Goal: Task Accomplishment & Management: Complete application form

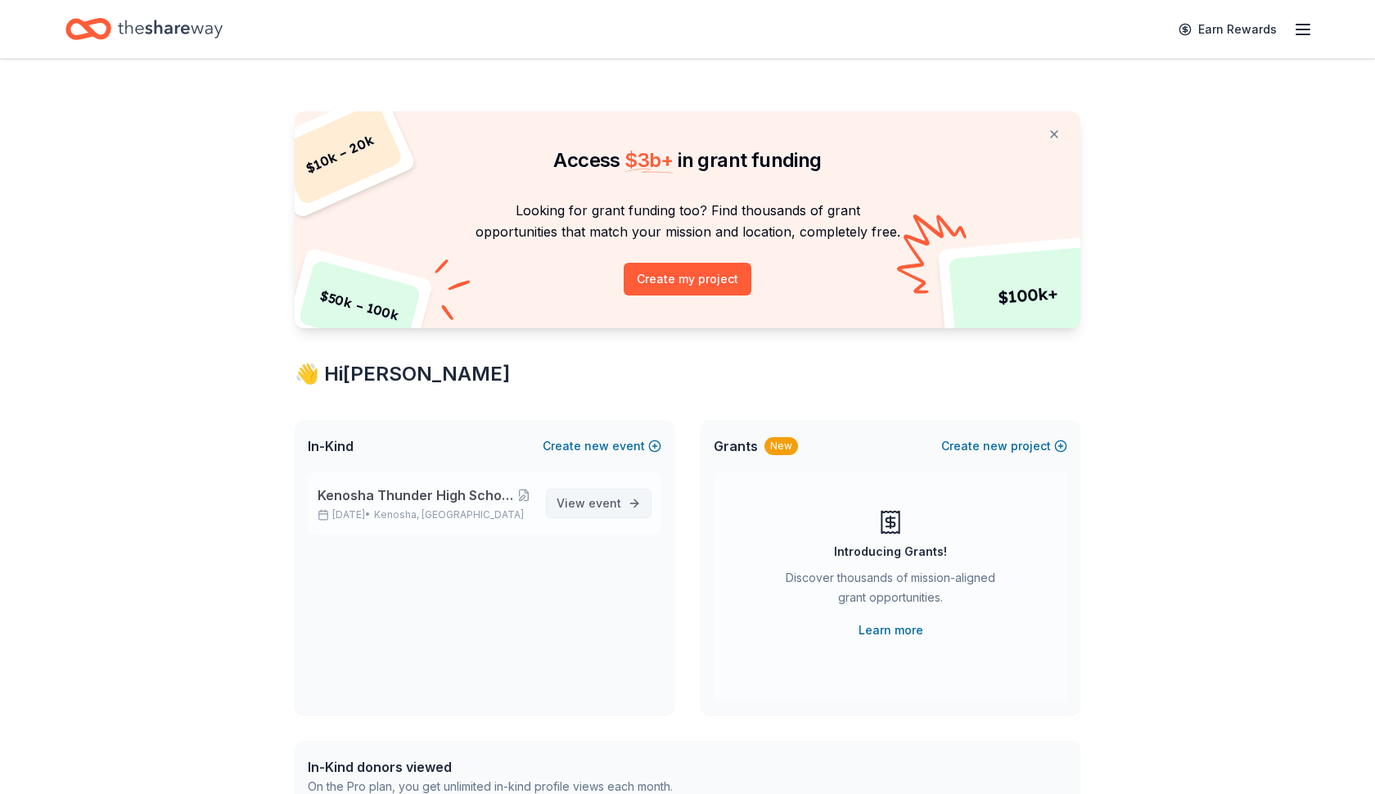
click at [578, 508] on span "View event" at bounding box center [589, 504] width 65 height 20
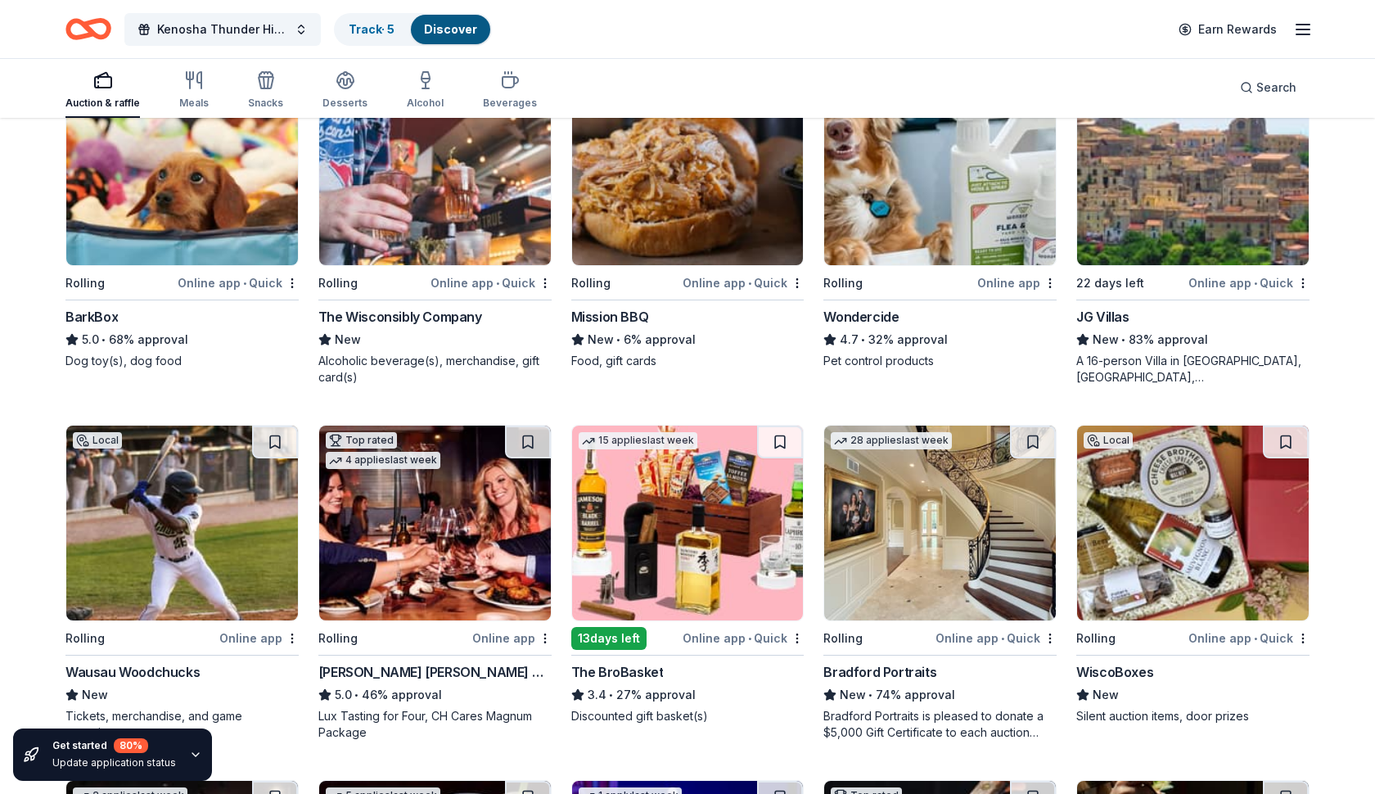
scroll to position [868, 0]
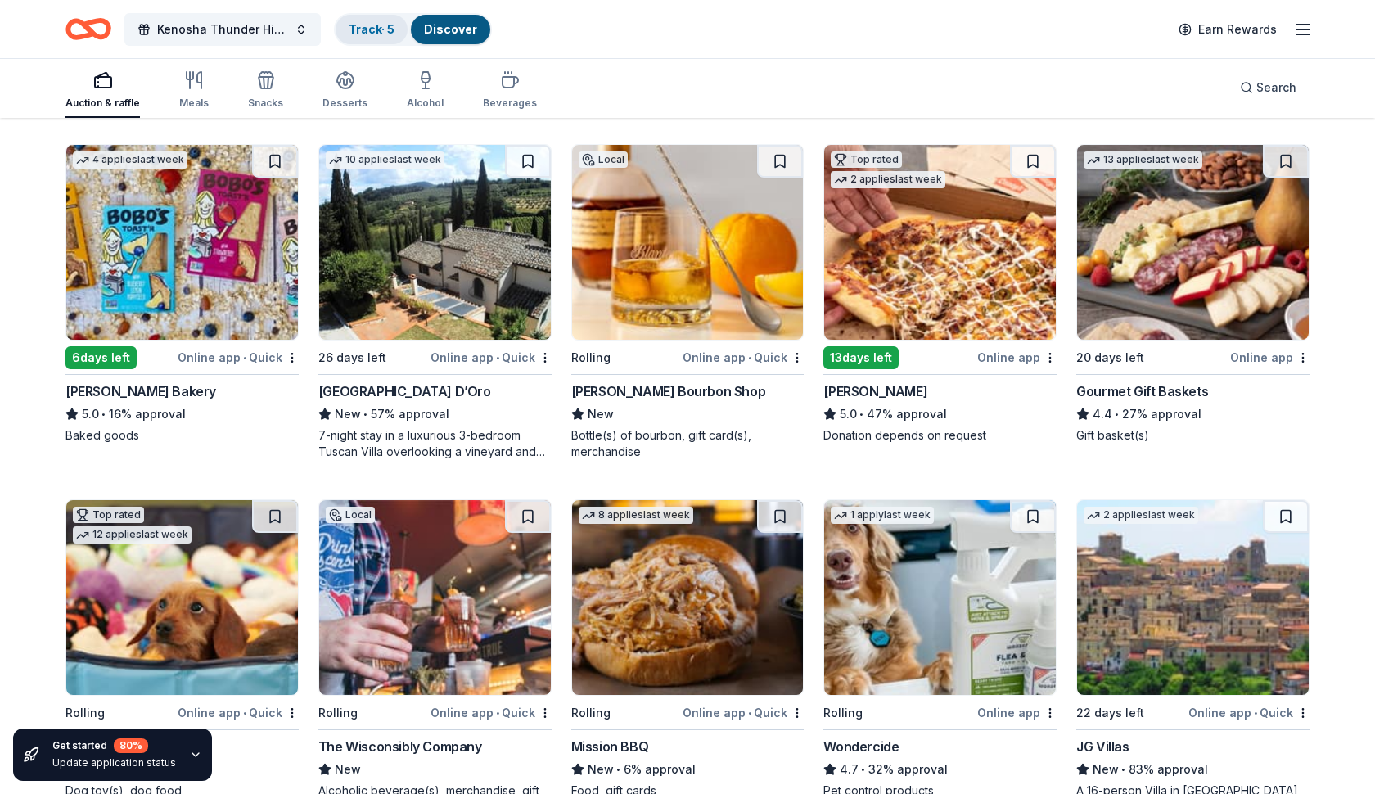
click at [380, 25] on link "Track · 5" at bounding box center [372, 29] width 46 height 14
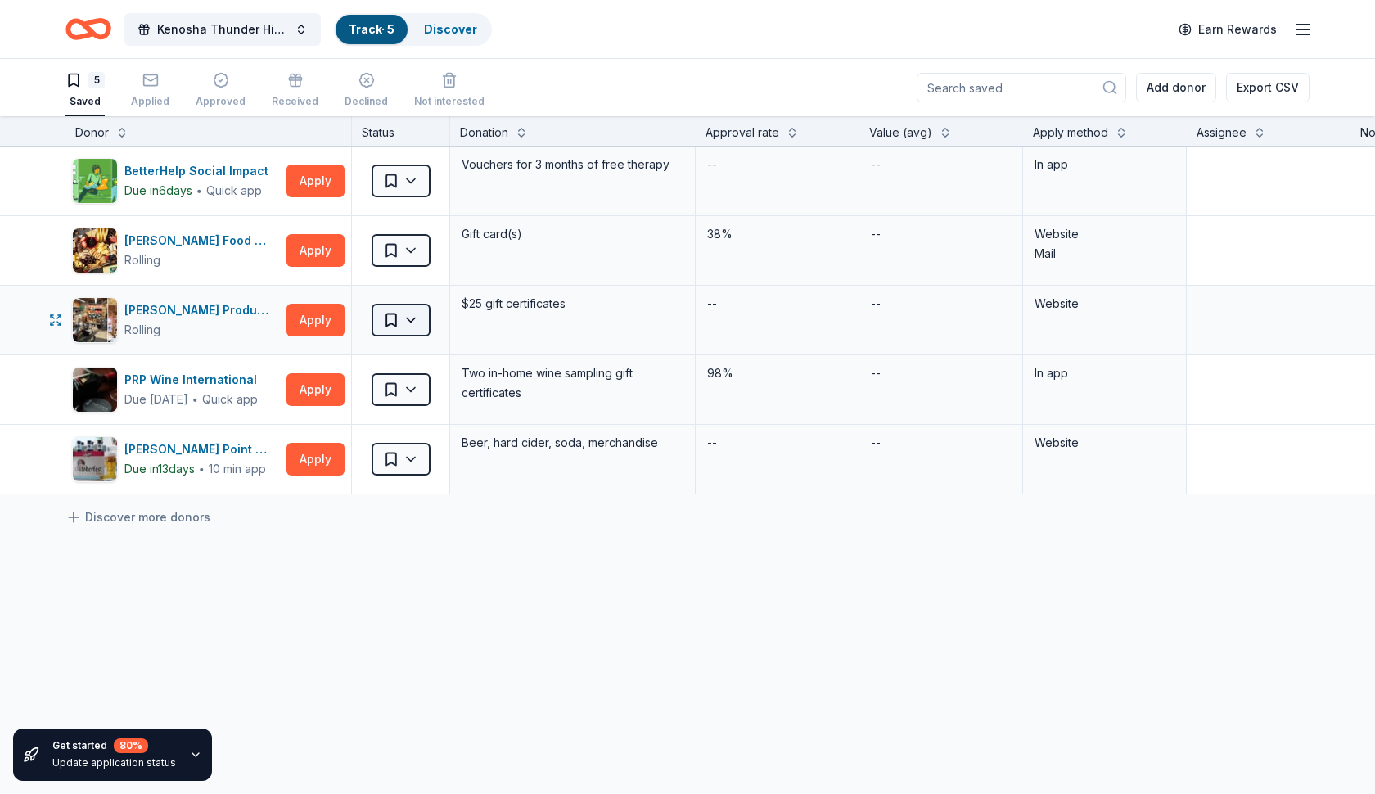
click at [417, 324] on html "Kenosha Thunder High School Hockey Team Fundraiser Track · 5 Discover Earn Rewa…" at bounding box center [687, 397] width 1375 height 794
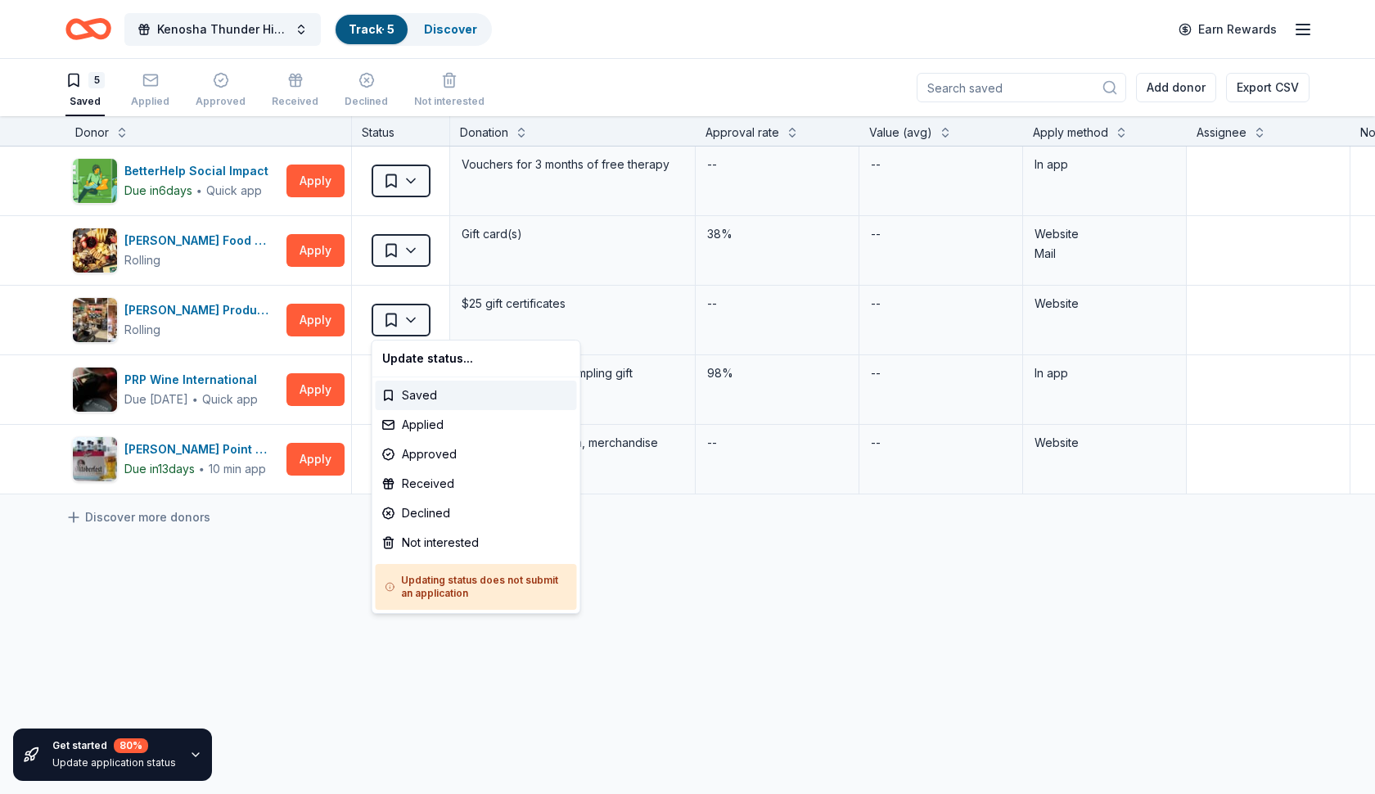
click at [654, 521] on html "Kenosha Thunder High School Hockey Team Fundraiser Track · 5 Discover Earn Rewa…" at bounding box center [687, 397] width 1375 height 794
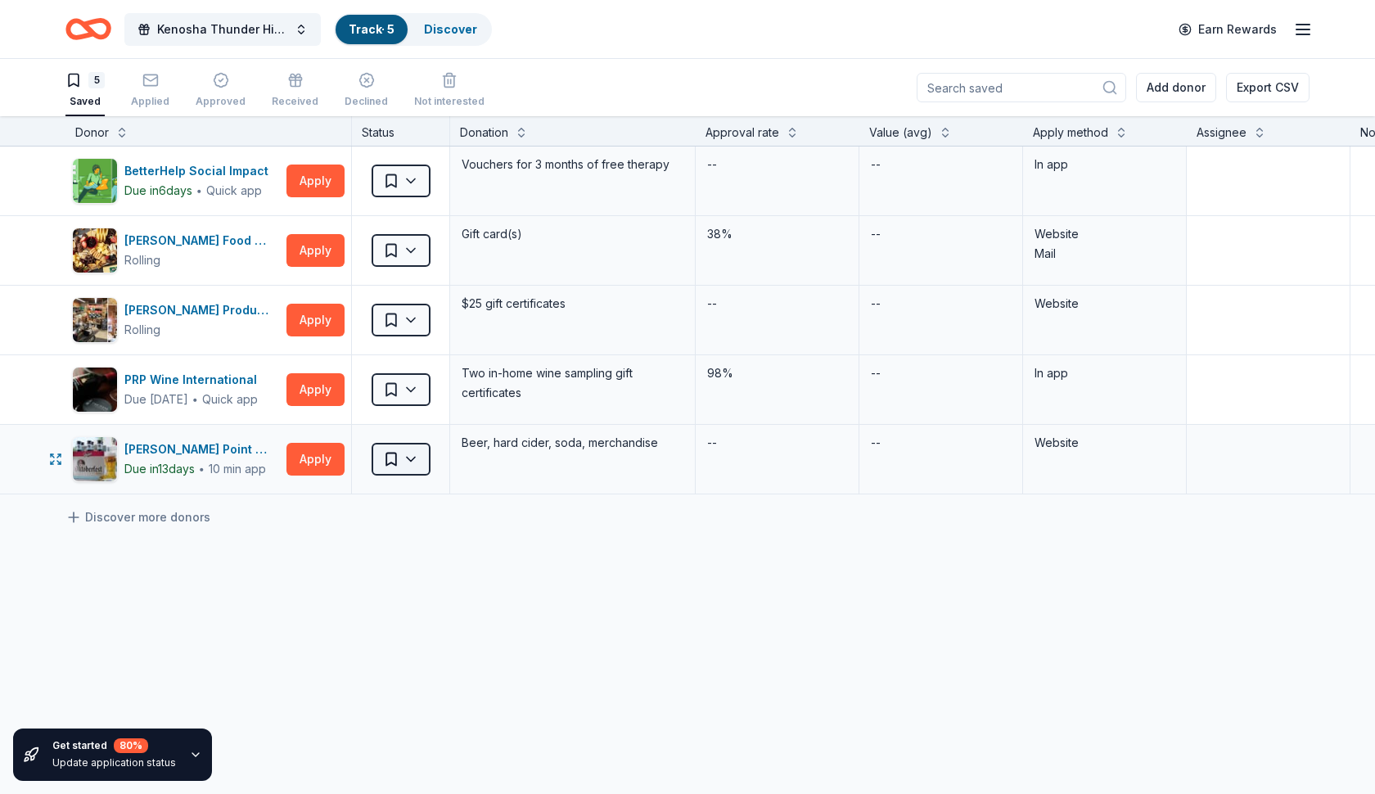
click at [415, 461] on html "Kenosha Thunder High School Hockey Team Fundraiser Track · 5 Discover Earn Rewa…" at bounding box center [687, 397] width 1375 height 794
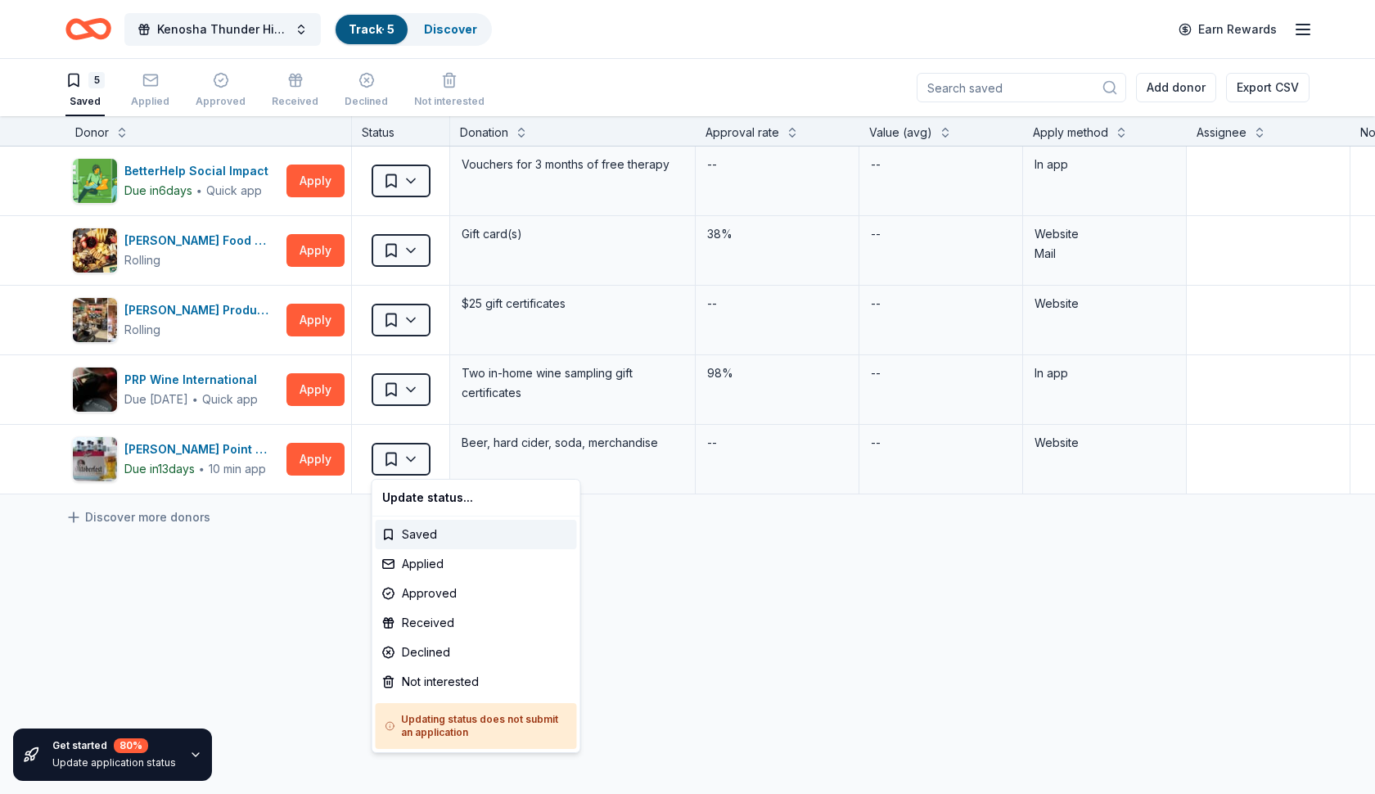
click at [633, 552] on html "Kenosha Thunder High School Hockey Team Fundraiser Track · 5 Discover Earn Rewa…" at bounding box center [687, 397] width 1375 height 794
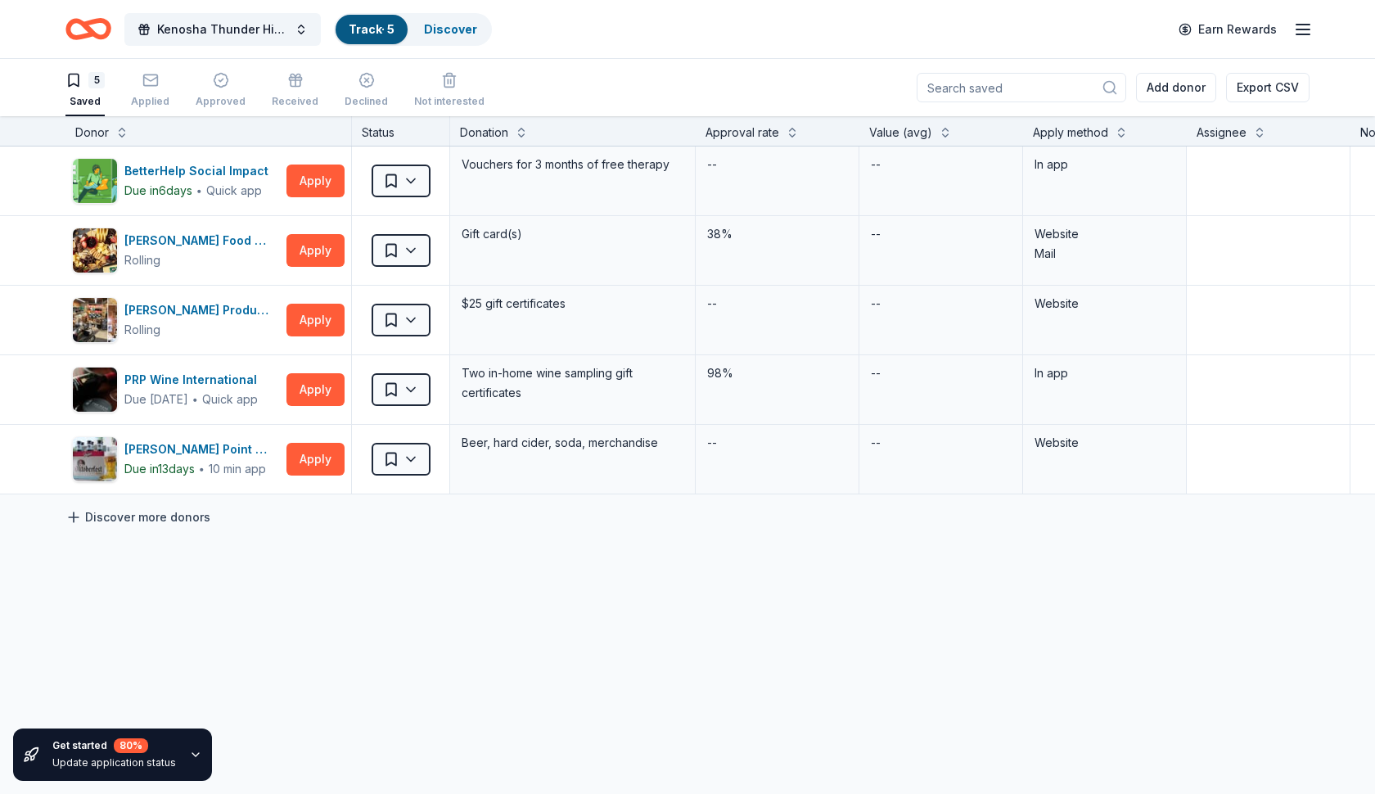
click at [178, 516] on link "Discover more donors" at bounding box center [137, 517] width 145 height 20
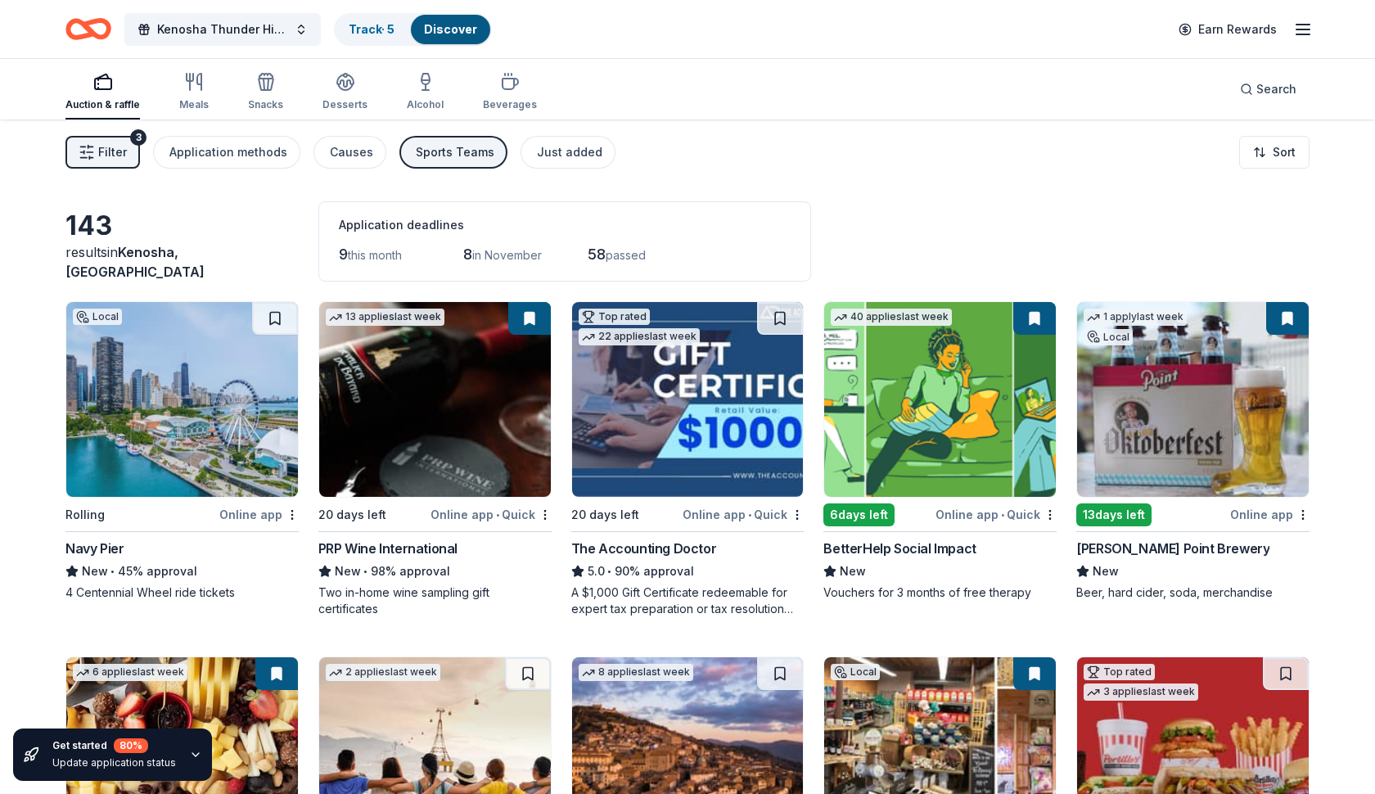
click at [104, 89] on rect "button" at bounding box center [103, 84] width 16 height 11
click at [198, 91] on icon "button" at bounding box center [194, 82] width 20 height 20
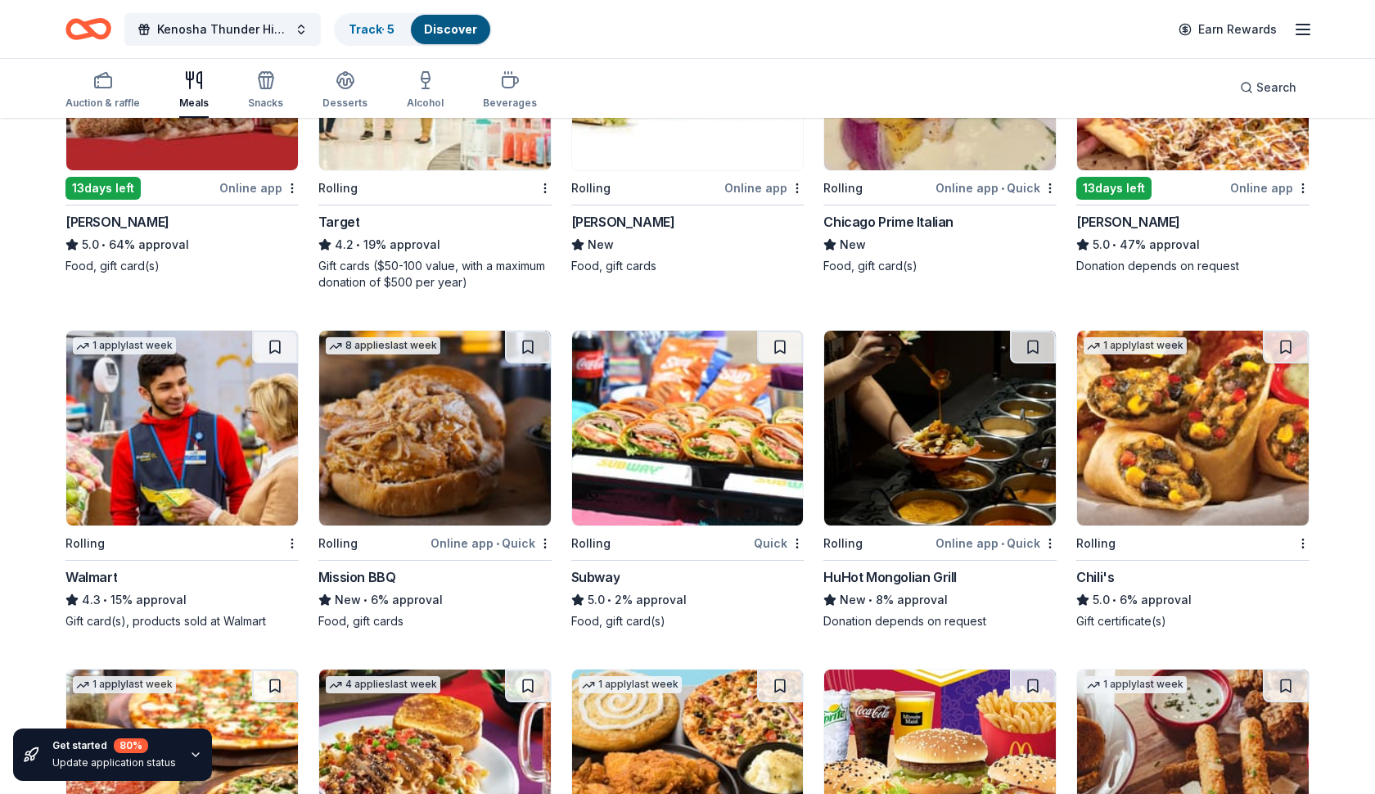
scroll to position [678, 0]
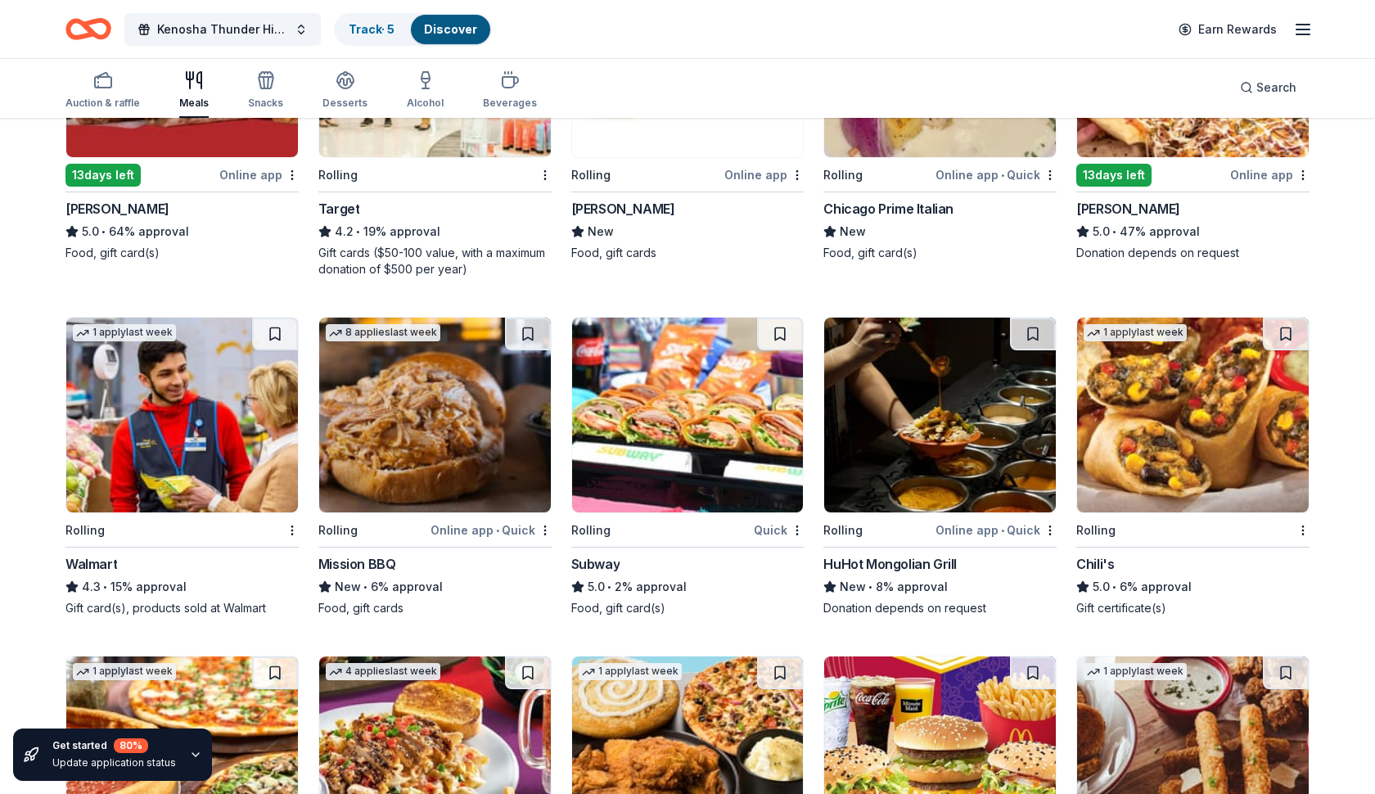
click at [1139, 446] on img at bounding box center [1193, 415] width 232 height 195
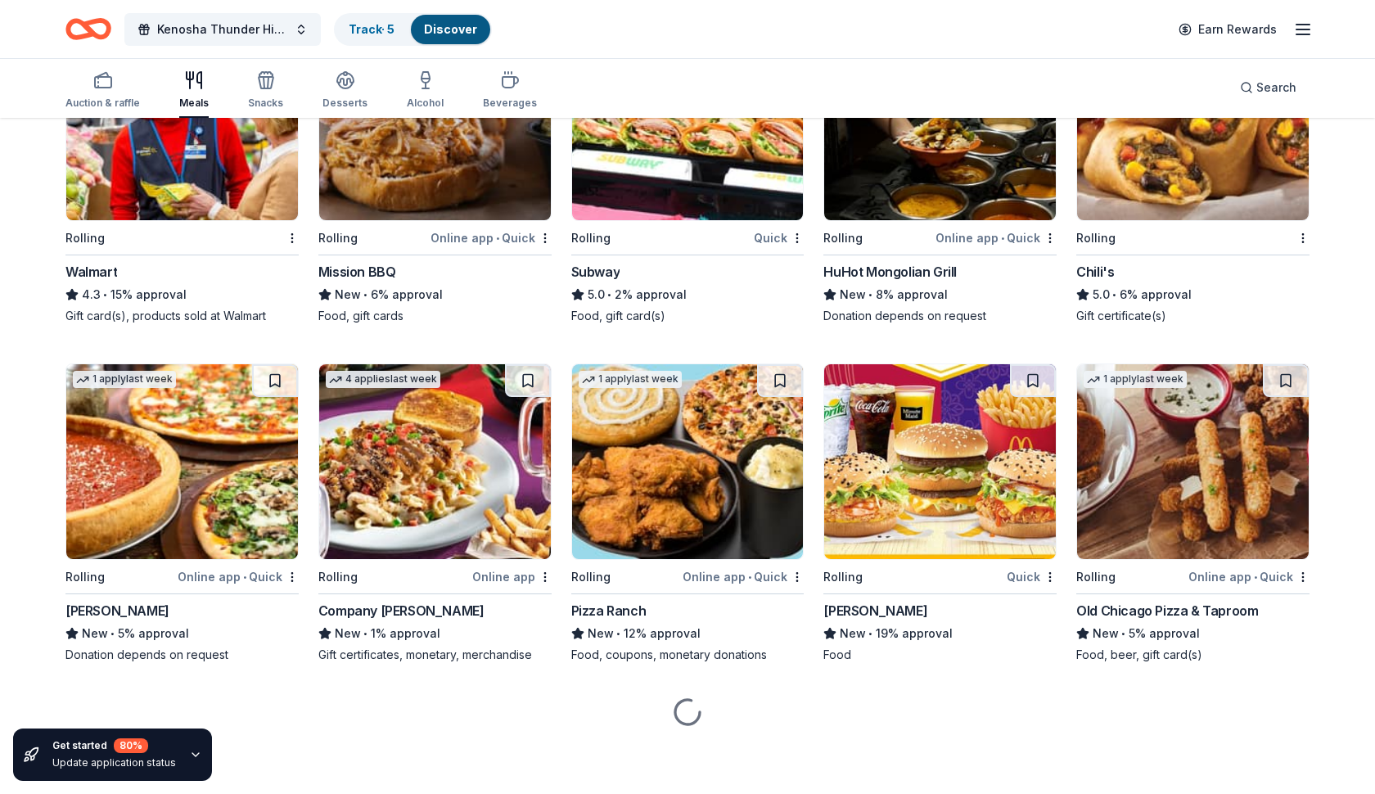
scroll to position [971, 0]
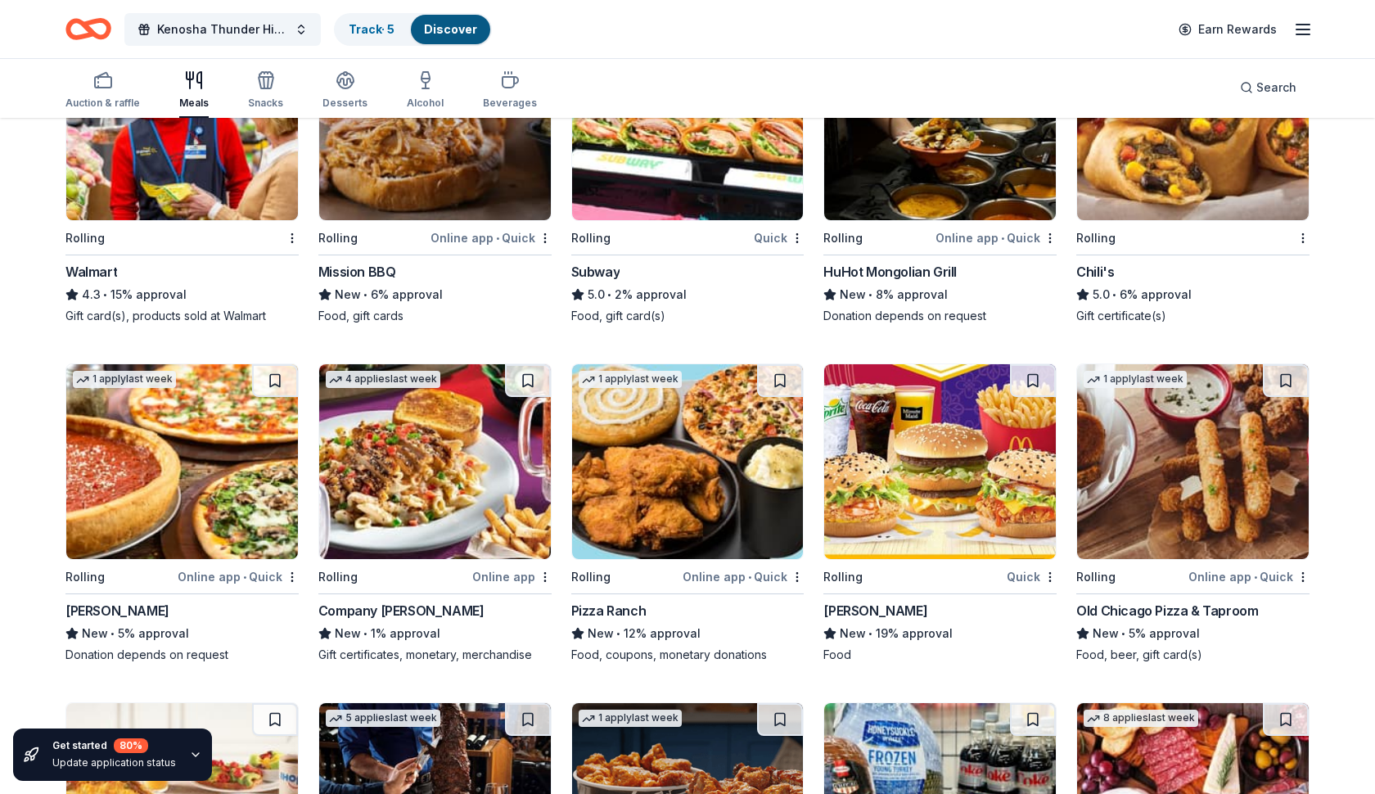
click at [952, 504] on img at bounding box center [940, 461] width 232 height 195
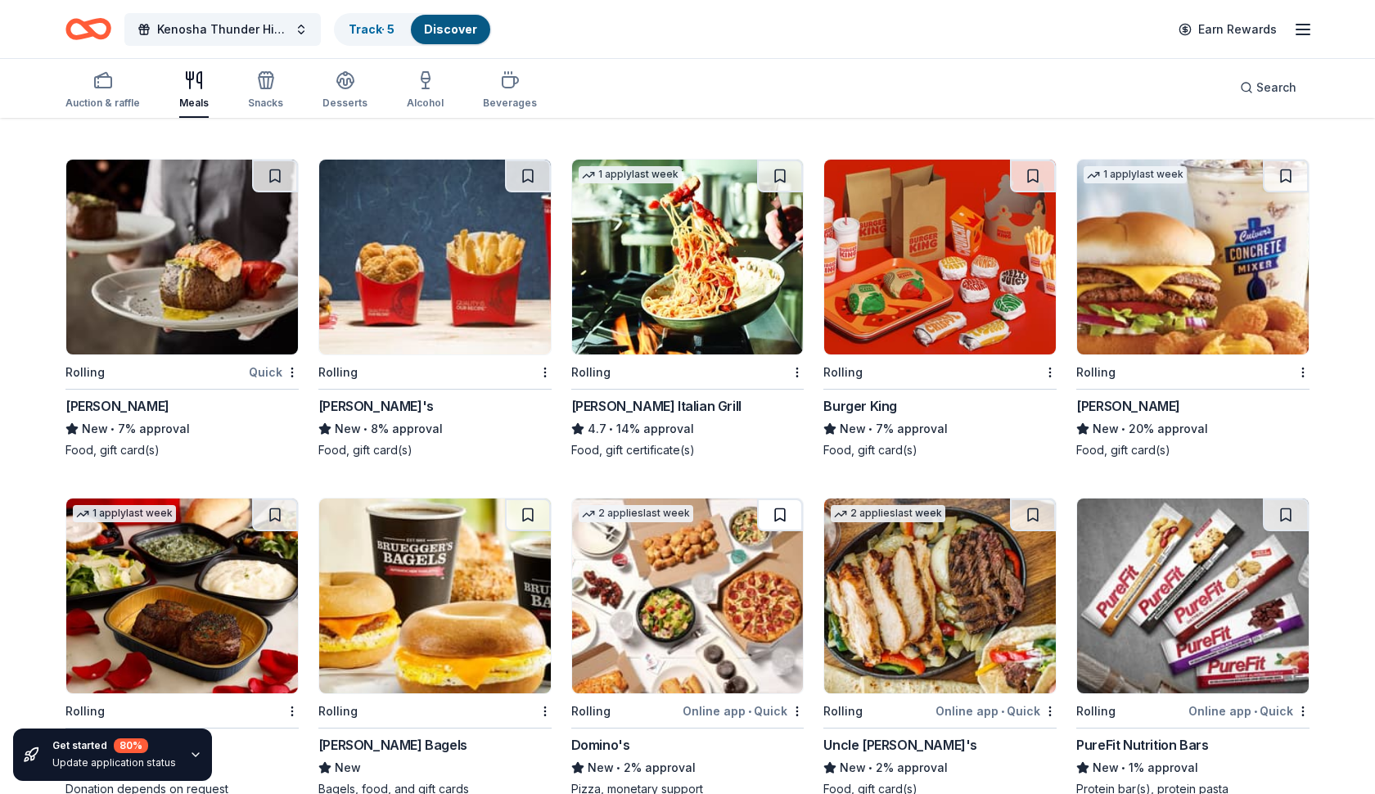
scroll to position [1852, 0]
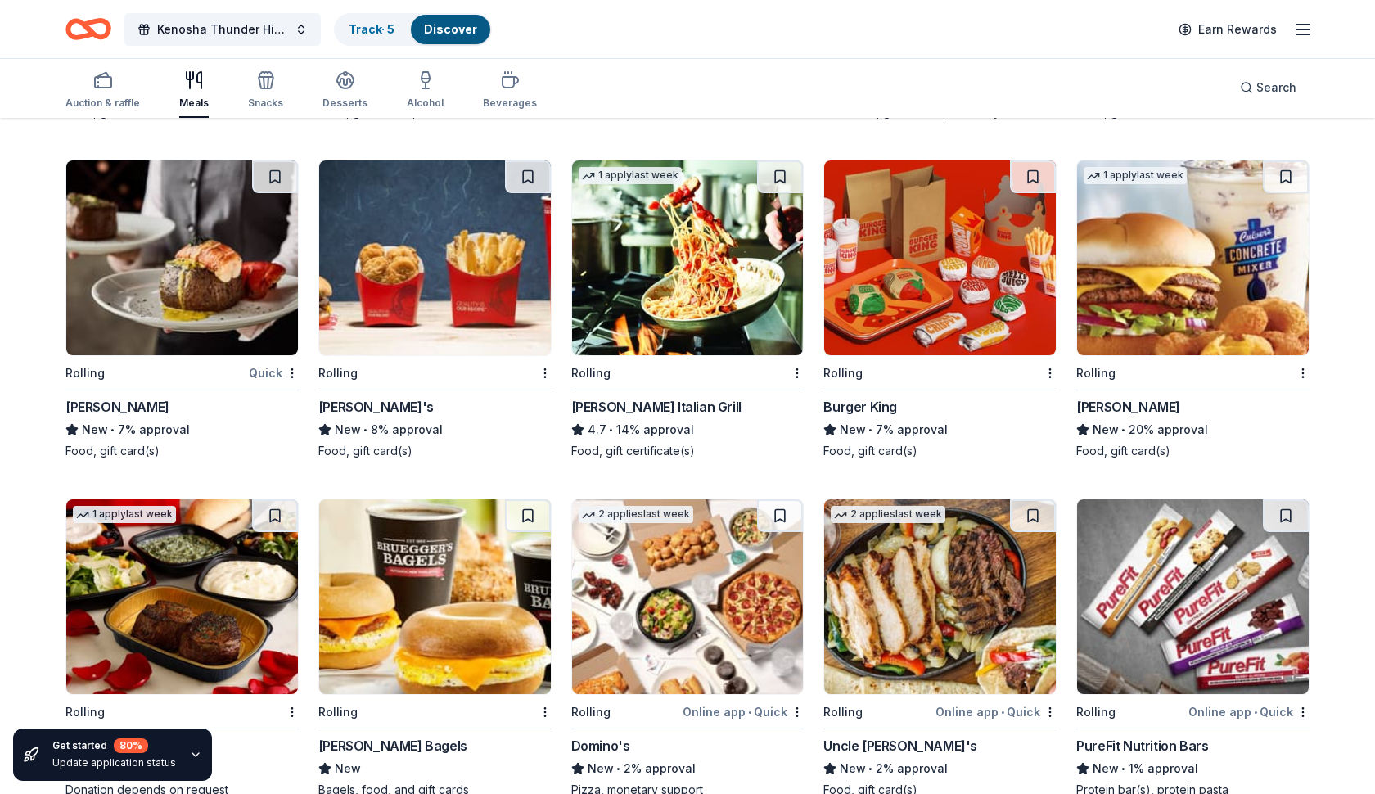
click at [419, 283] on img at bounding box center [435, 257] width 232 height 195
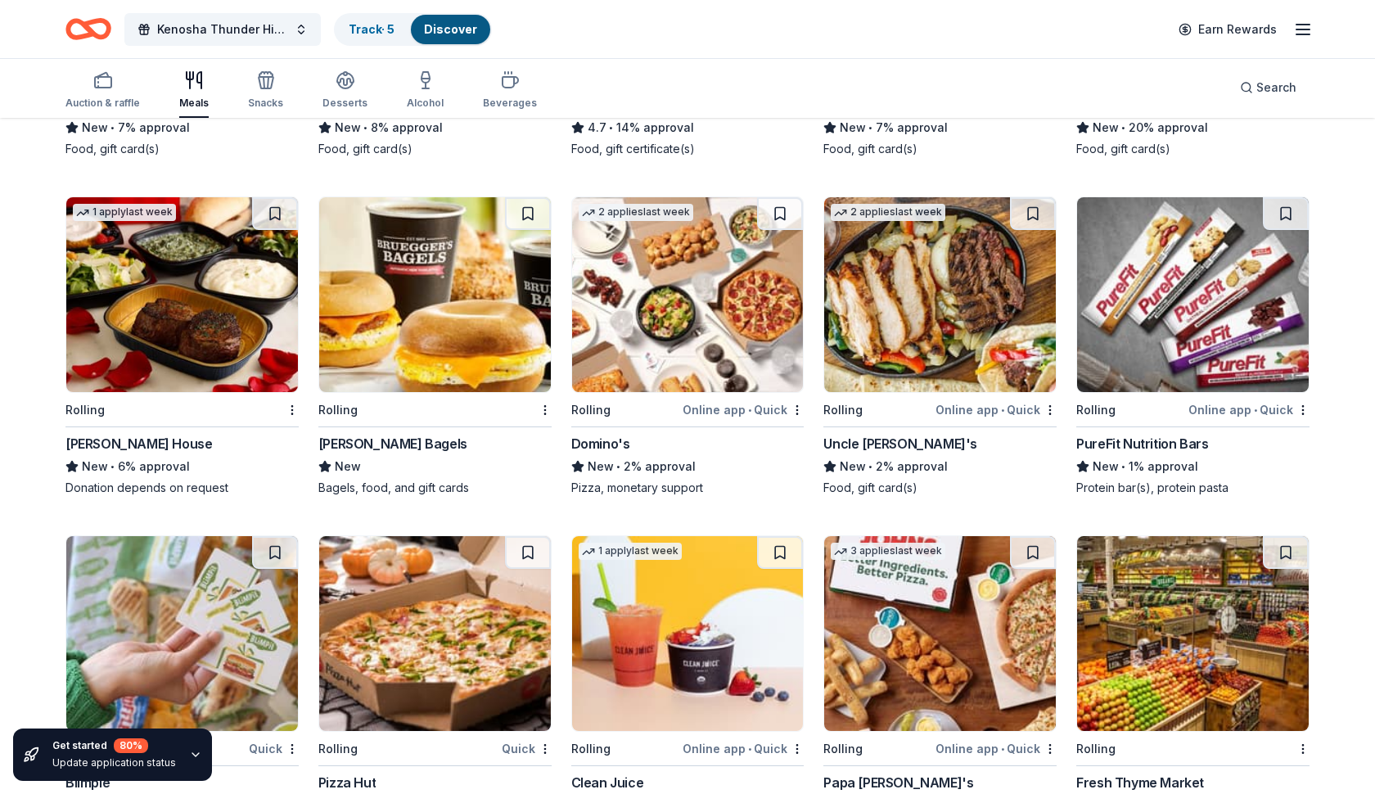
scroll to position [2154, 0]
click at [1138, 439] on div "PureFit Nutrition Bars" at bounding box center [1142, 444] width 132 height 20
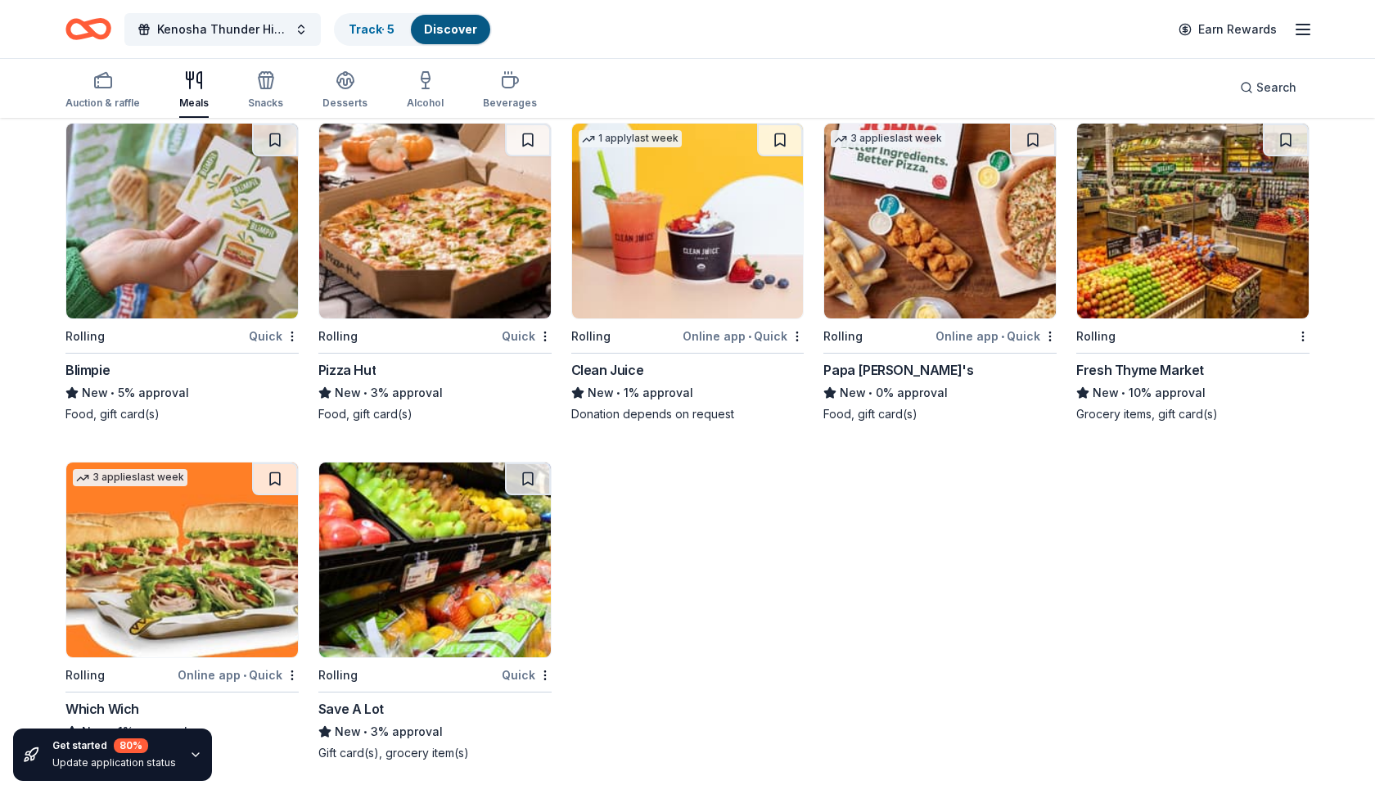
scroll to position [2567, 0]
click at [361, 369] on div "Pizza Hut" at bounding box center [346, 370] width 57 height 20
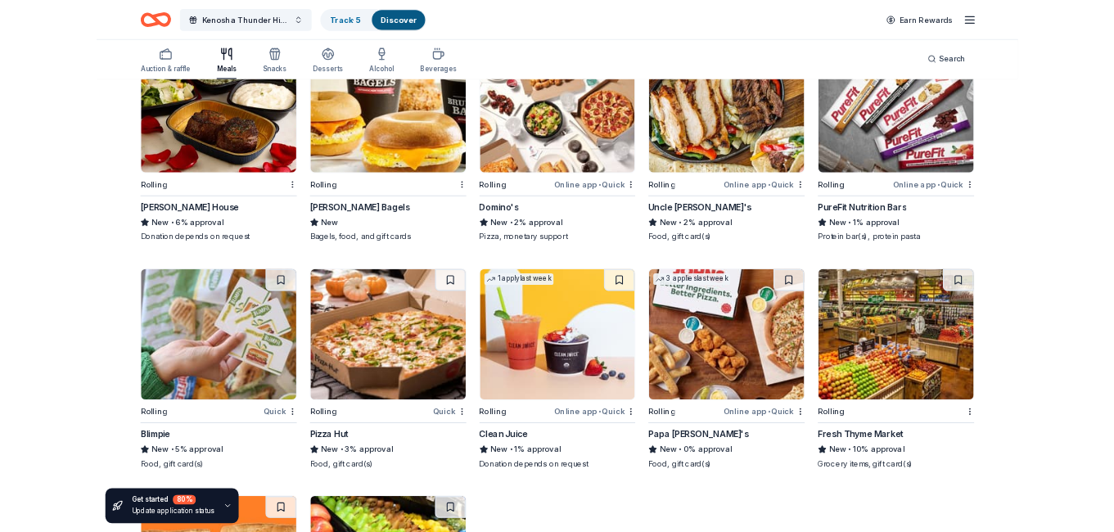
scroll to position [2245, 0]
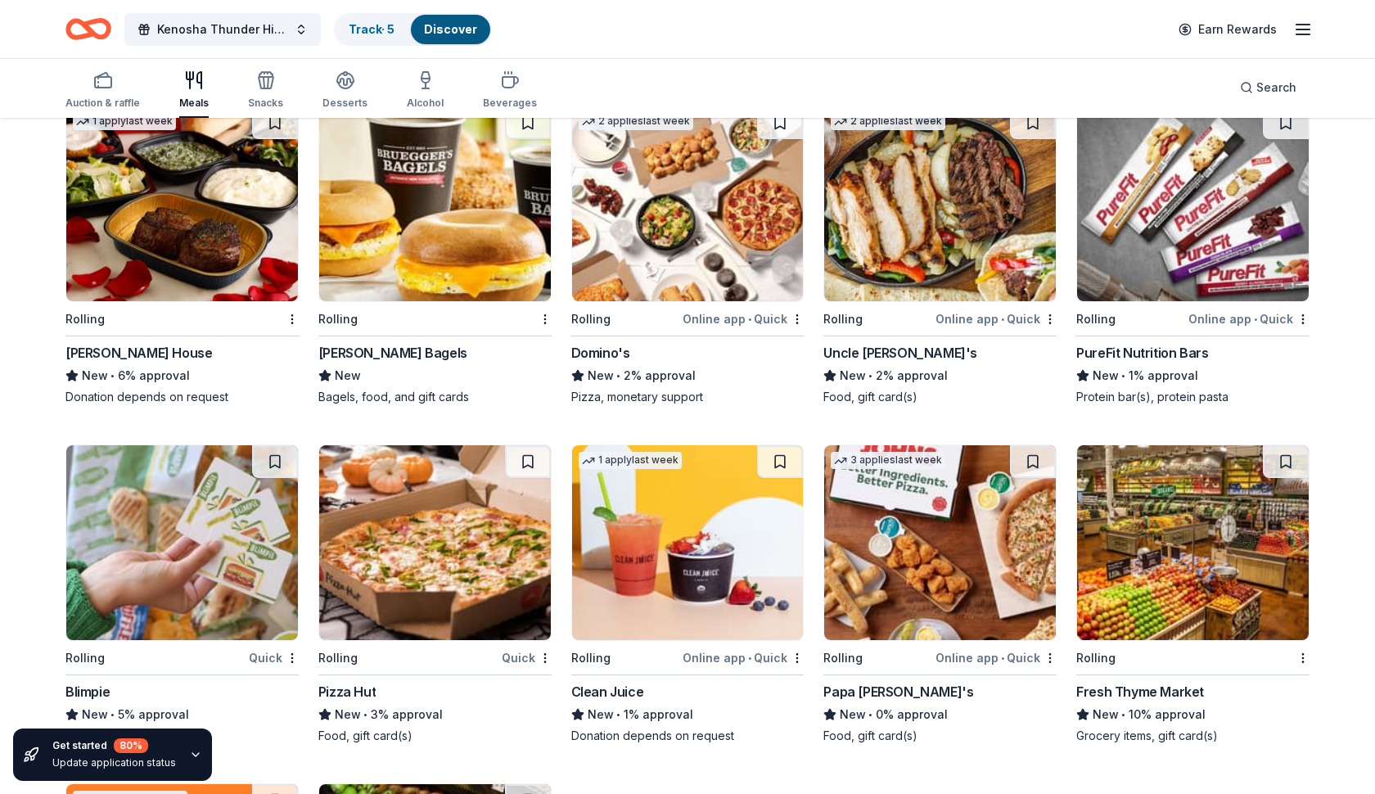
click at [695, 295] on img at bounding box center [688, 203] width 232 height 195
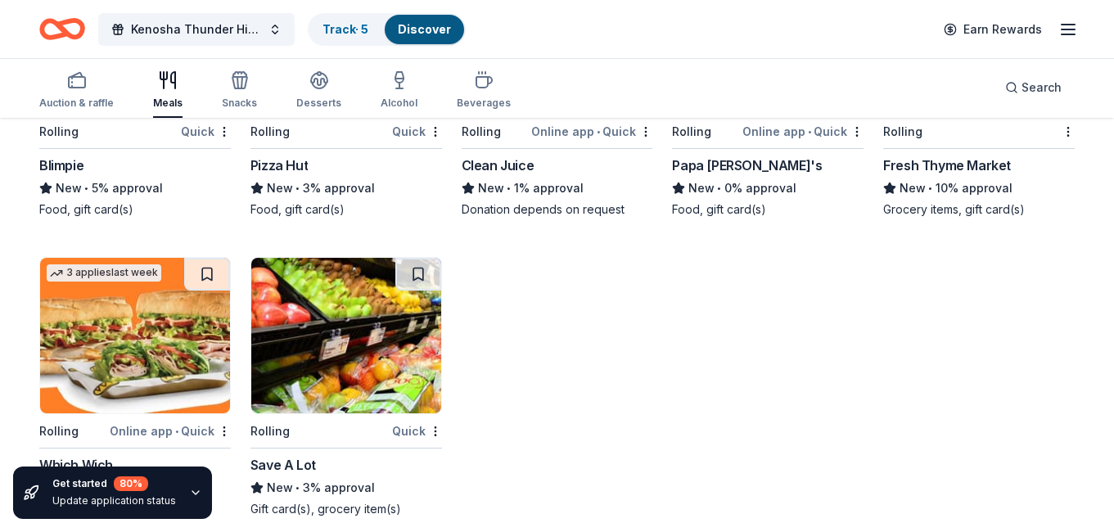
scroll to position [2457, 0]
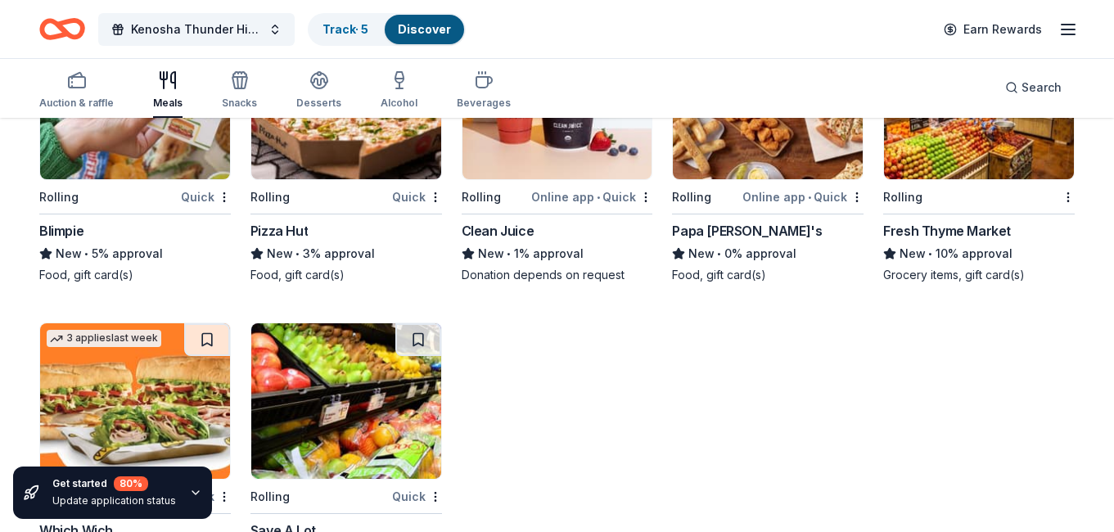
click at [720, 232] on div "Papa John's" at bounding box center [747, 231] width 150 height 20
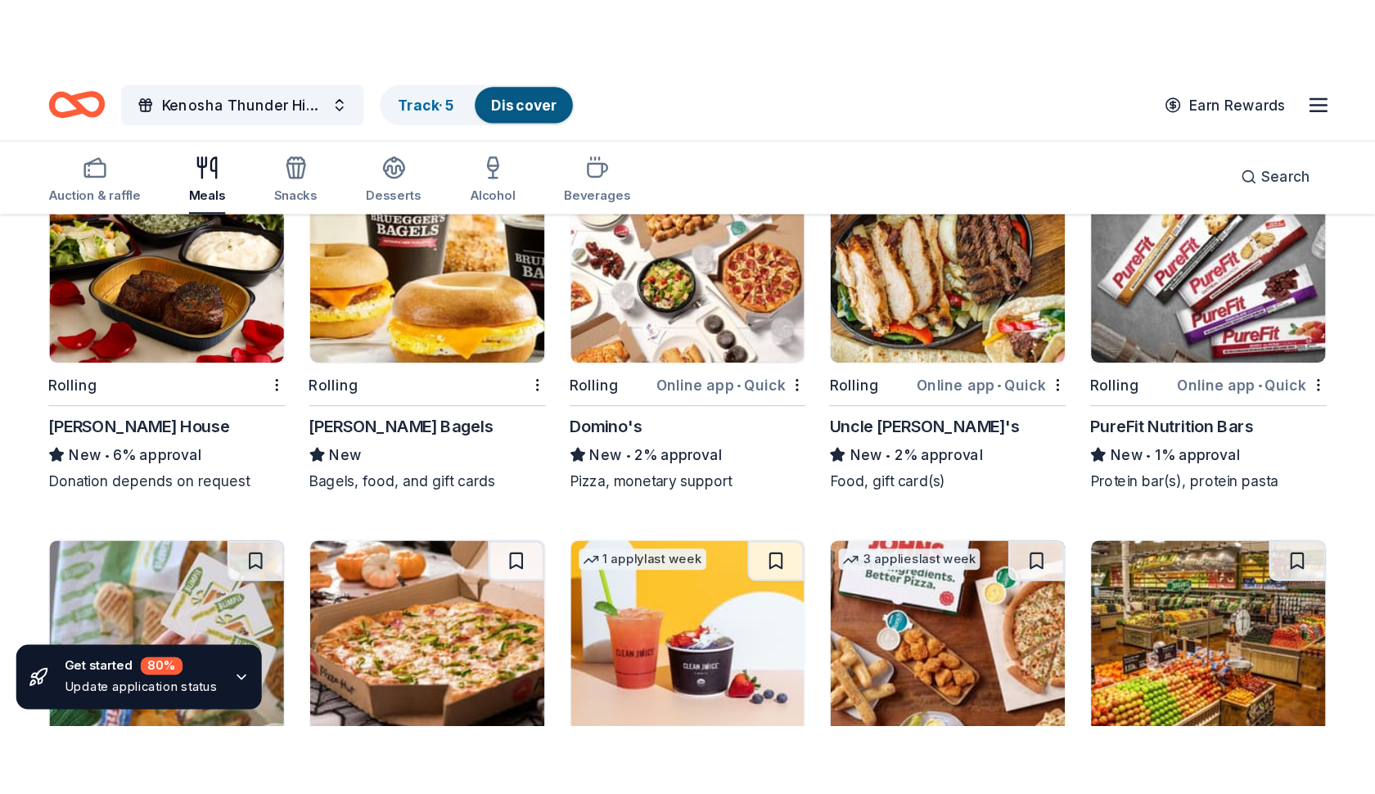
scroll to position [2089, 0]
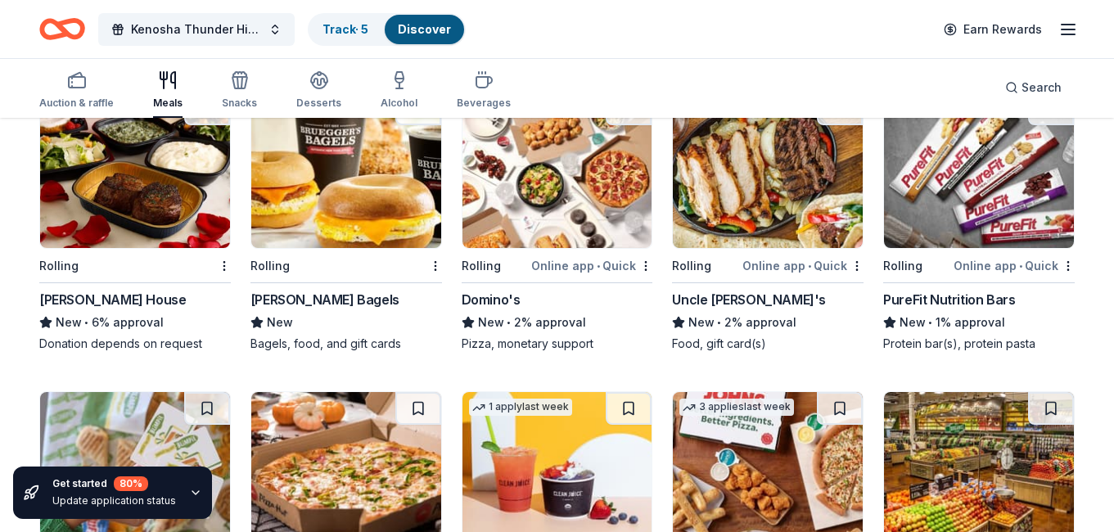
click at [796, 196] on img at bounding box center [768, 170] width 190 height 156
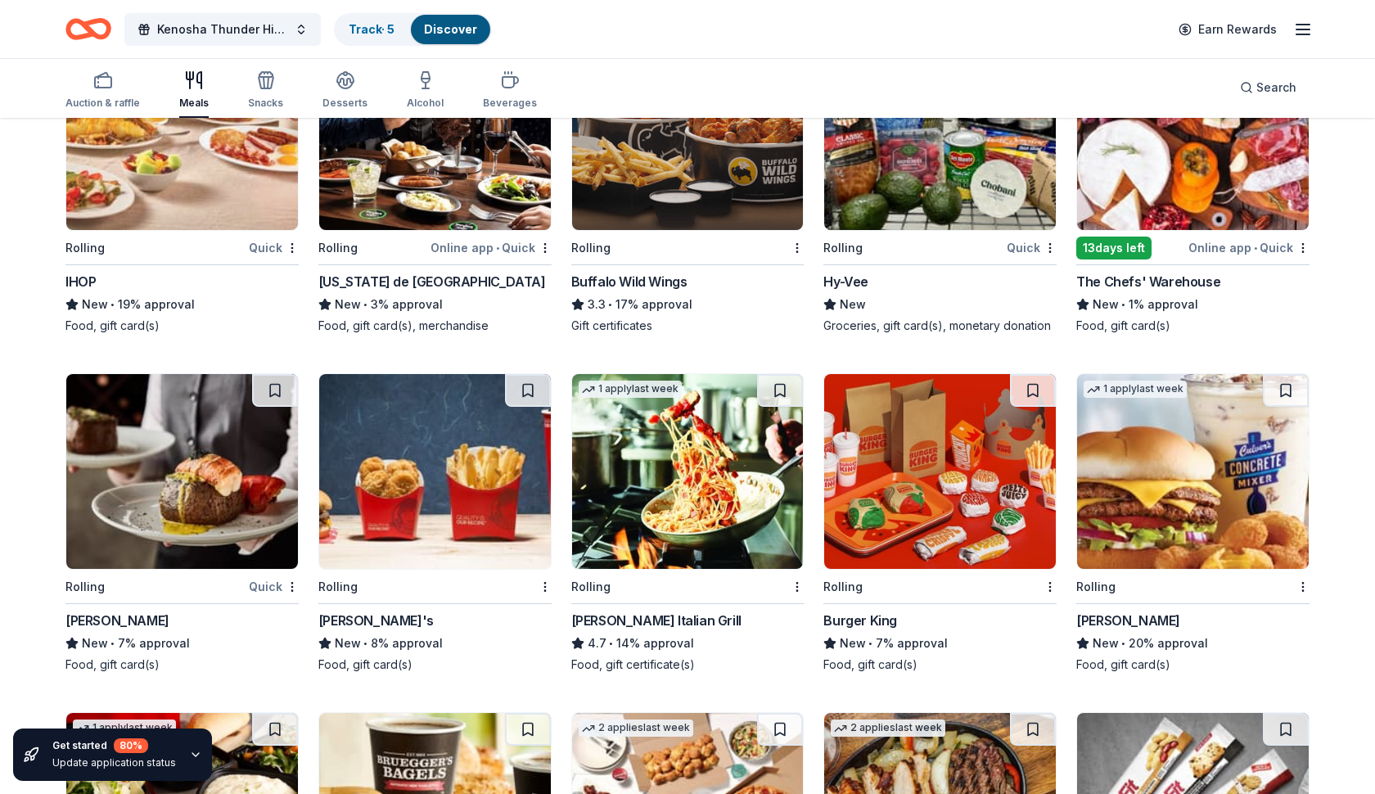
scroll to position [1638, 0]
click at [670, 615] on div "Carrabba's Italian Grill" at bounding box center [656, 621] width 170 height 20
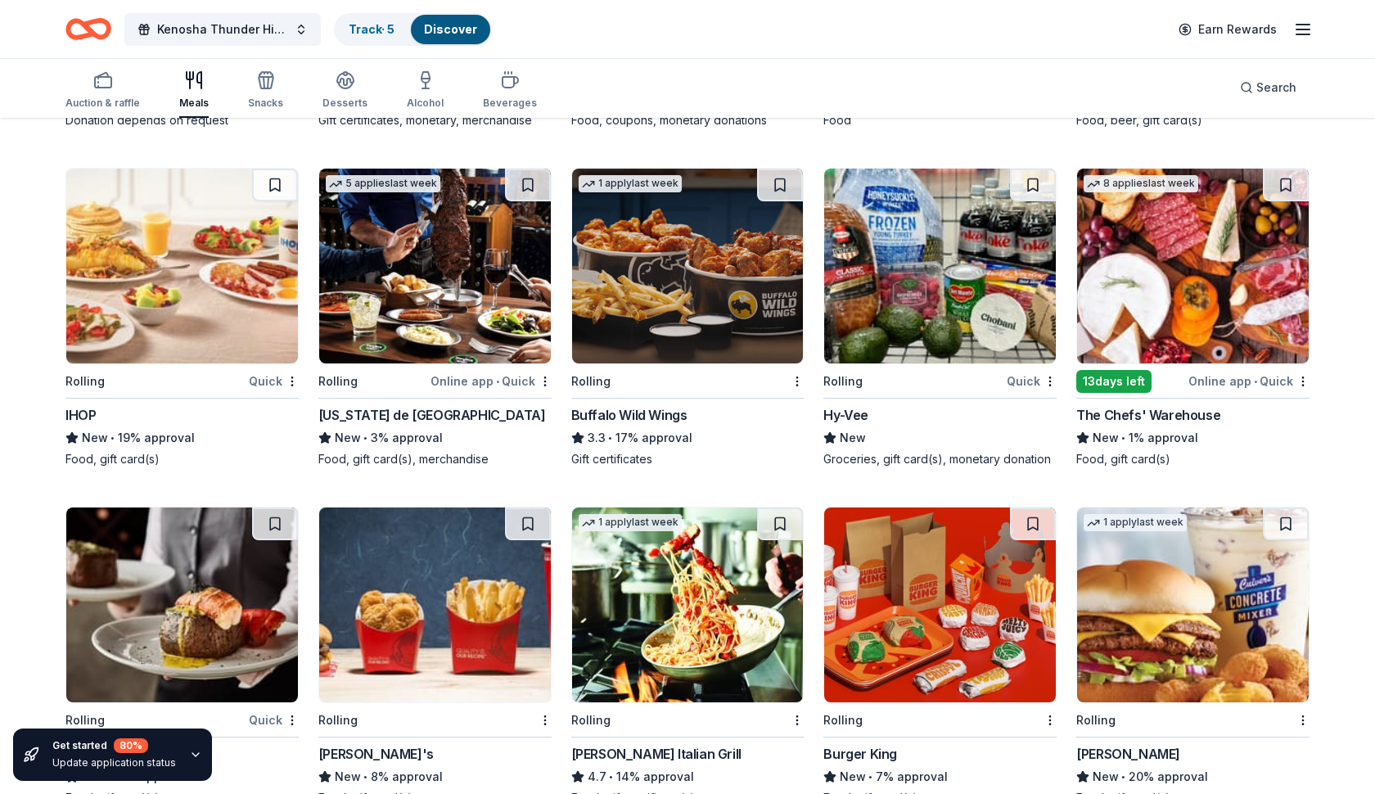
scroll to position [1428, 0]
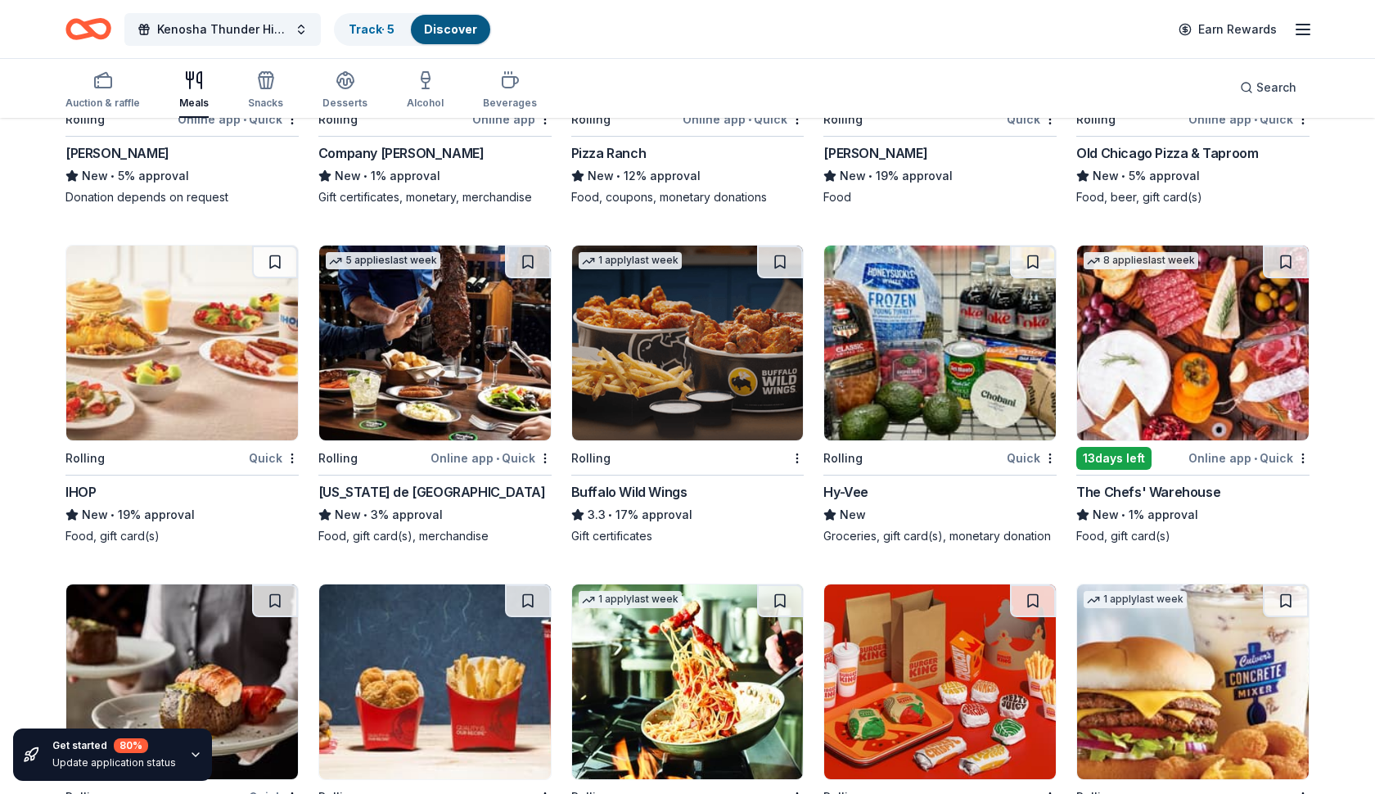
click at [1129, 352] on img at bounding box center [1193, 343] width 232 height 195
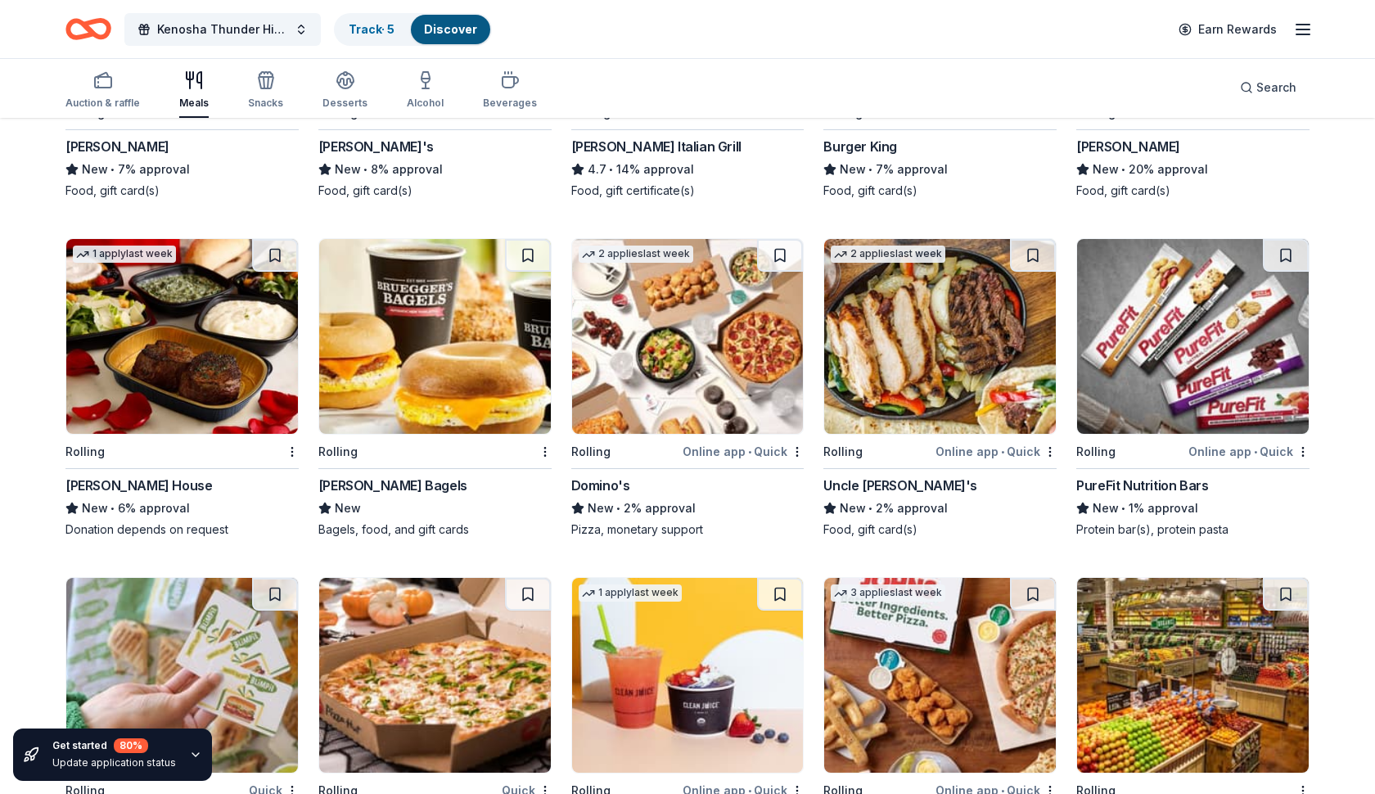
scroll to position [2060, 0]
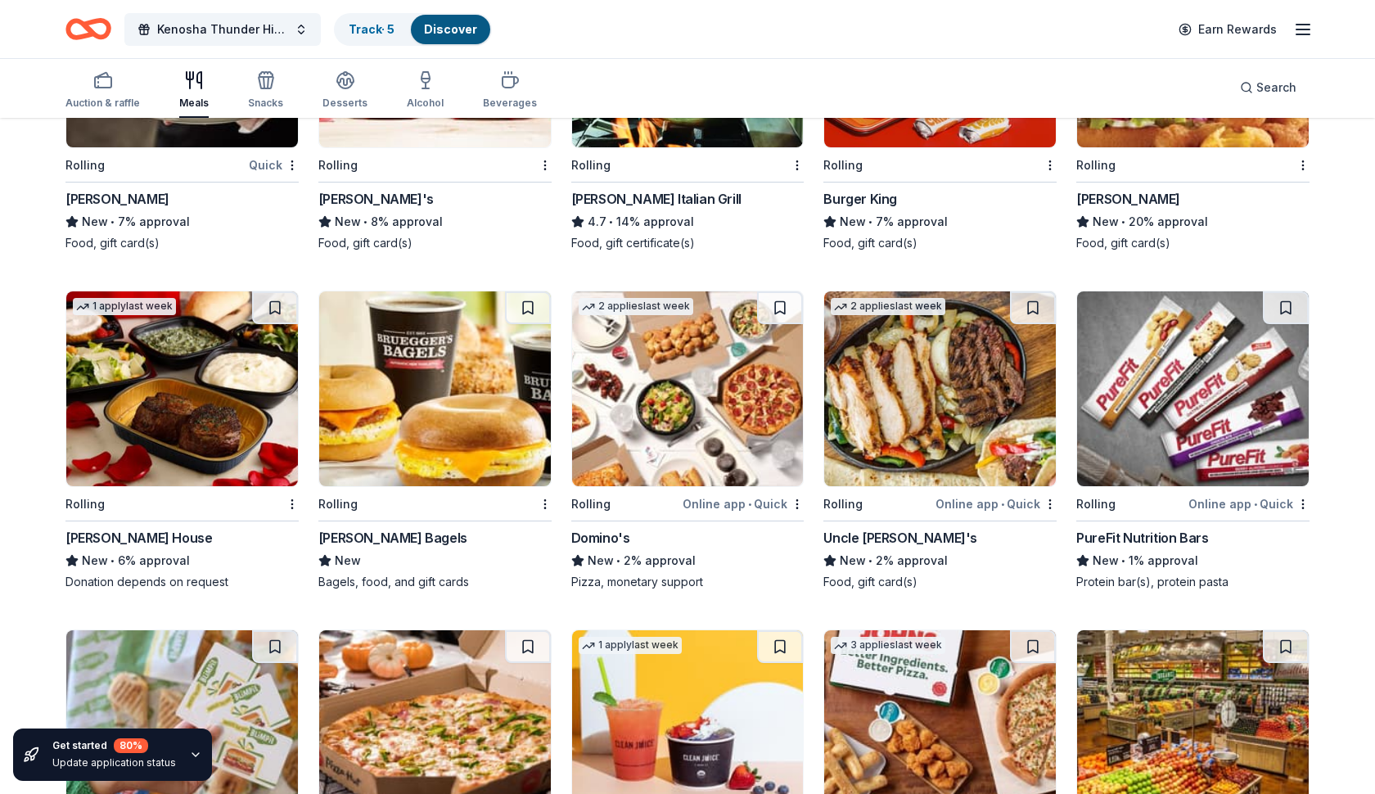
click at [157, 418] on img at bounding box center [182, 388] width 232 height 195
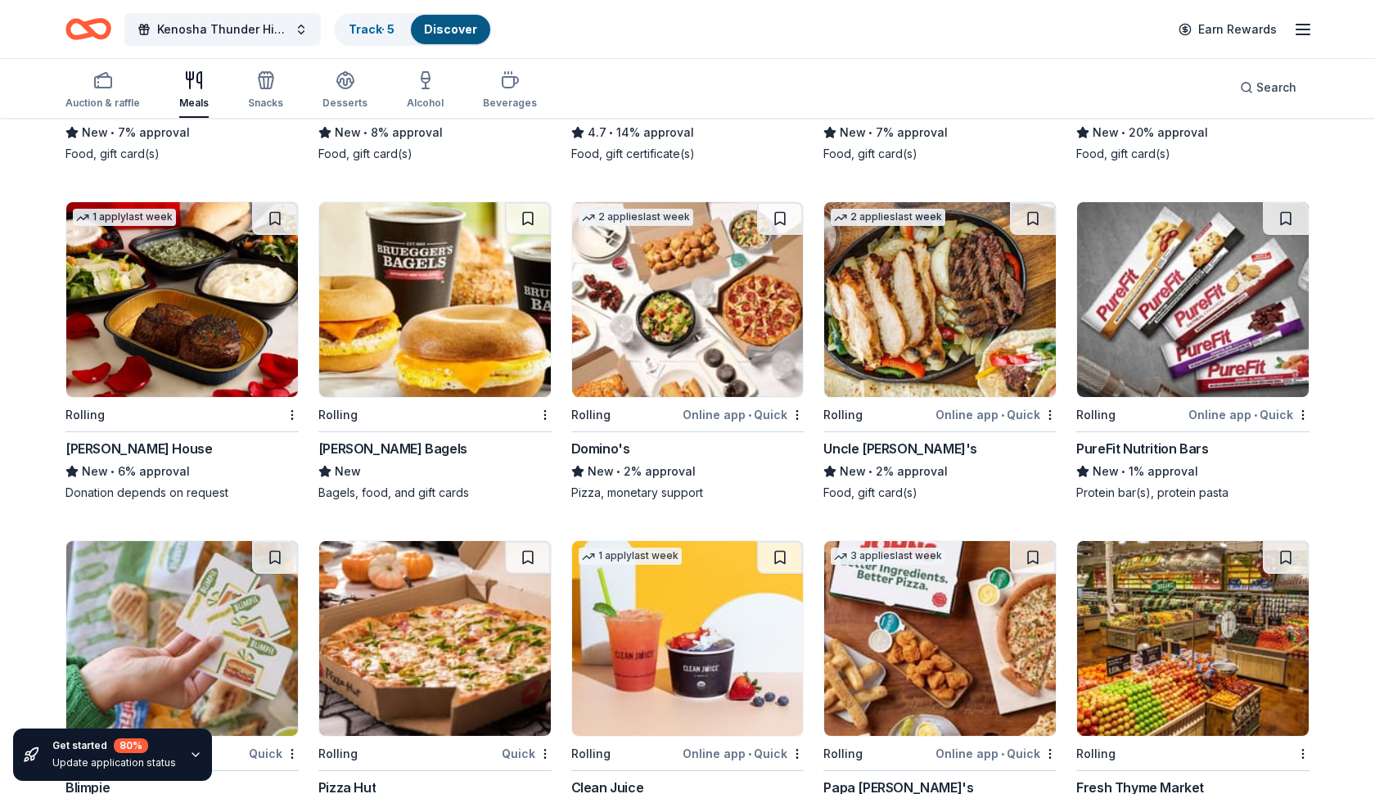
scroll to position [2151, 0]
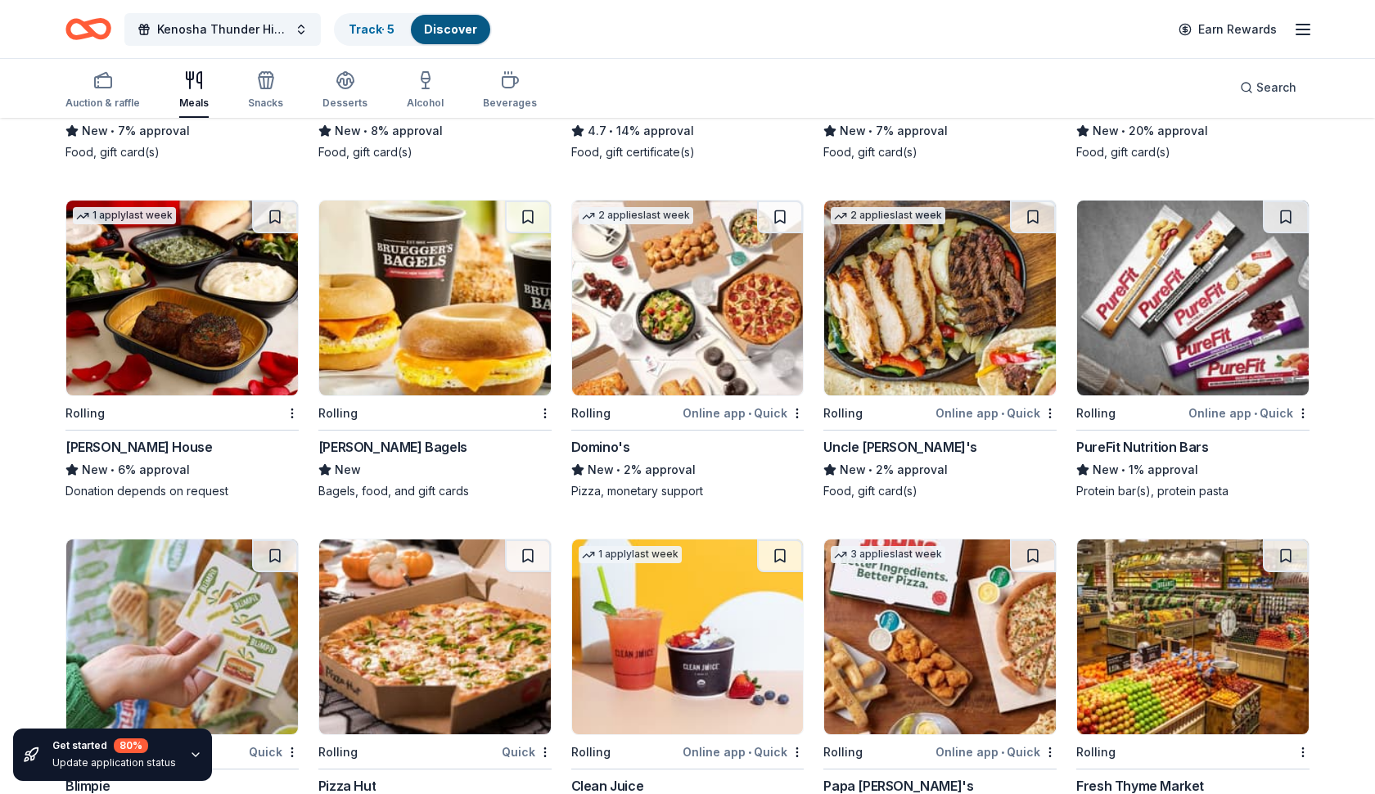
click at [448, 359] on img at bounding box center [435, 298] width 232 height 195
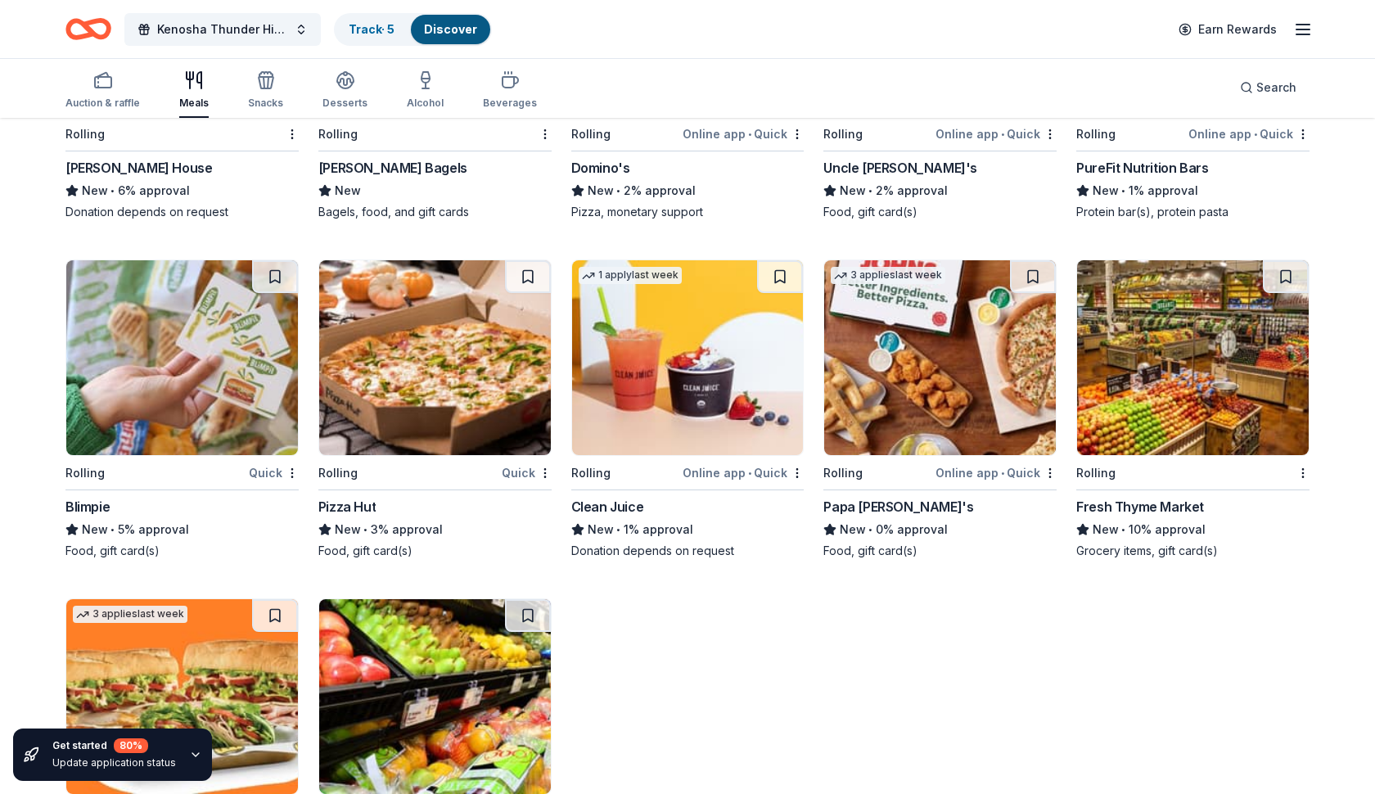
scroll to position [2499, 0]
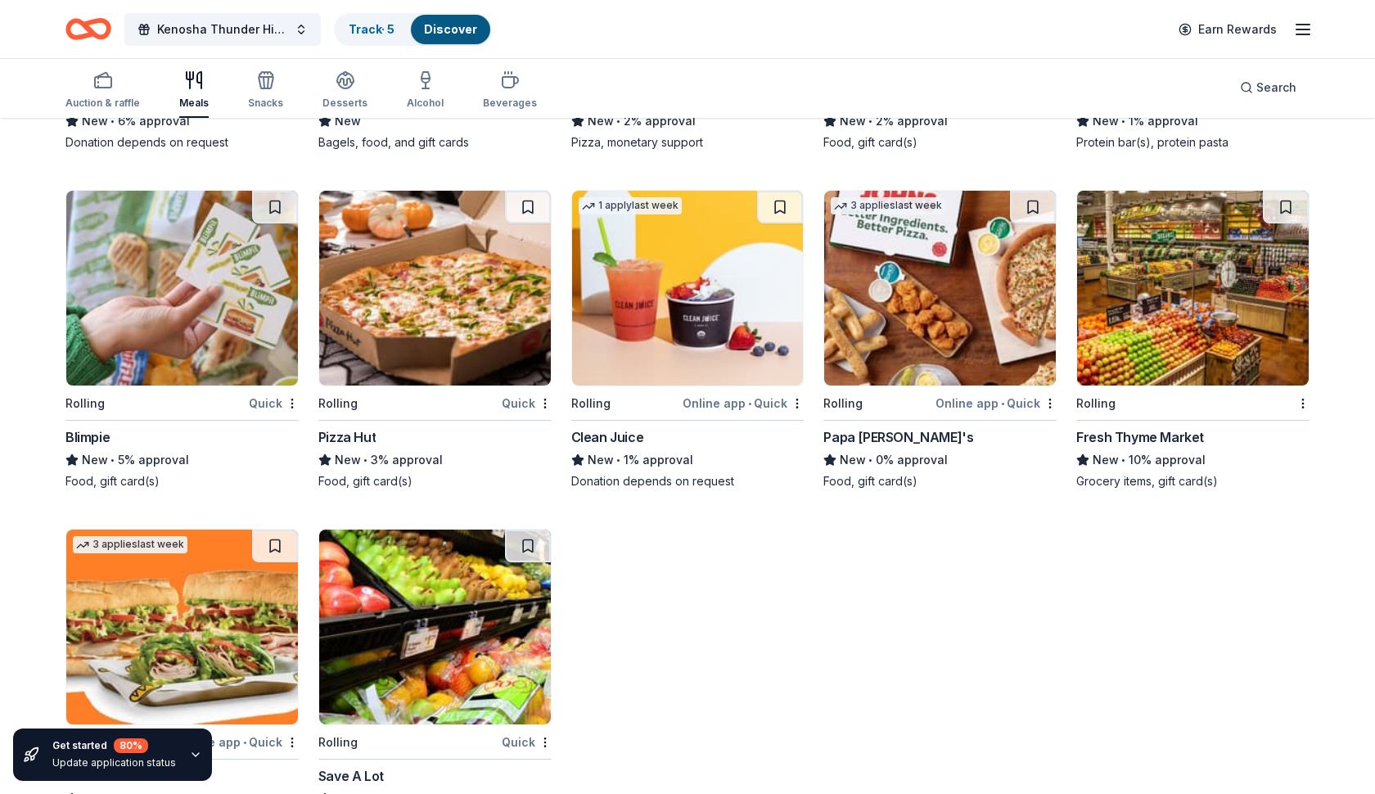
click at [627, 430] on div "Clean Juice" at bounding box center [607, 437] width 73 height 20
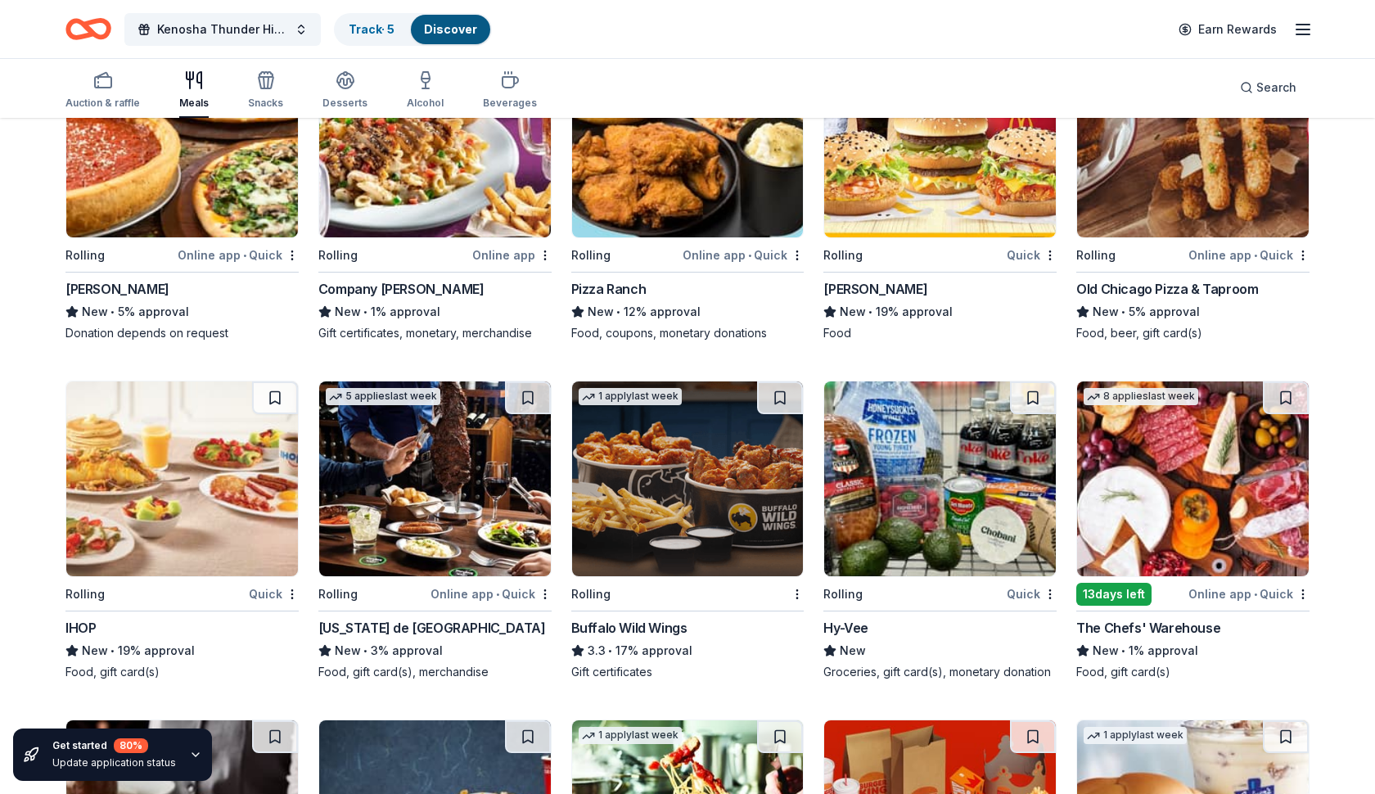
scroll to position [1458, 0]
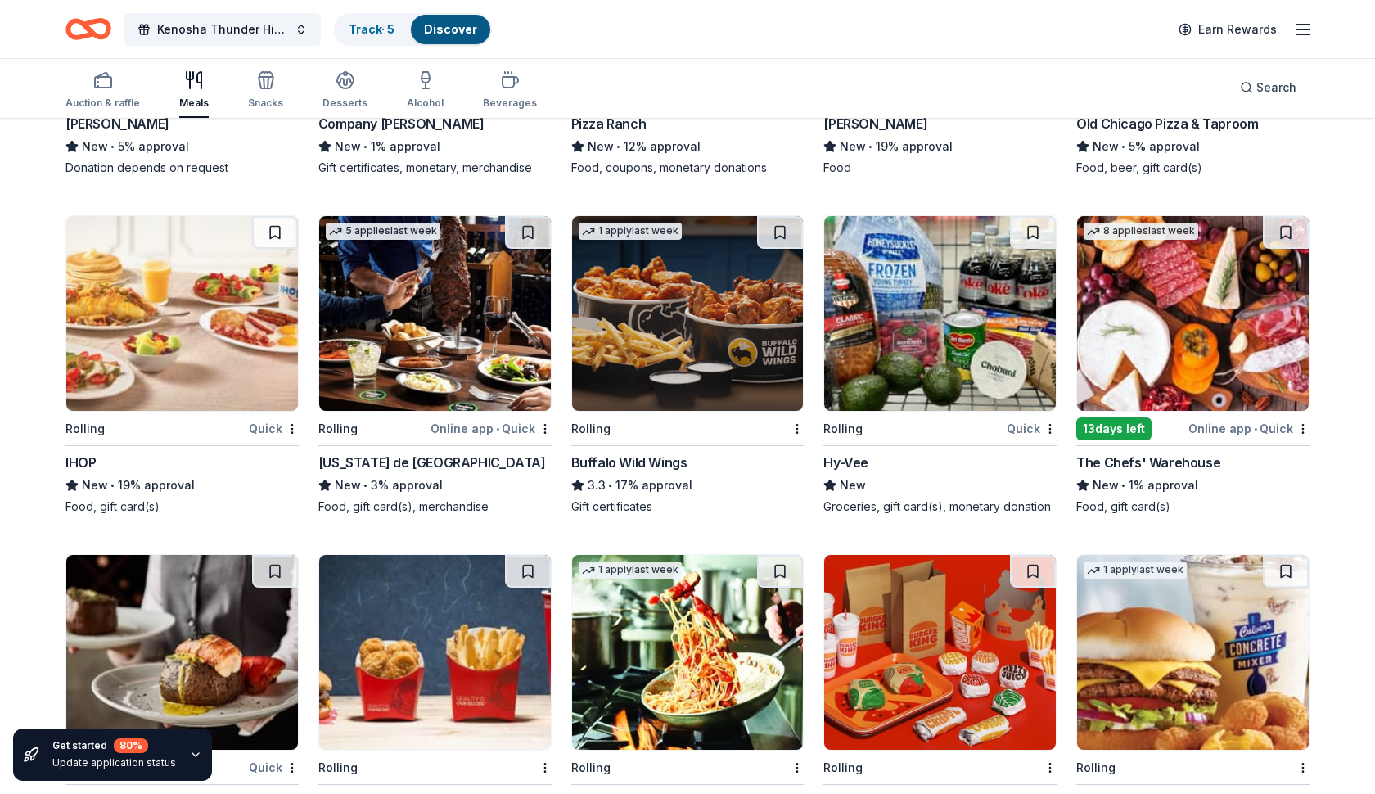
click at [87, 463] on div "IHOP" at bounding box center [80, 463] width 30 height 20
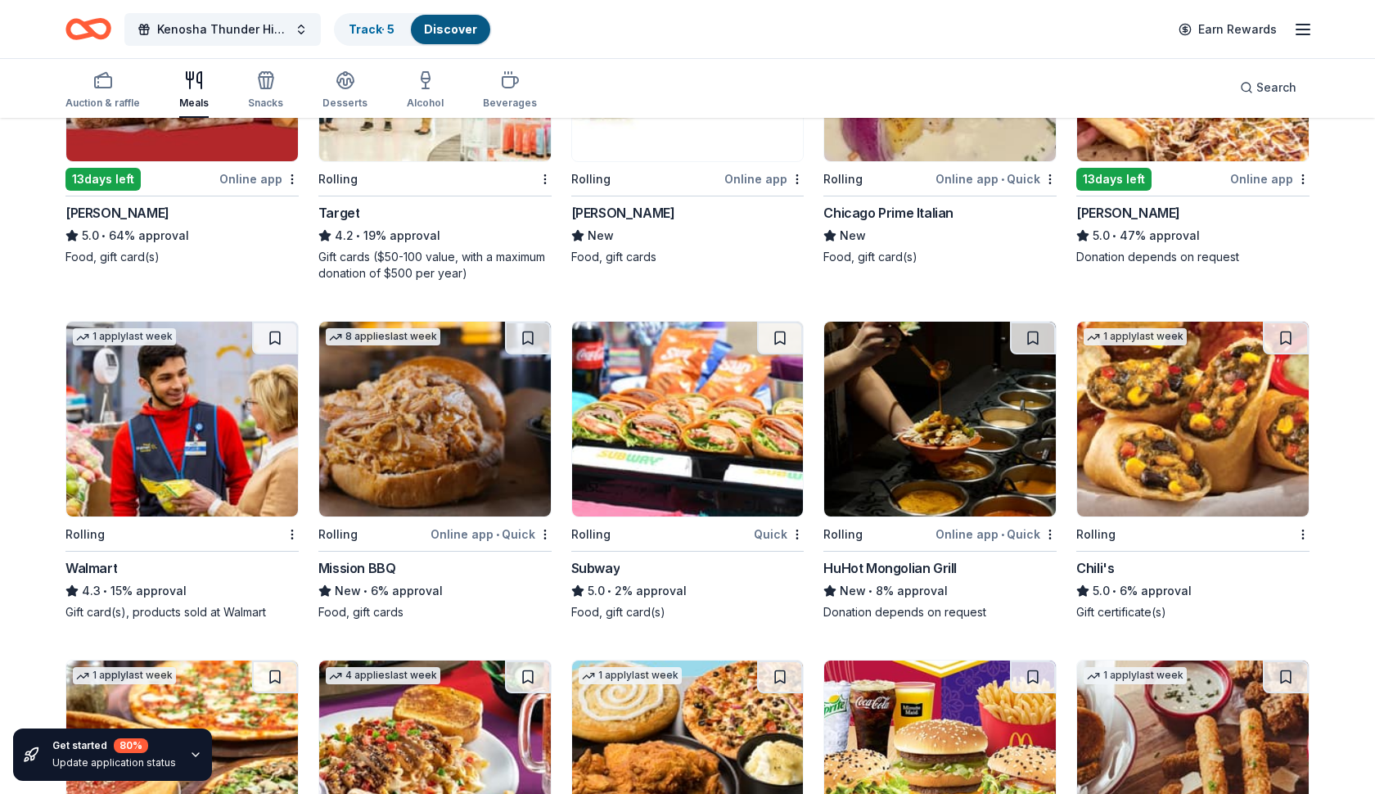
scroll to position [665, 0]
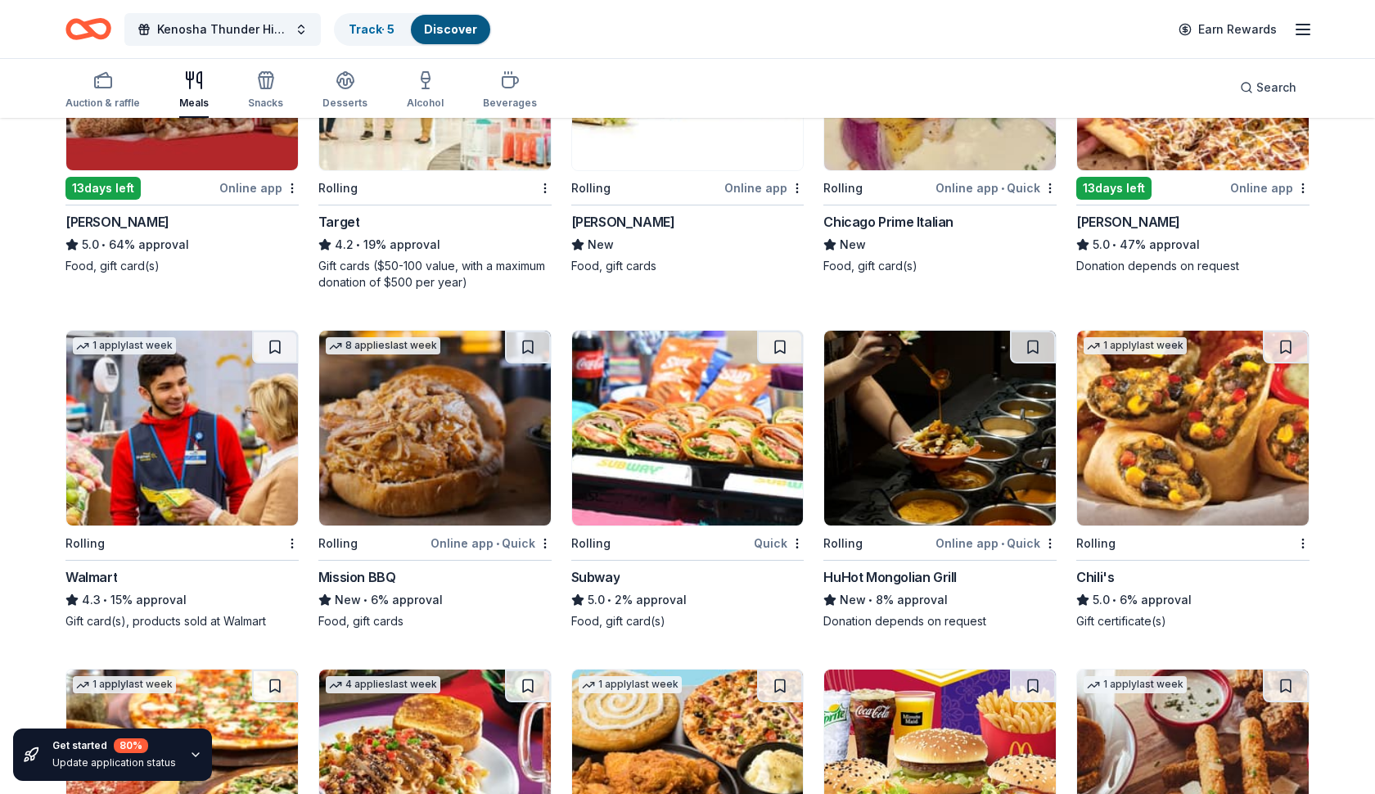
click at [357, 569] on div "Mission BBQ" at bounding box center [357, 577] width 78 height 20
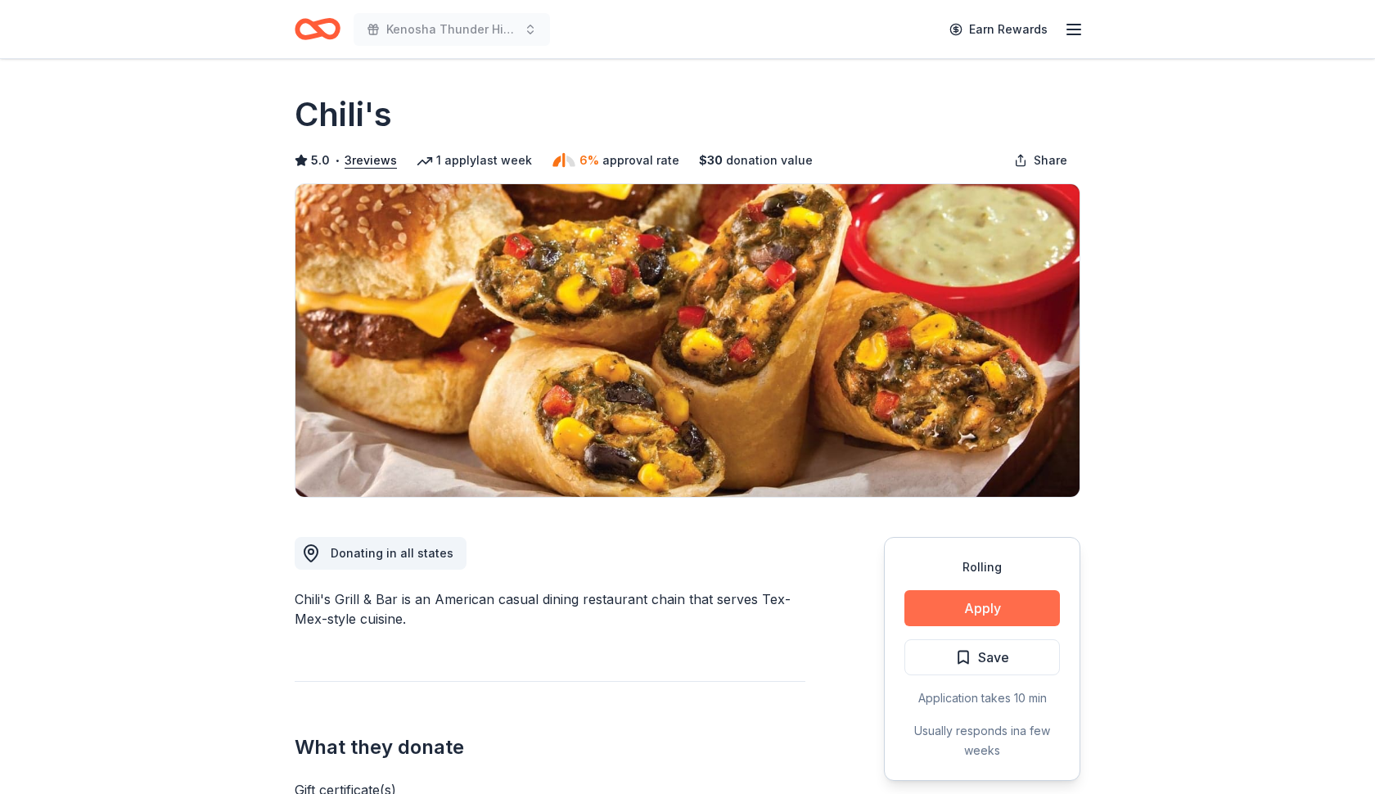
click at [943, 604] on button "Apply" at bounding box center [982, 608] width 156 height 36
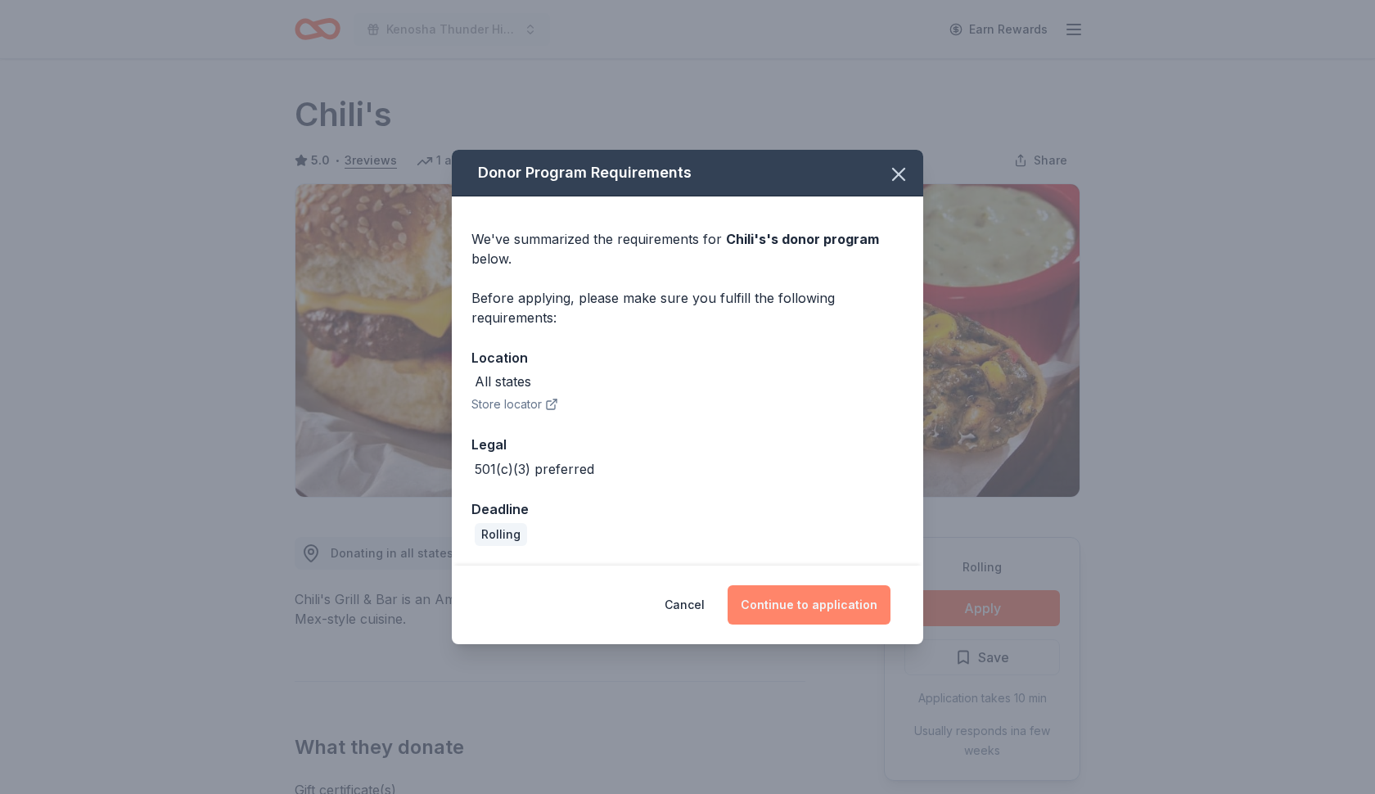
click at [776, 601] on button "Continue to application" at bounding box center [809, 604] width 163 height 39
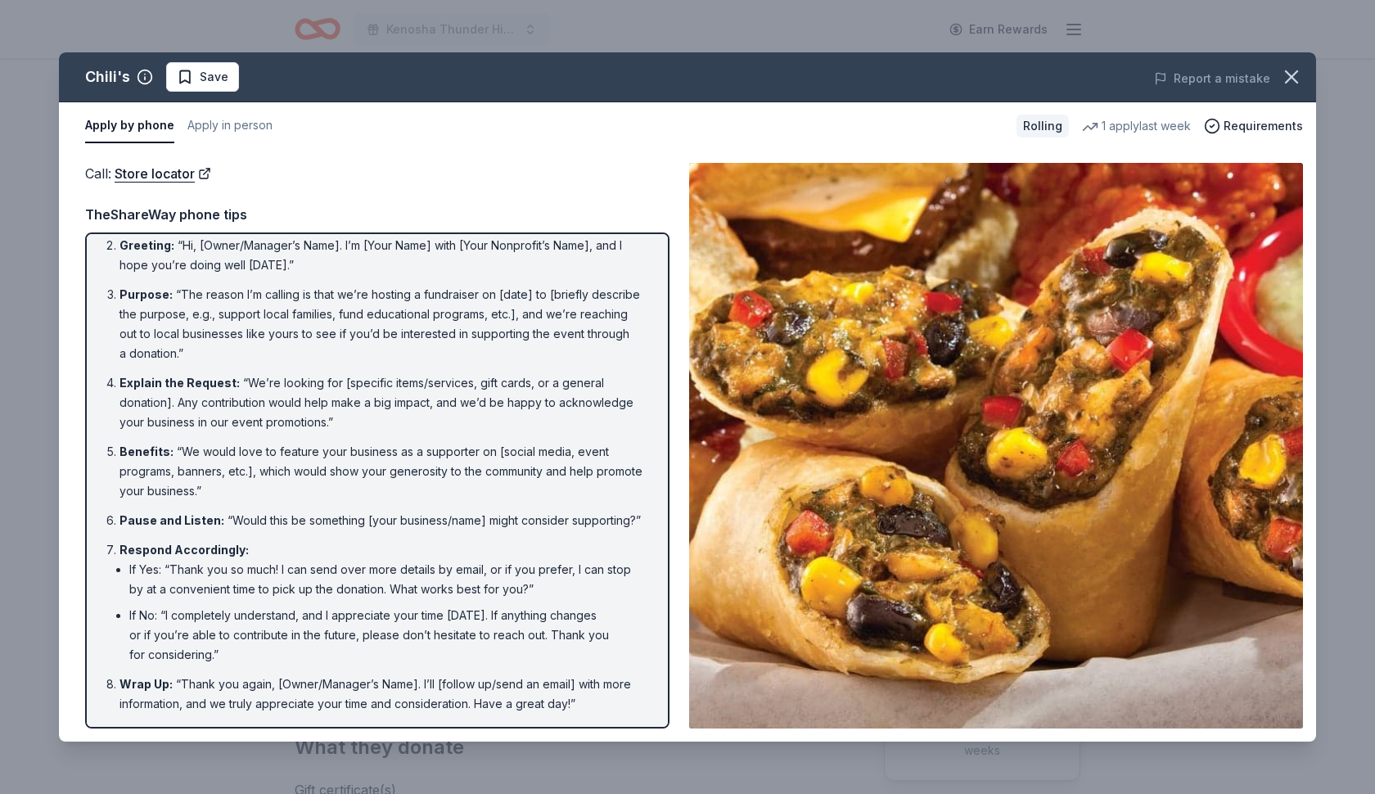
scroll to position [60, 0]
click at [221, 126] on button "Apply in person" at bounding box center [229, 126] width 85 height 34
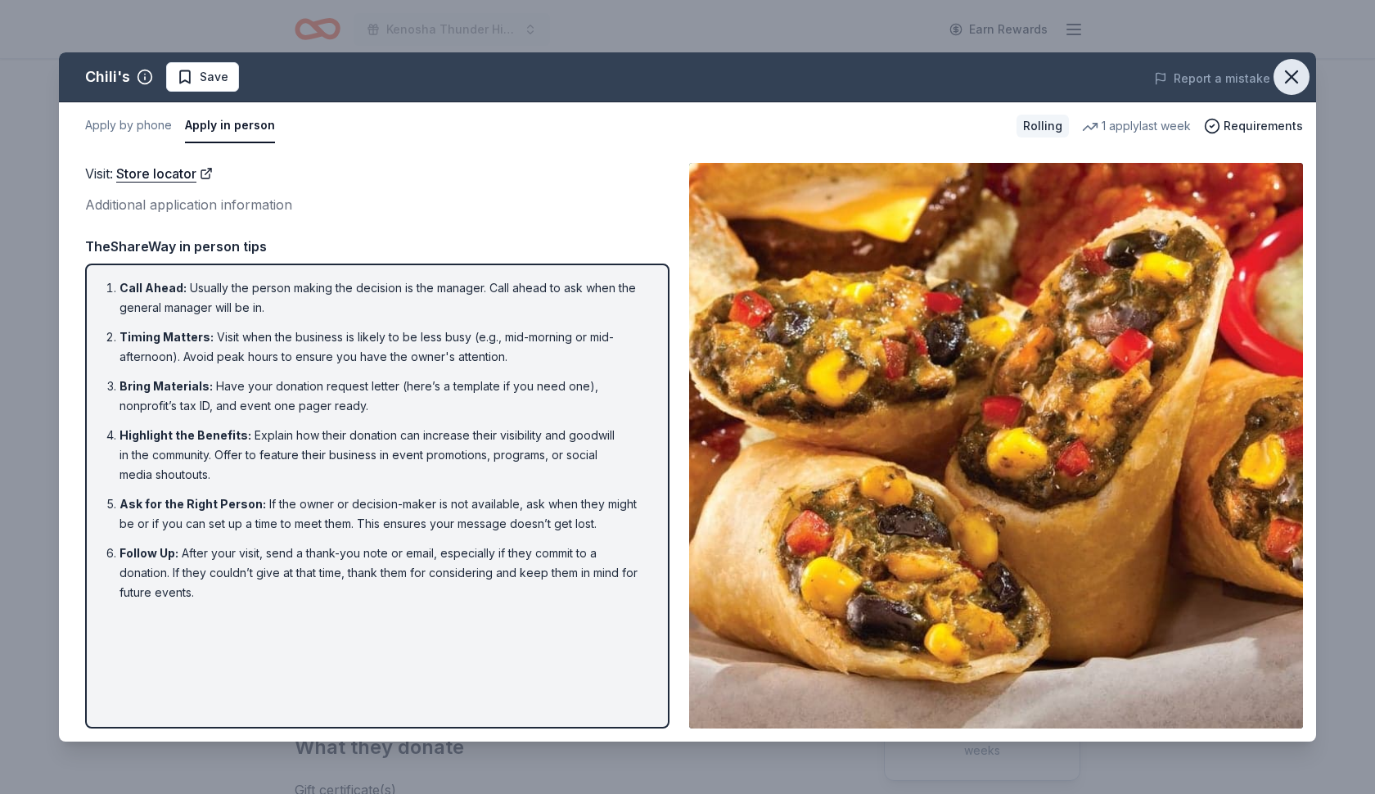
click at [1294, 72] on icon "button" at bounding box center [1291, 76] width 23 height 23
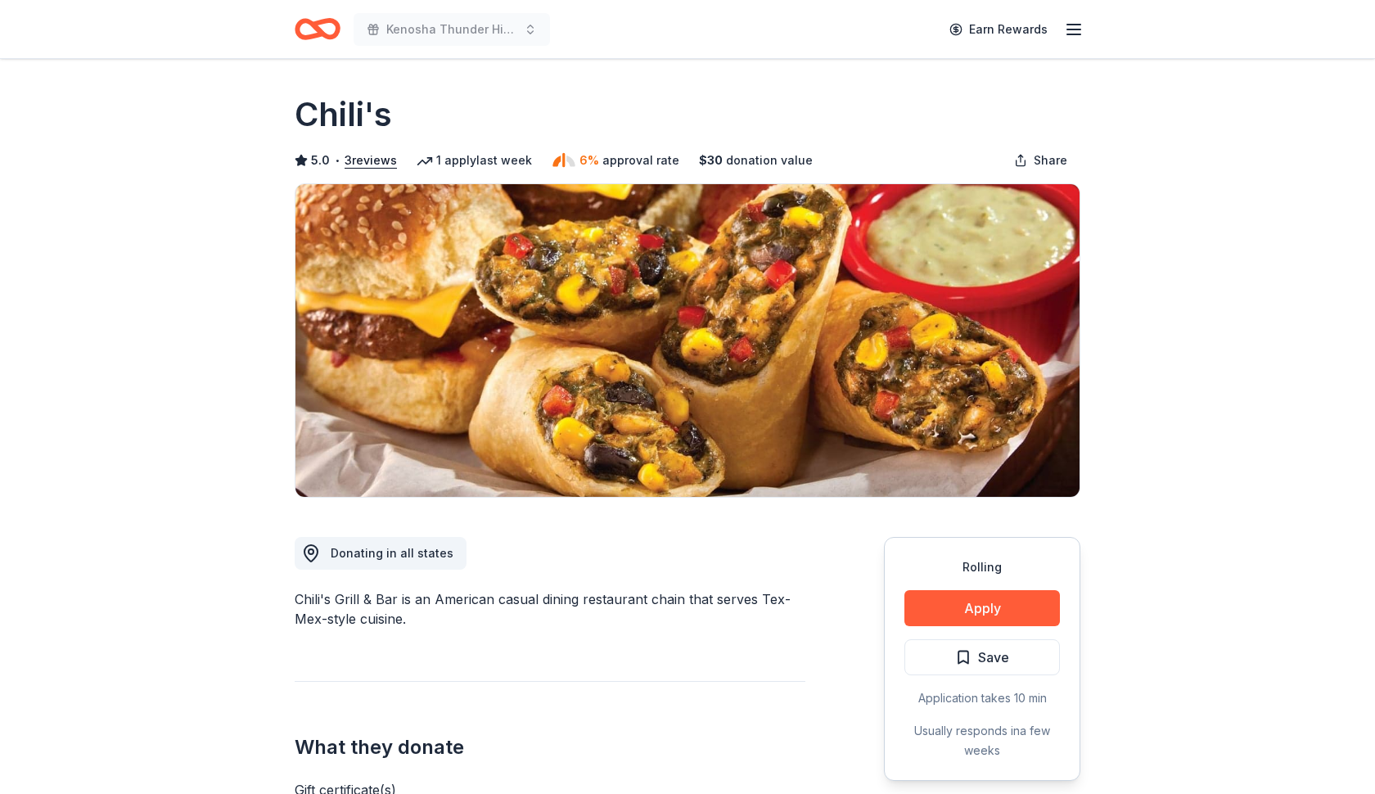
scroll to position [0, 0]
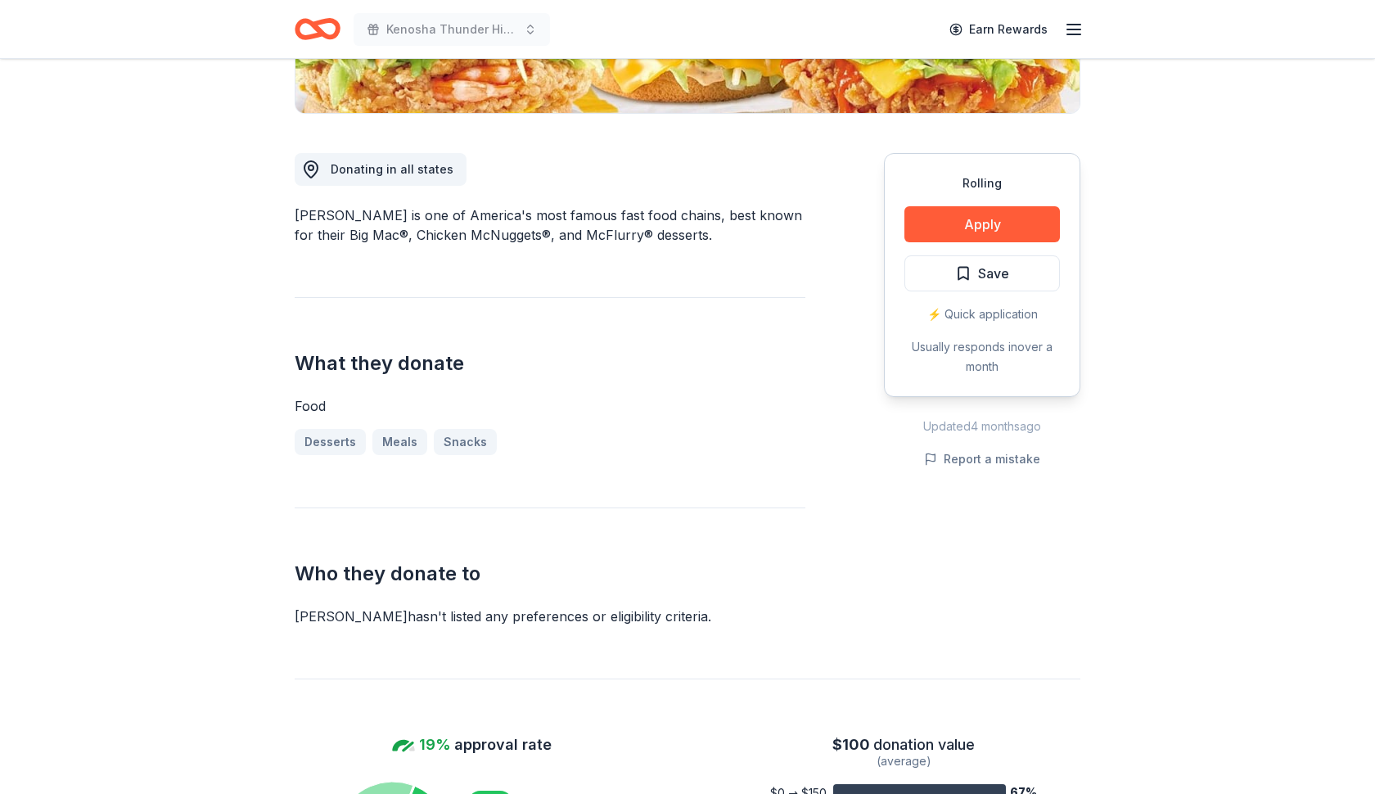
scroll to position [412, 0]
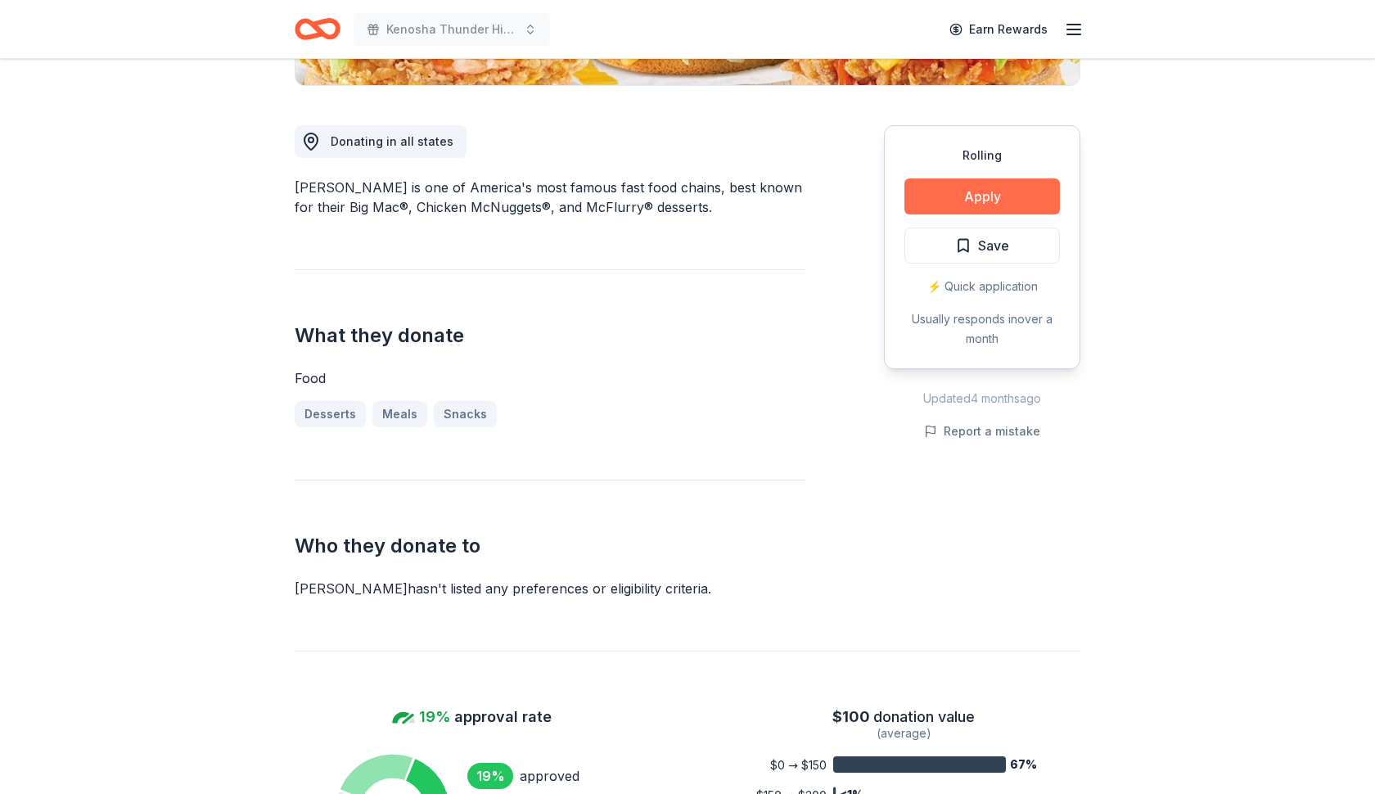
click at [961, 195] on button "Apply" at bounding box center [982, 196] width 156 height 36
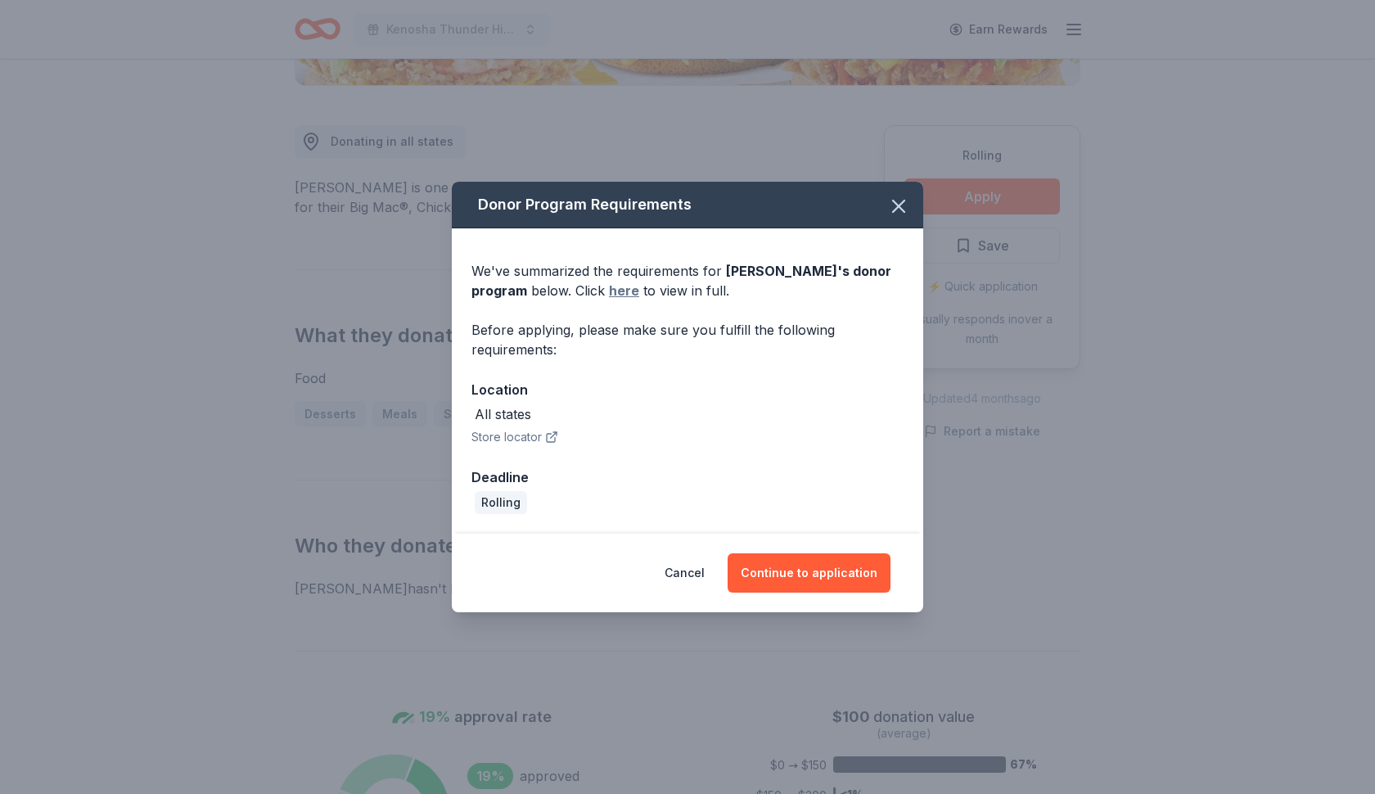
click at [617, 288] on link "here" at bounding box center [624, 291] width 30 height 20
click at [802, 570] on button "Continue to application" at bounding box center [809, 572] width 163 height 39
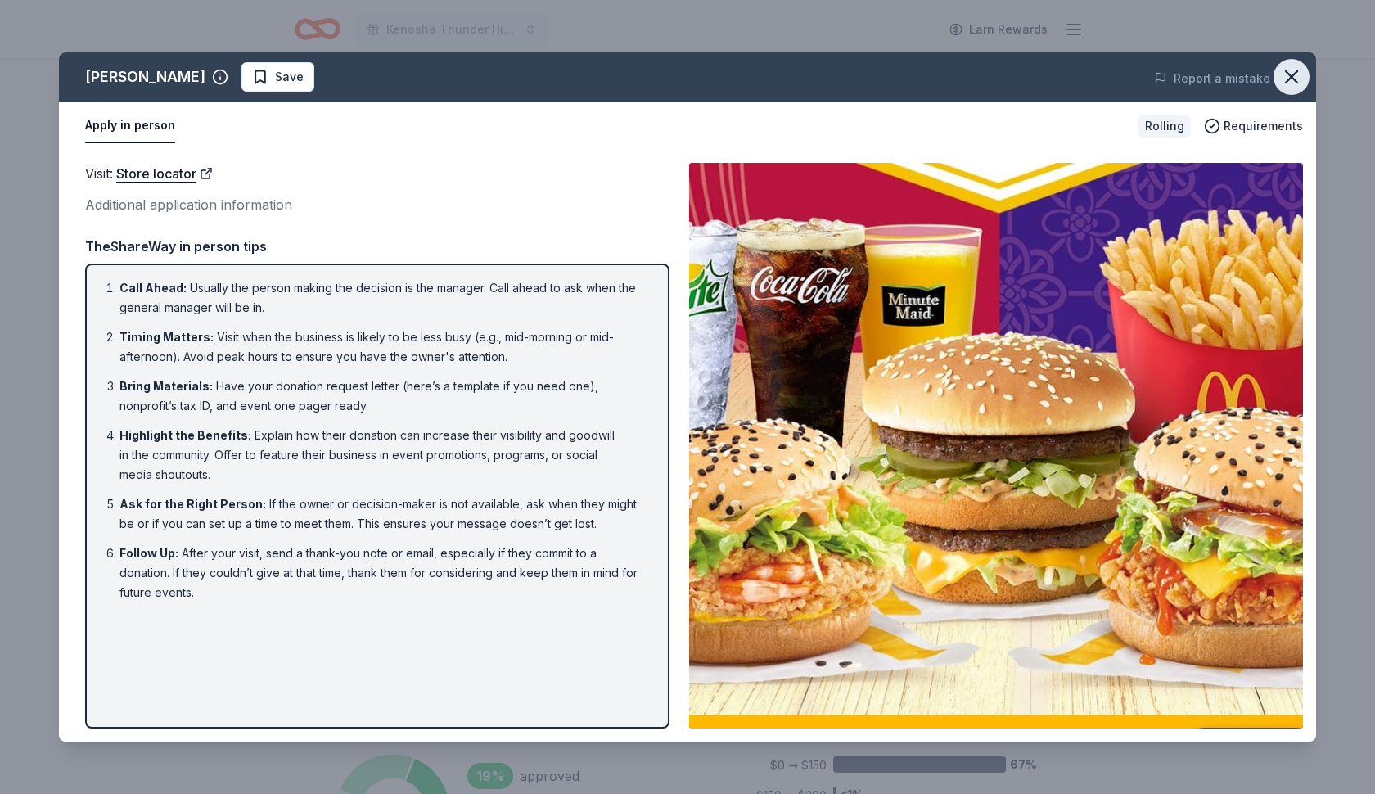
click at [1292, 77] on icon "button" at bounding box center [1291, 76] width 11 height 11
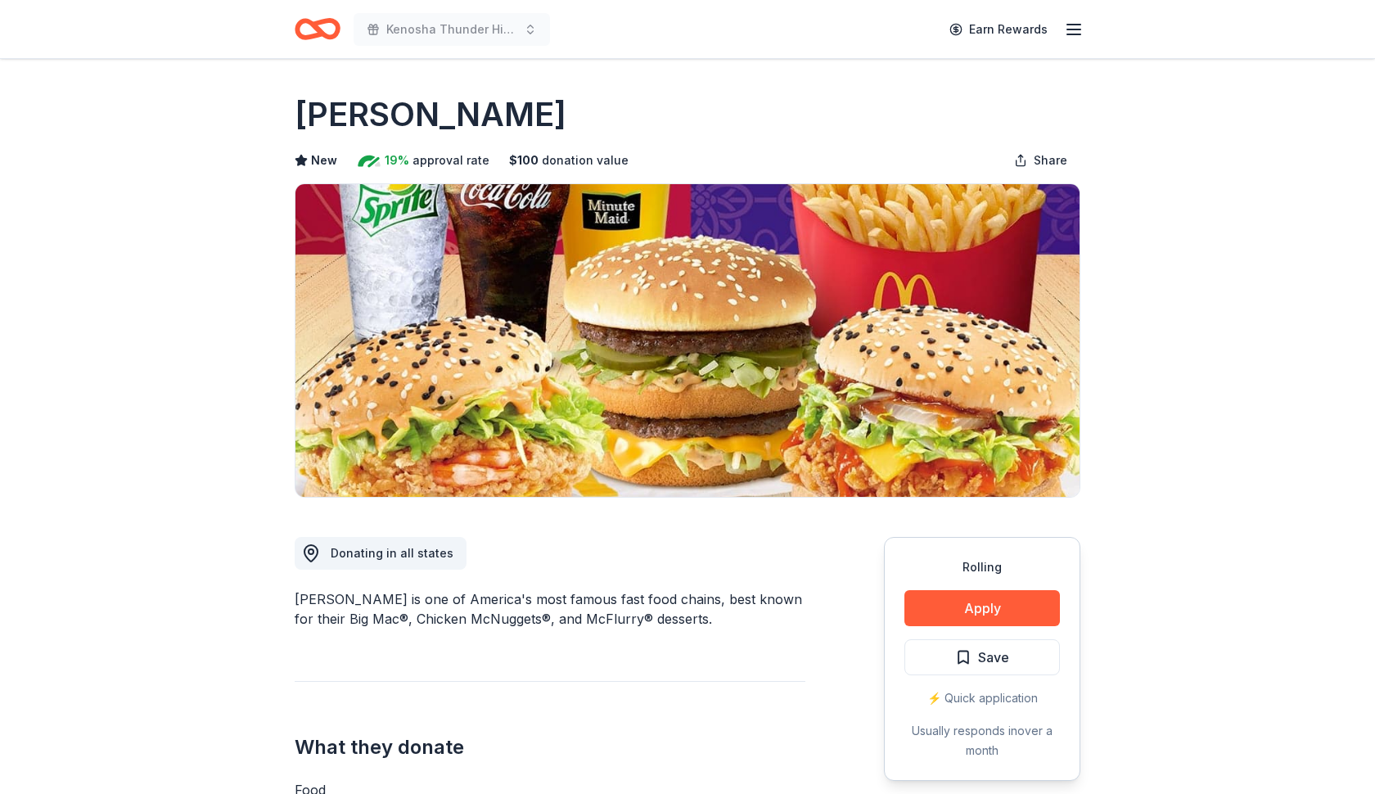
scroll to position [0, 0]
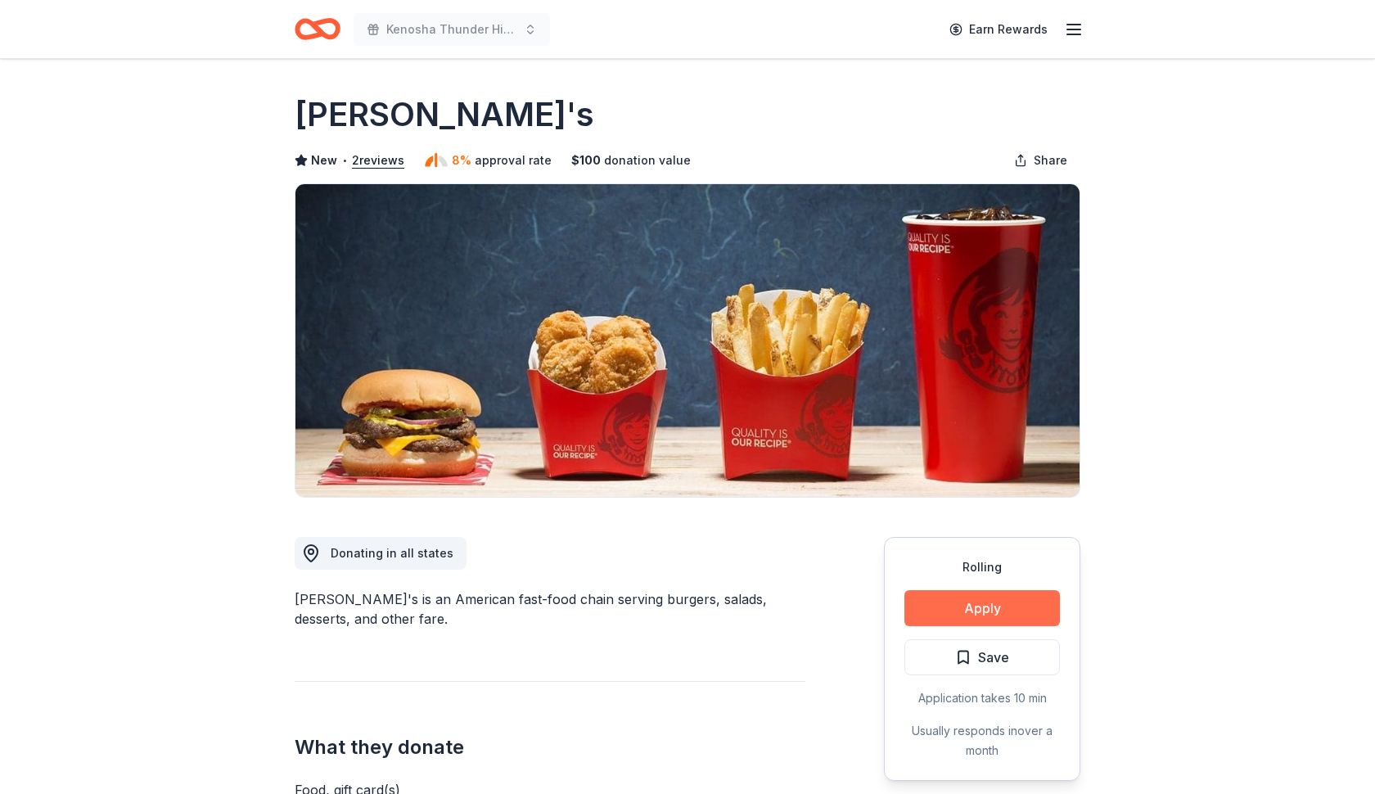
click at [976, 617] on button "Apply" at bounding box center [982, 608] width 156 height 36
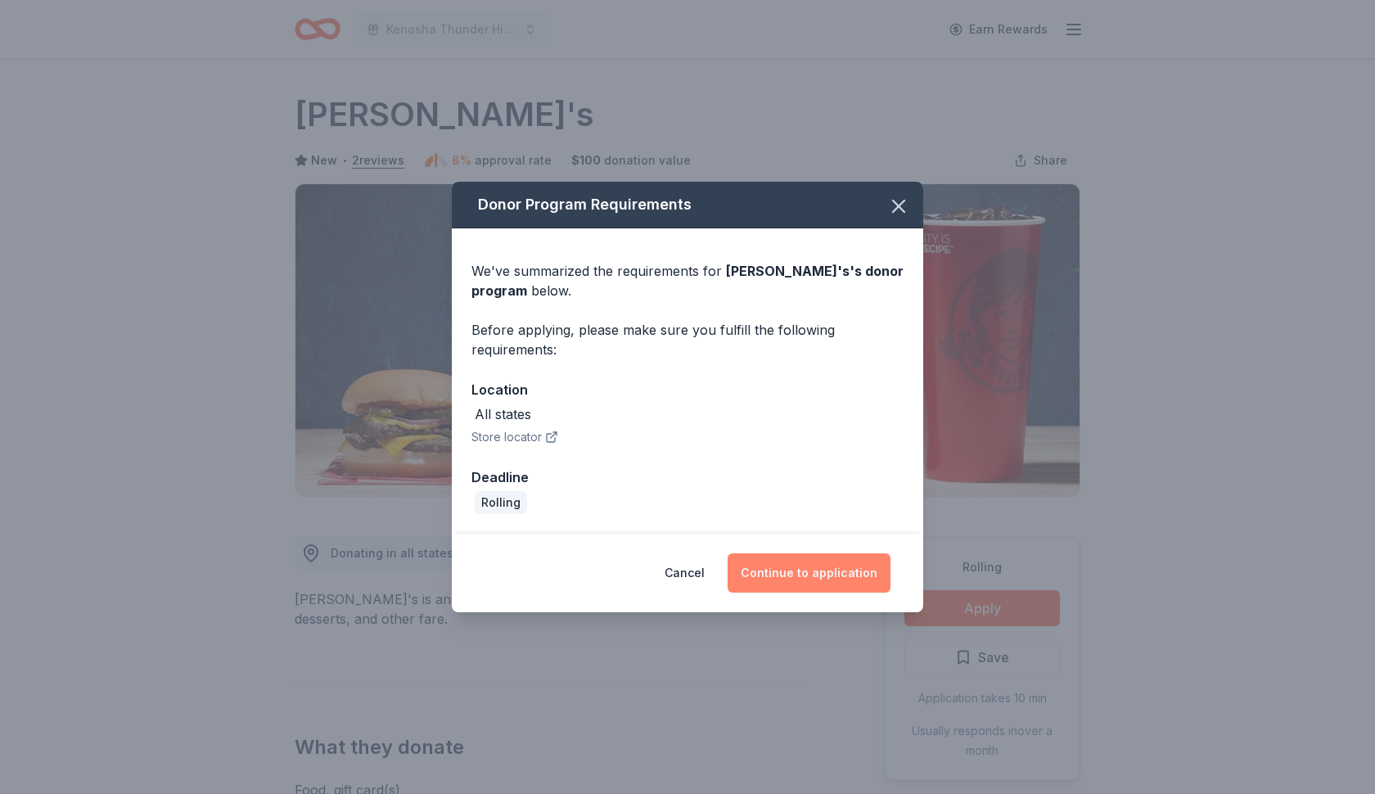
click at [765, 574] on button "Continue to application" at bounding box center [809, 572] width 163 height 39
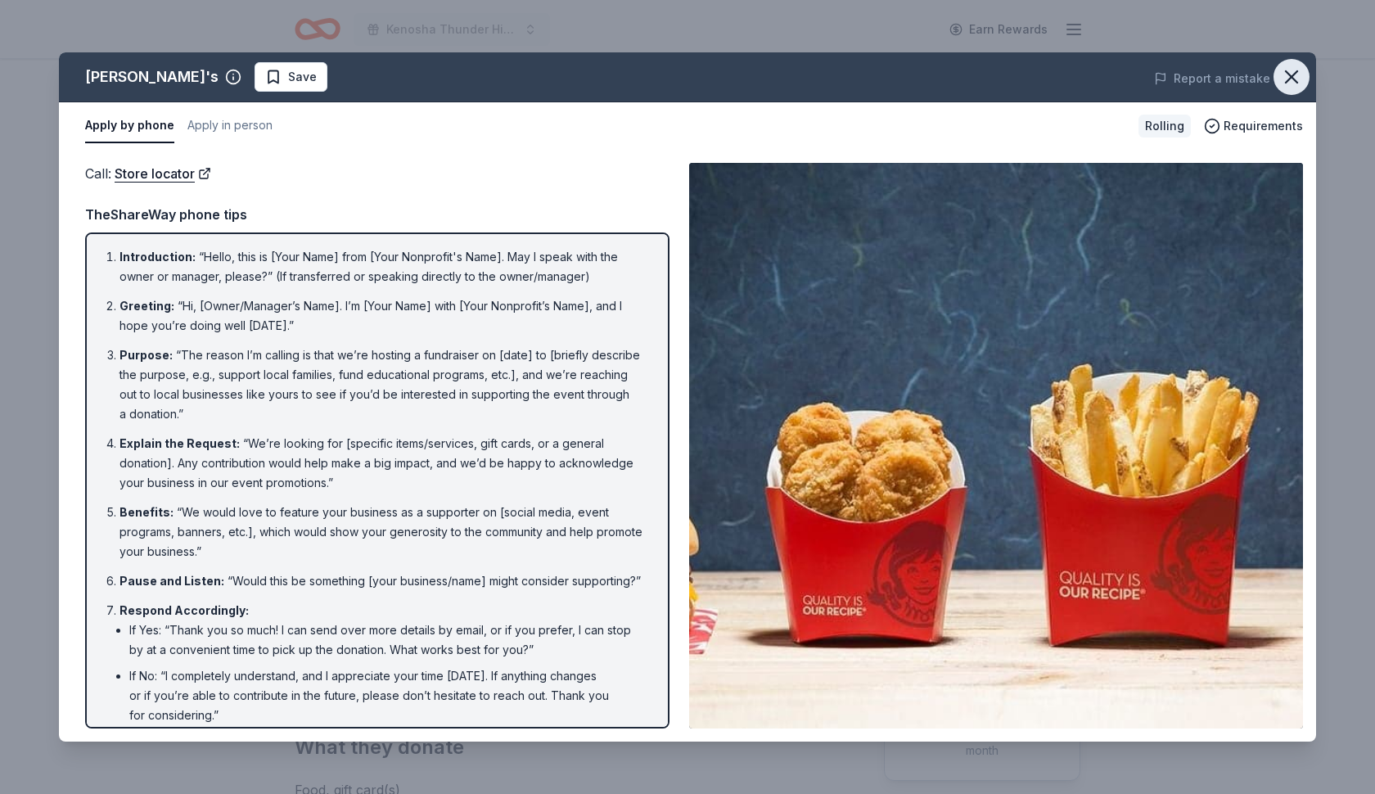
click at [1297, 76] on icon "button" at bounding box center [1291, 76] width 23 height 23
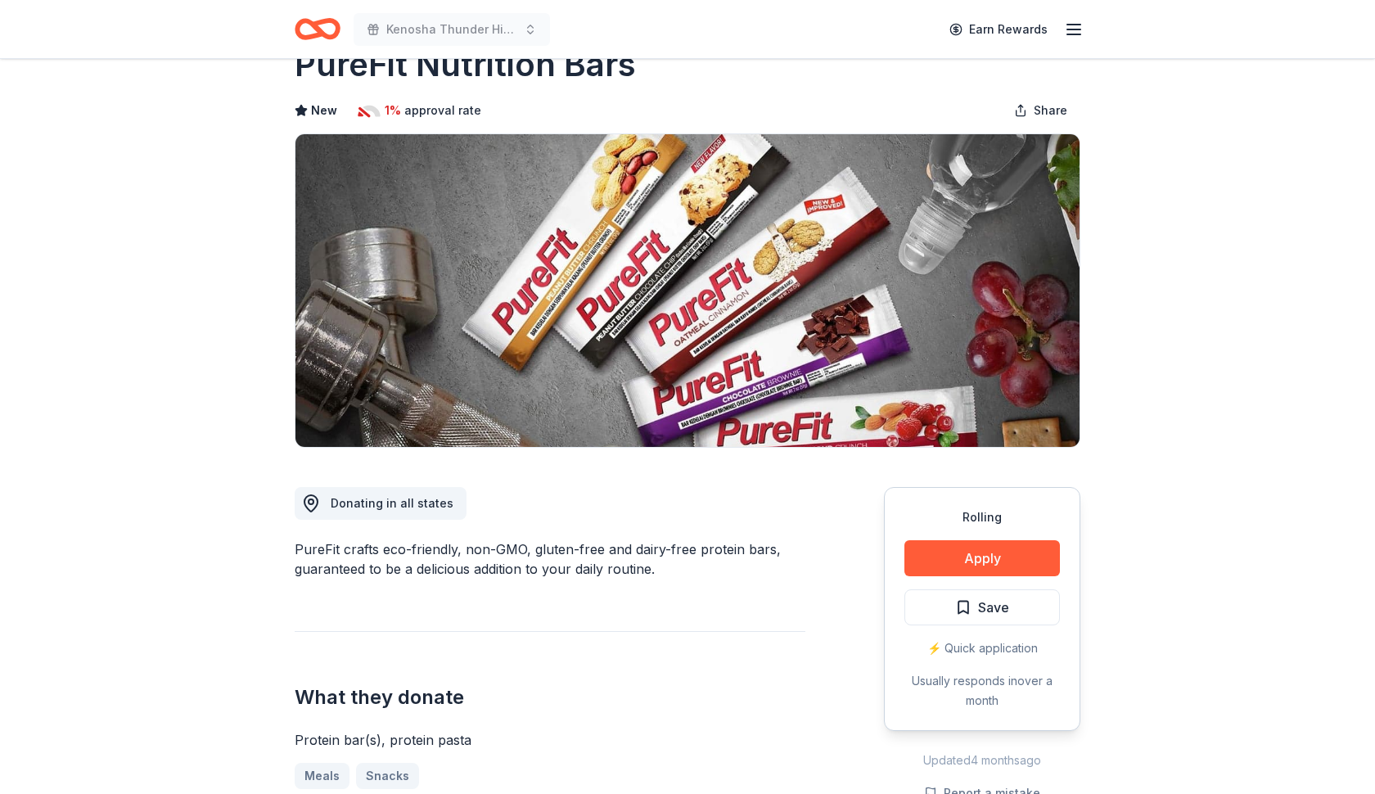
scroll to position [74, 0]
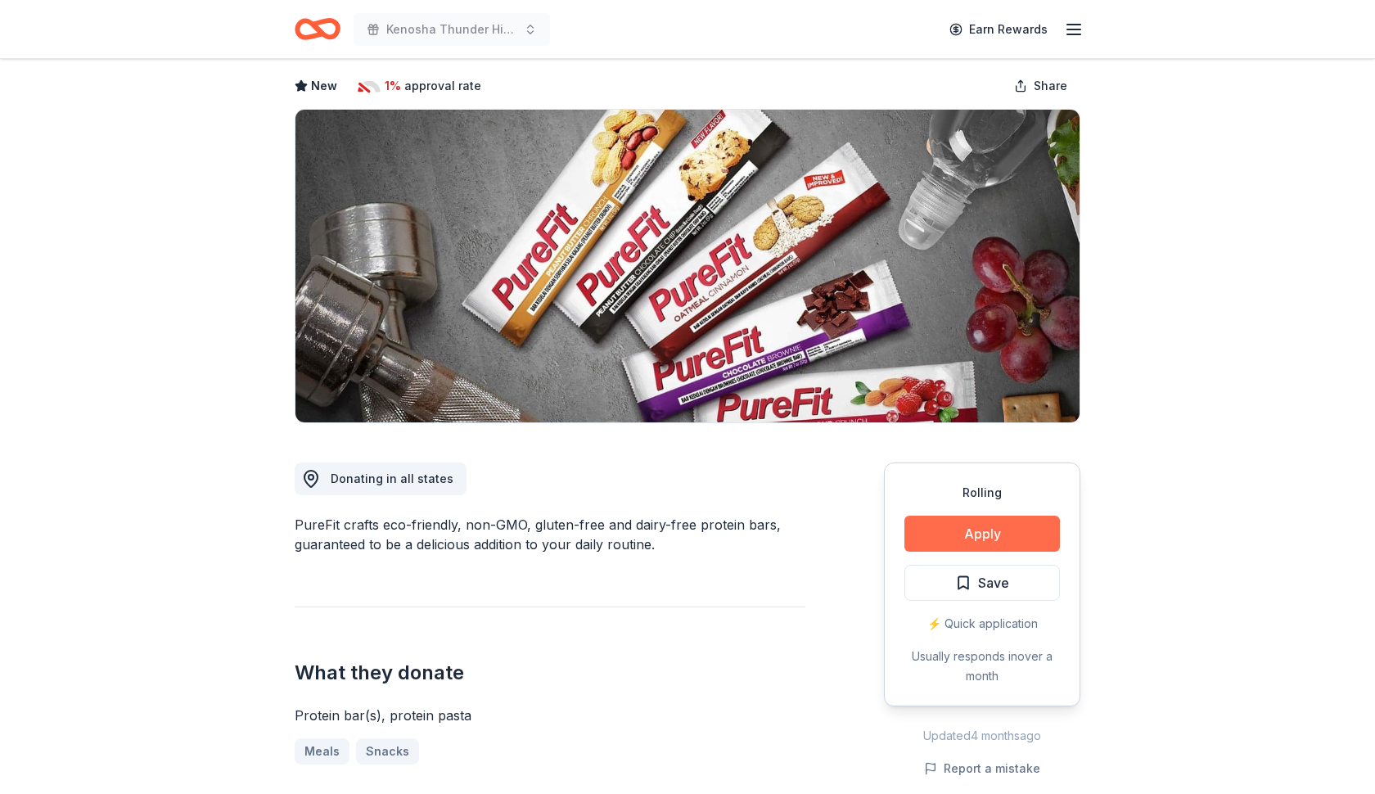
click at [1016, 529] on button "Apply" at bounding box center [982, 534] width 156 height 36
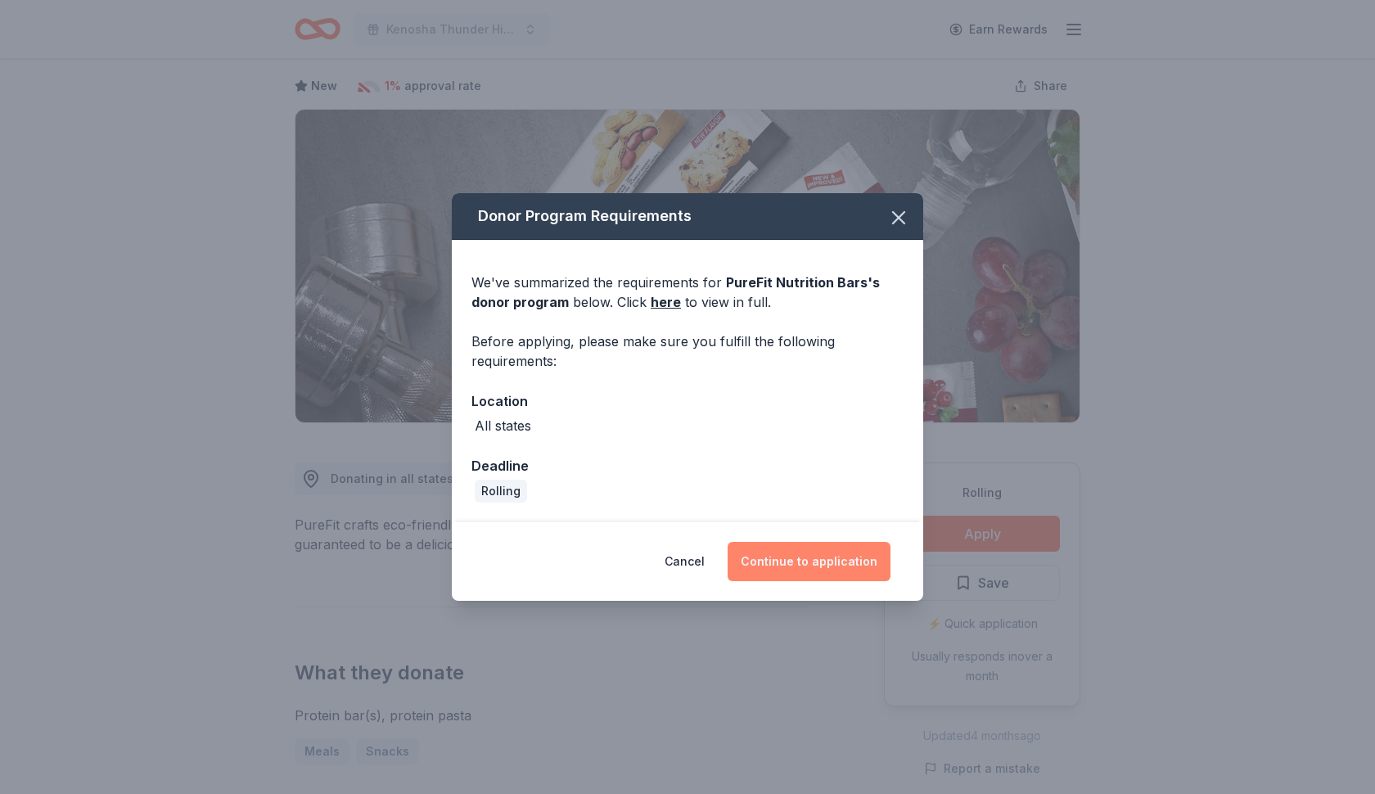
click at [838, 571] on button "Continue to application" at bounding box center [809, 561] width 163 height 39
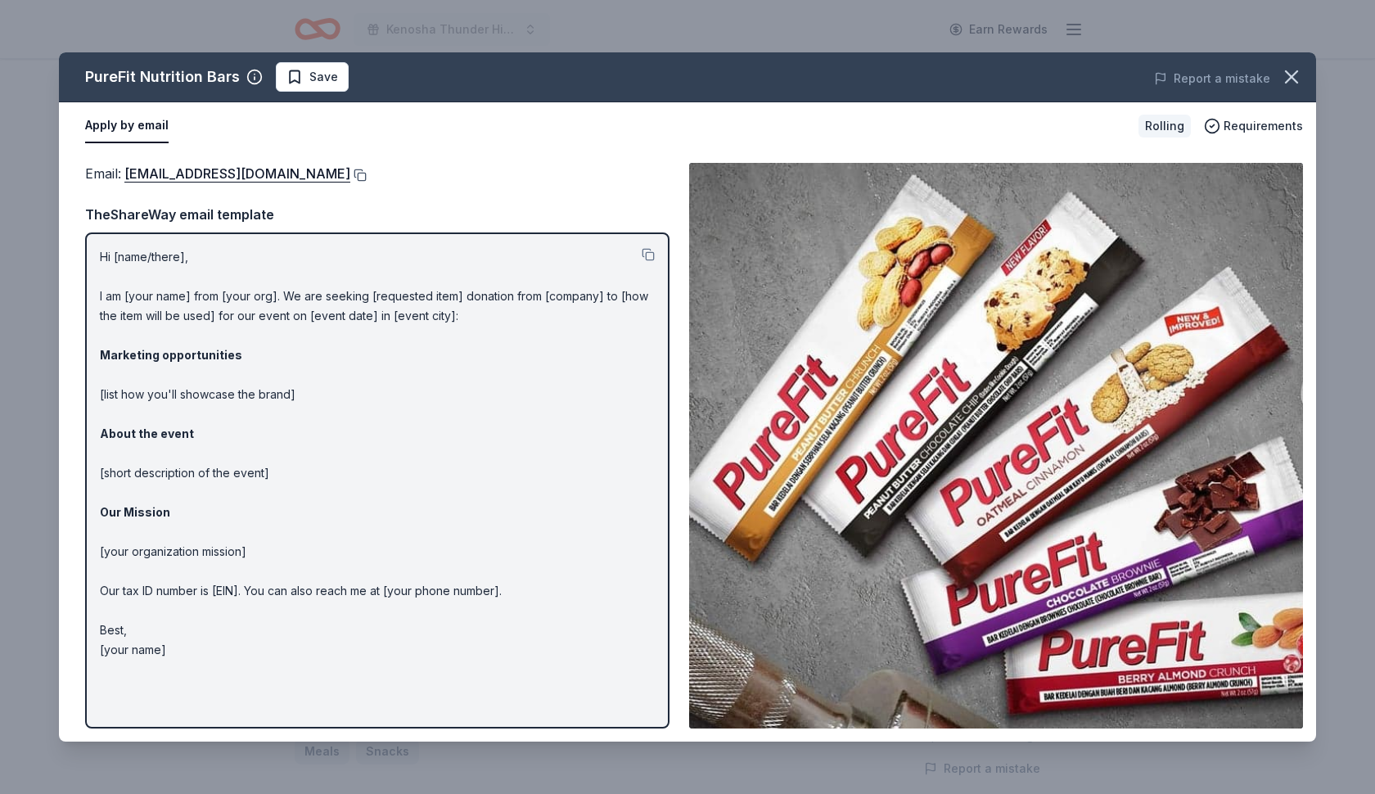
click at [350, 176] on button at bounding box center [358, 175] width 16 height 13
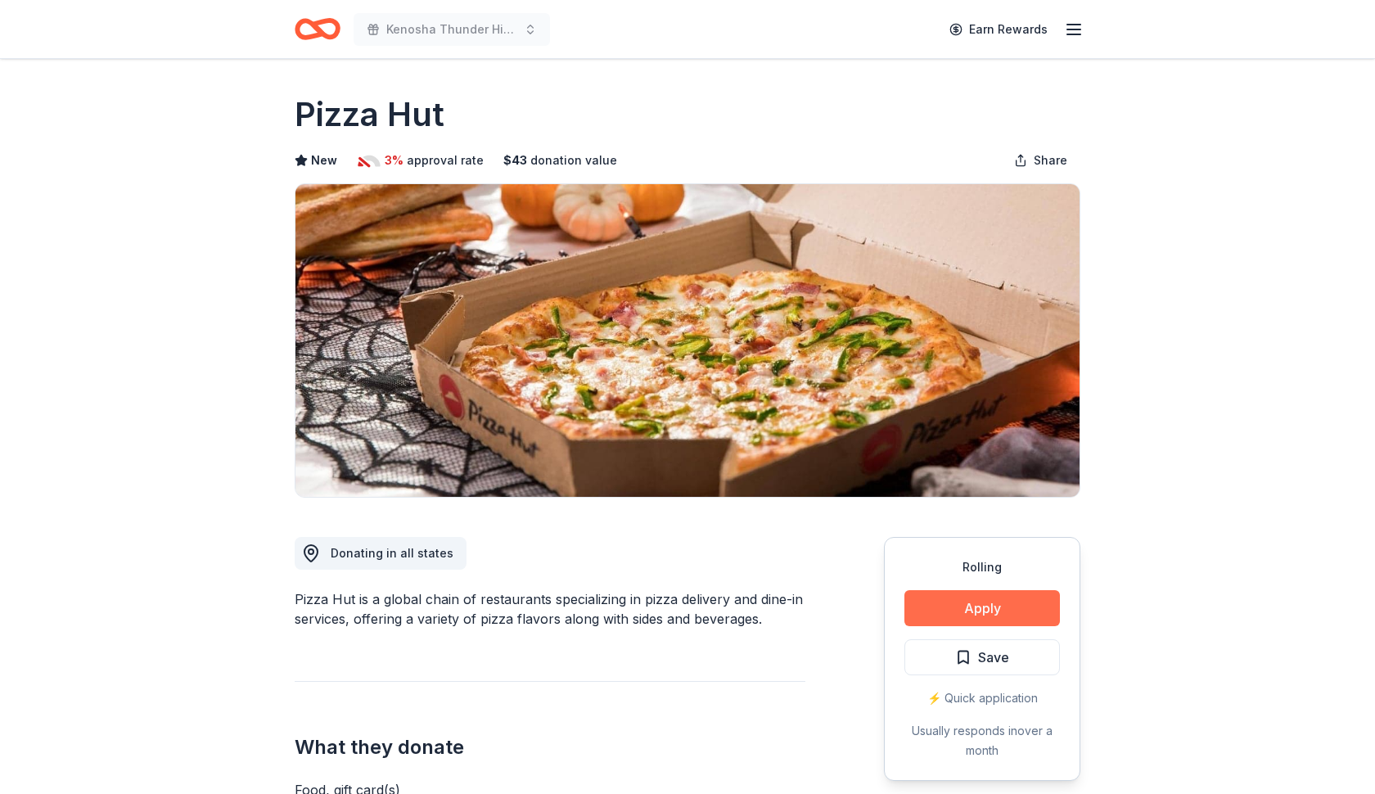
click at [1011, 616] on button "Apply" at bounding box center [982, 608] width 156 height 36
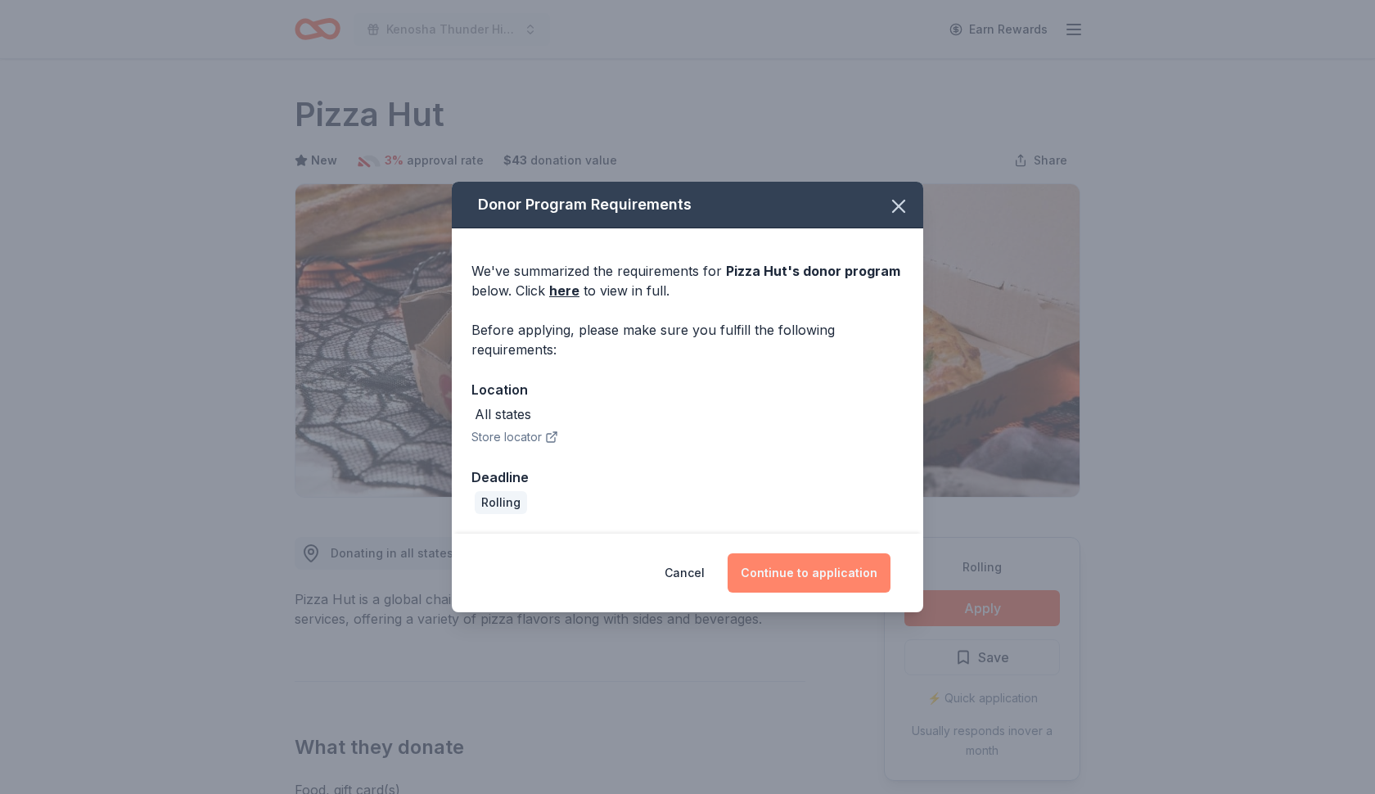
click at [856, 572] on button "Continue to application" at bounding box center [809, 572] width 163 height 39
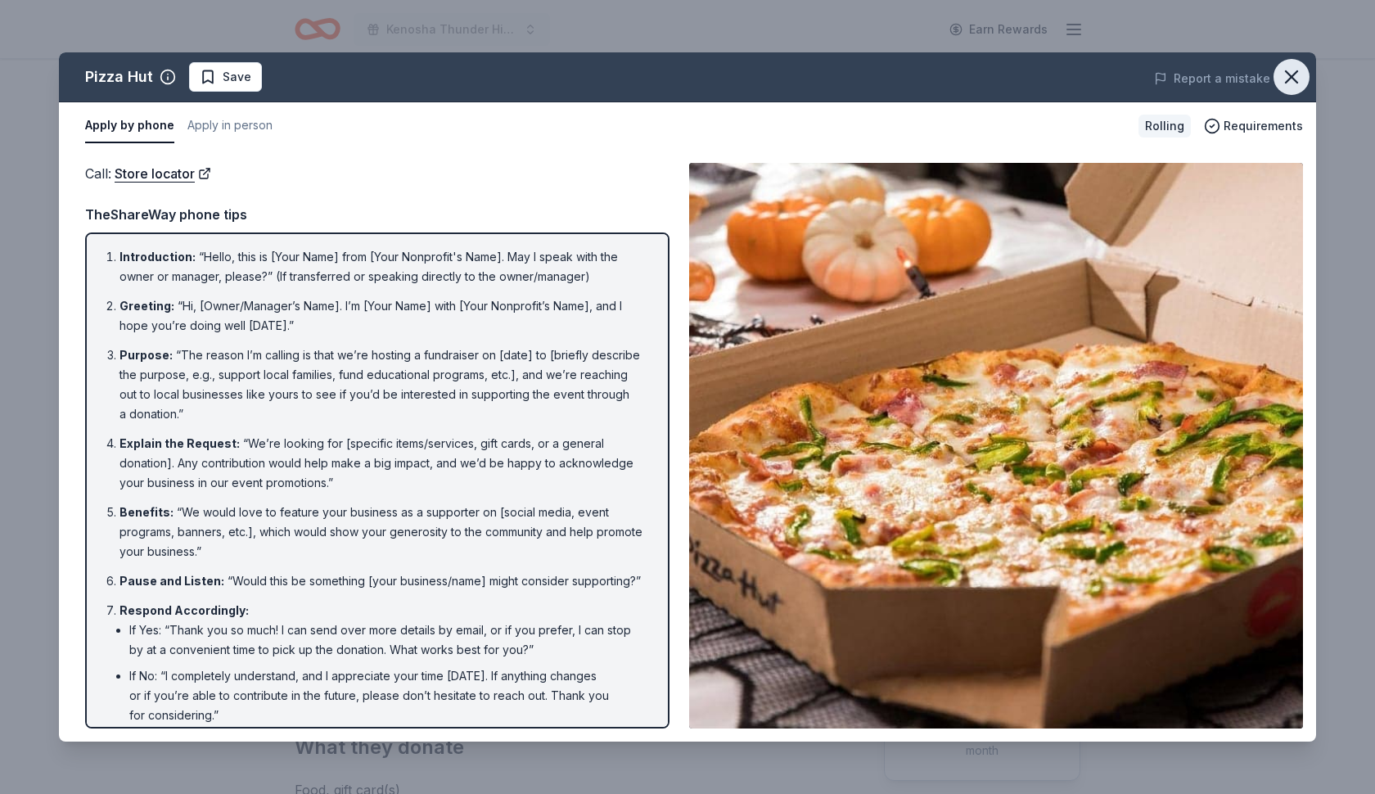
click at [1292, 79] on icon "button" at bounding box center [1291, 76] width 23 height 23
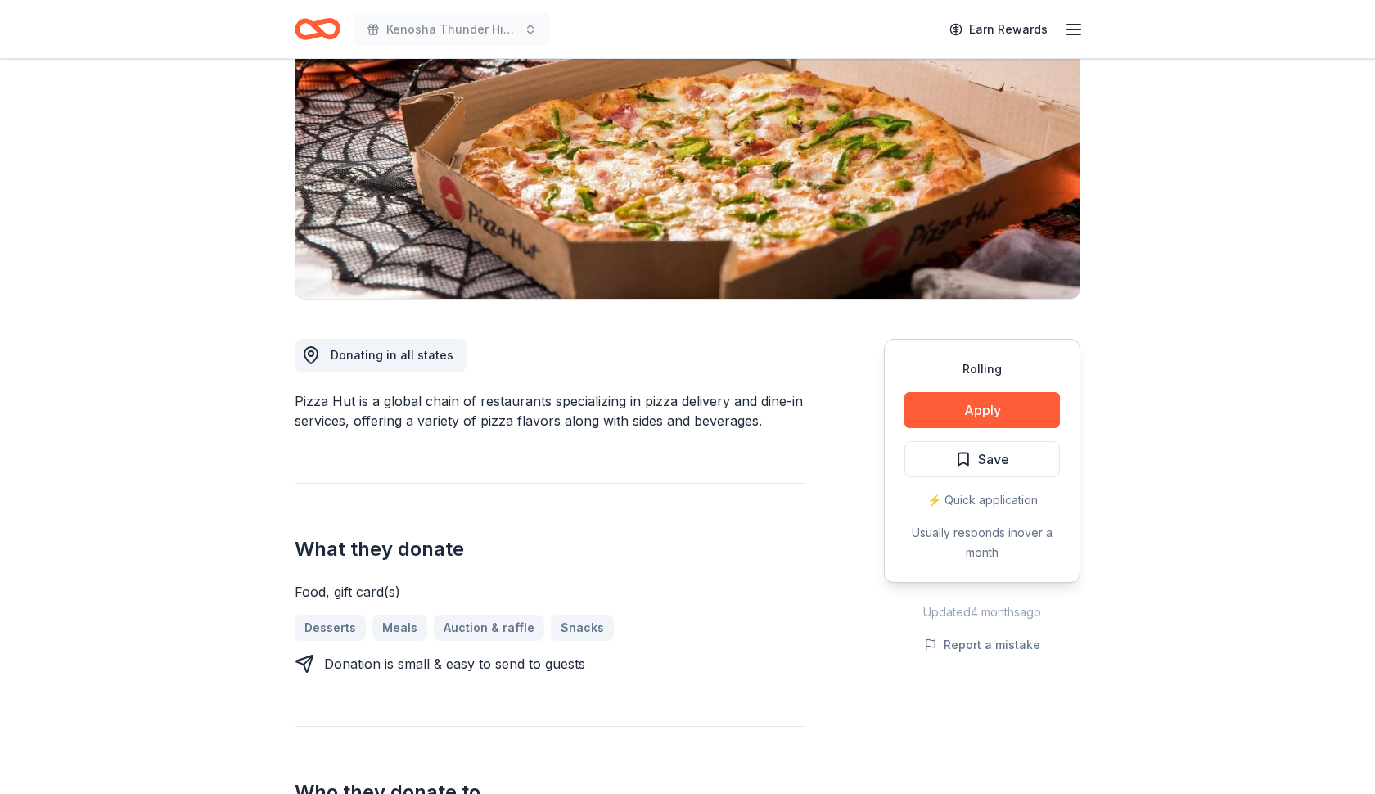
scroll to position [332, 0]
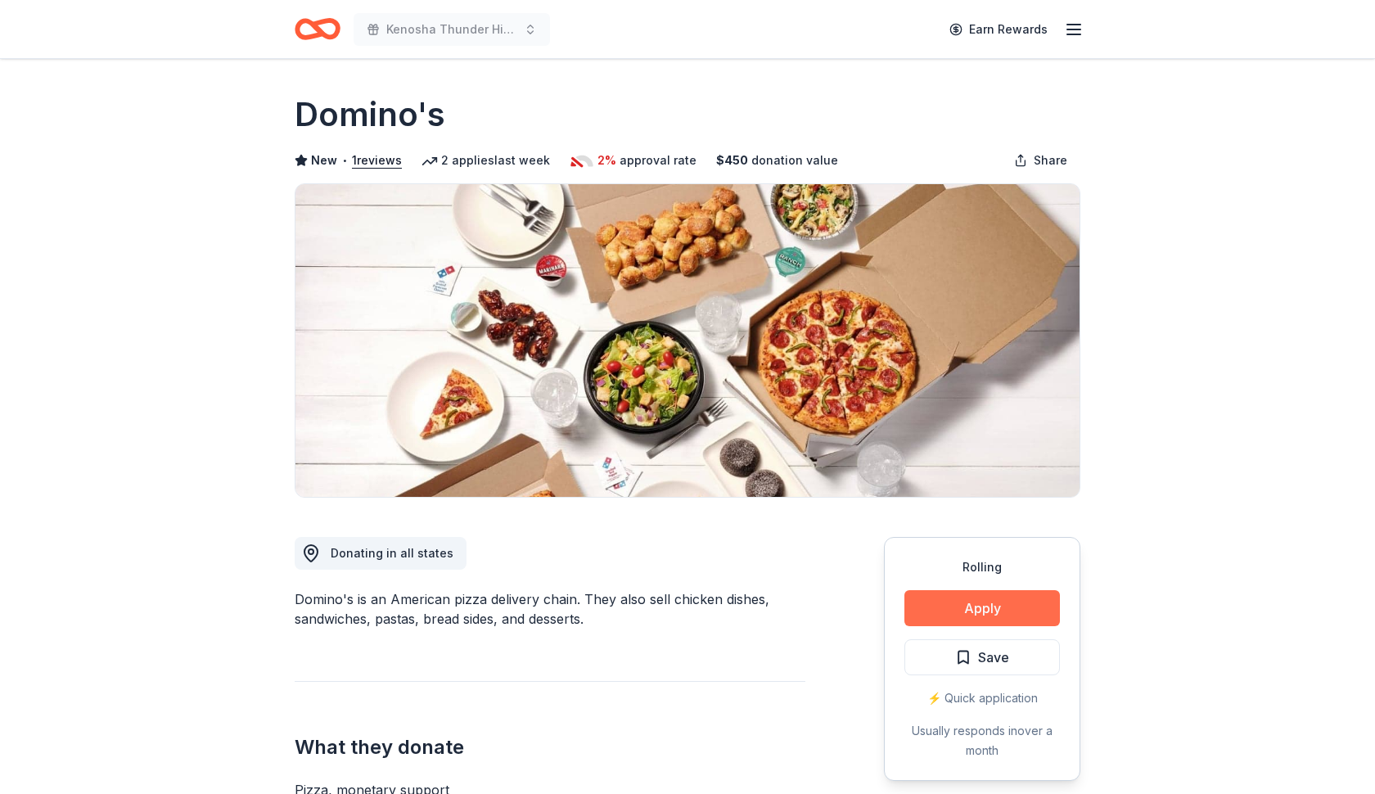
click at [954, 606] on button "Apply" at bounding box center [982, 608] width 156 height 36
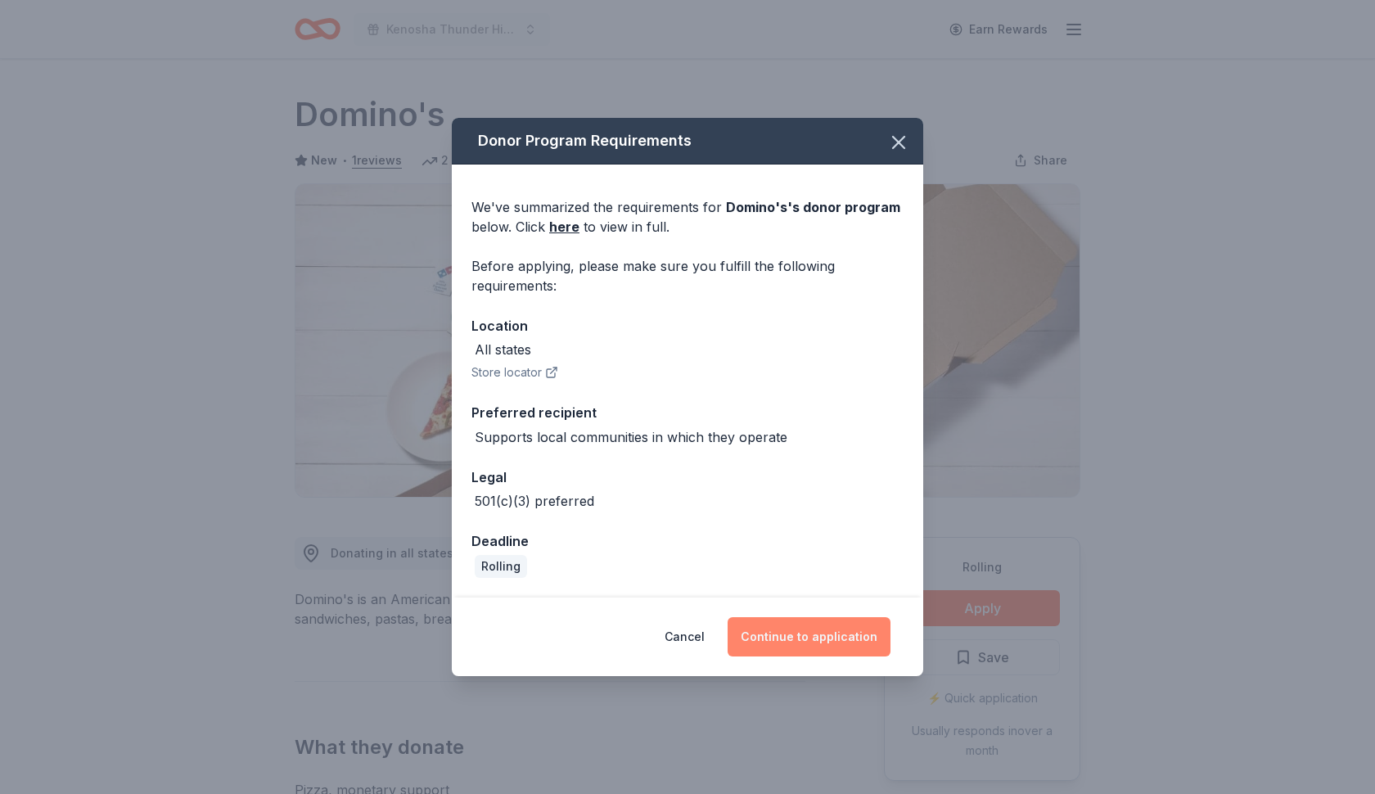
click at [796, 638] on button "Continue to application" at bounding box center [809, 636] width 163 height 39
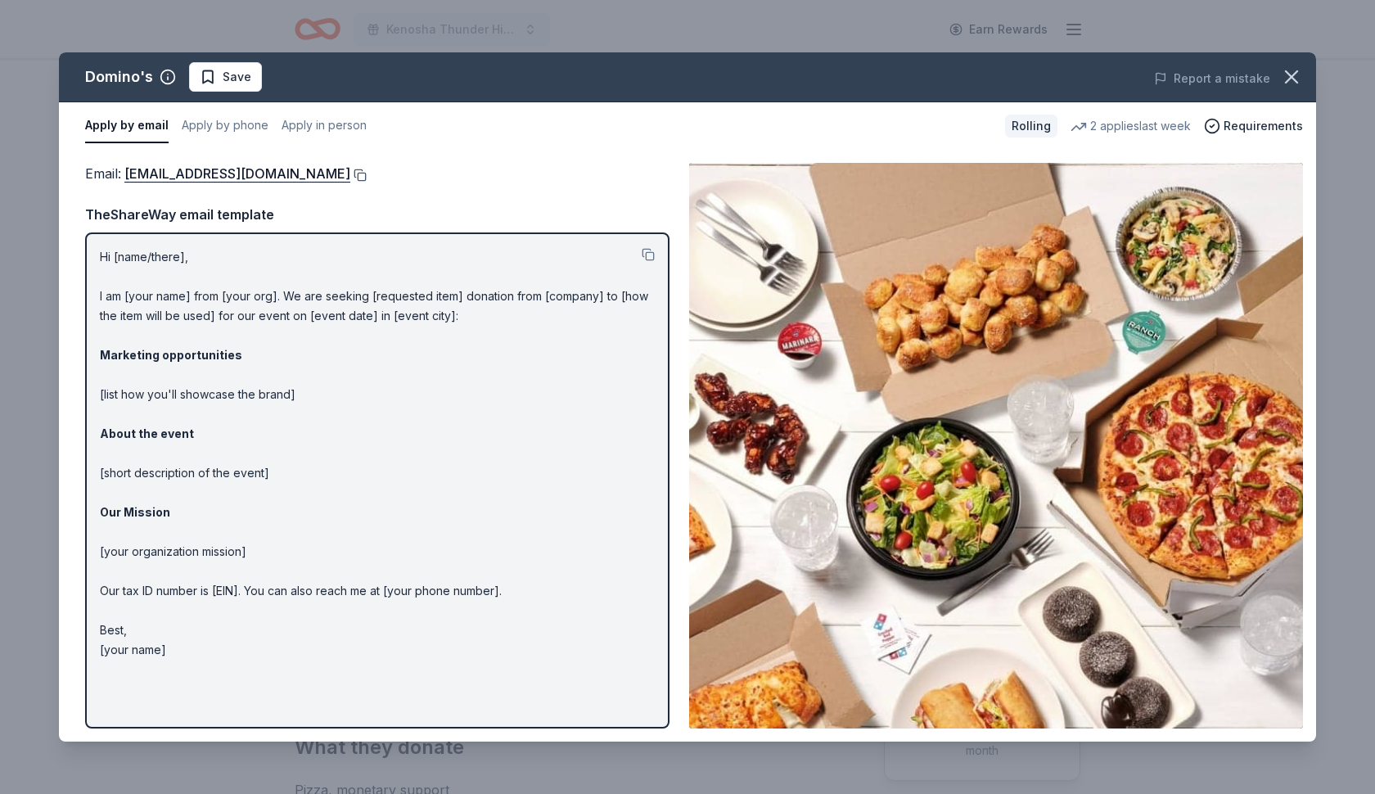
click at [350, 173] on button at bounding box center [358, 175] width 16 height 13
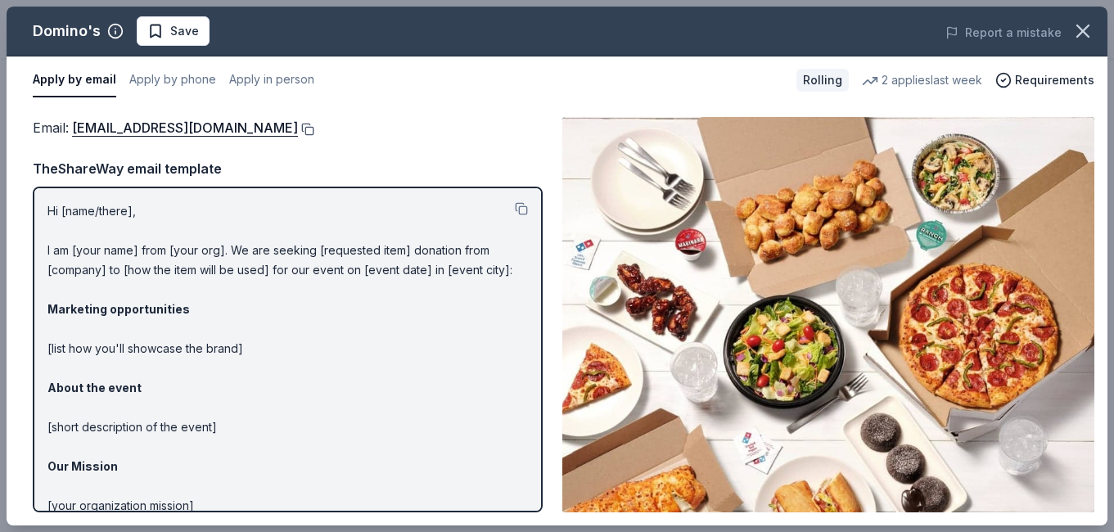
click at [298, 128] on button at bounding box center [306, 129] width 16 height 13
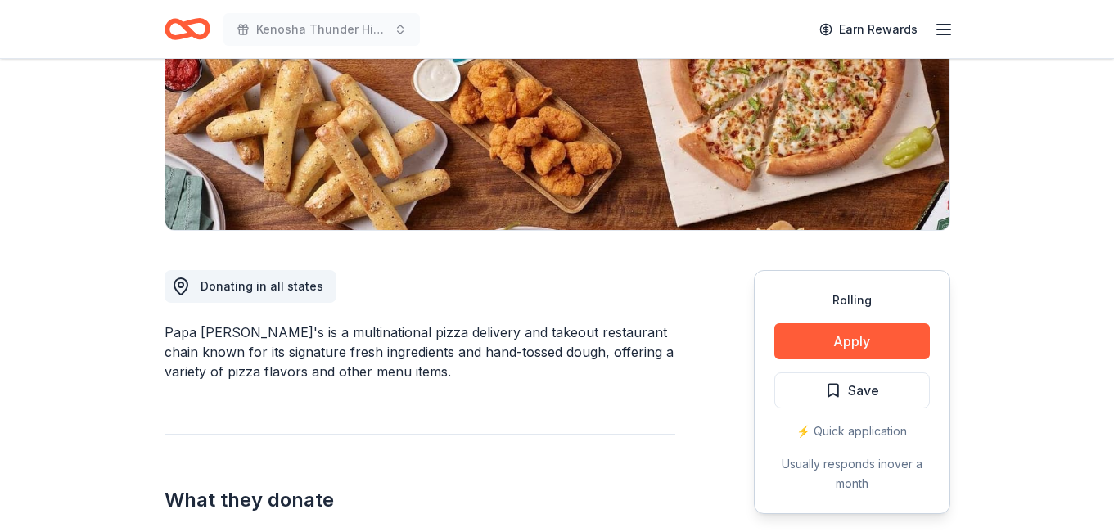
scroll to position [318, 0]
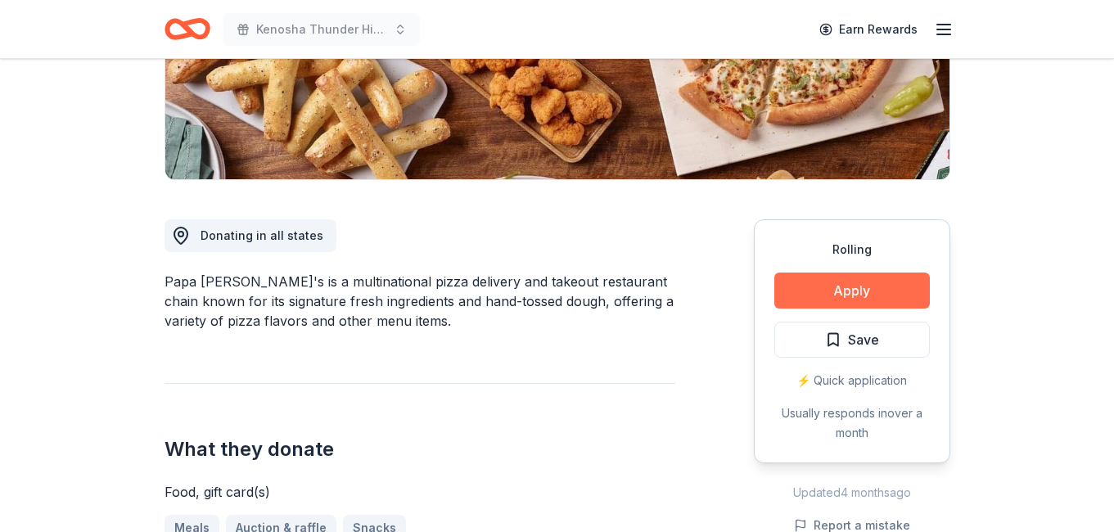
click at [835, 286] on button "Apply" at bounding box center [852, 291] width 156 height 36
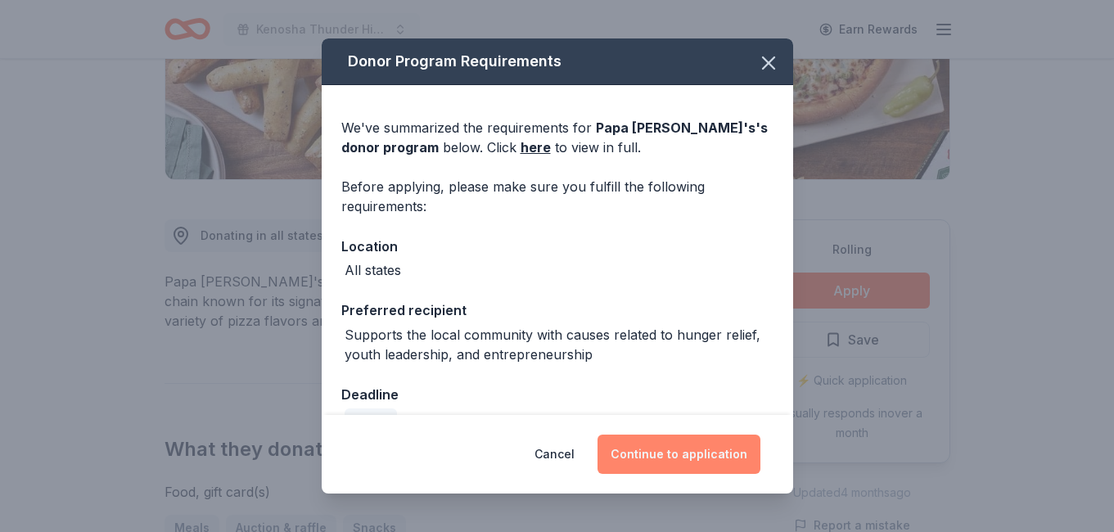
click at [644, 448] on button "Continue to application" at bounding box center [678, 454] width 163 height 39
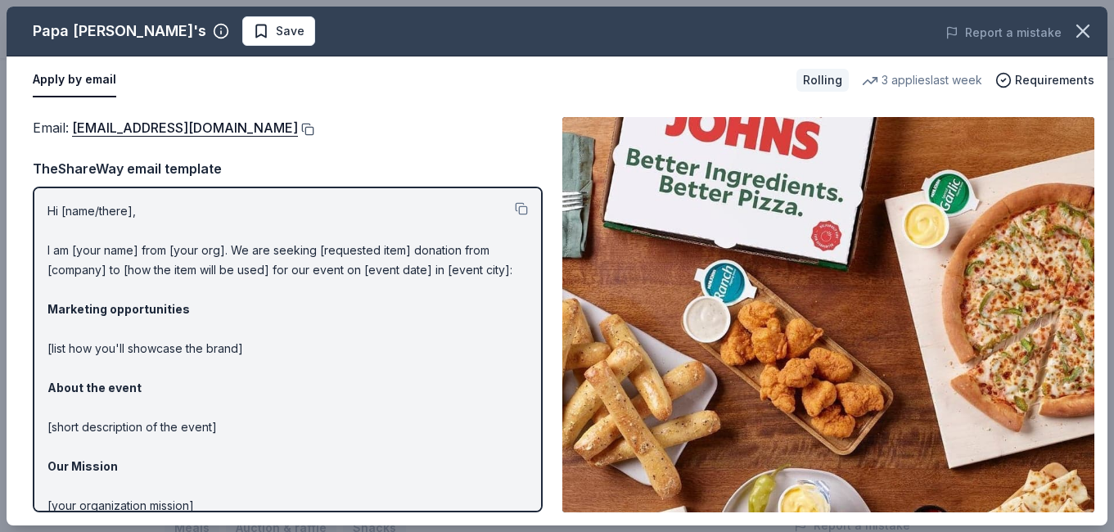
click at [298, 127] on button at bounding box center [306, 129] width 16 height 13
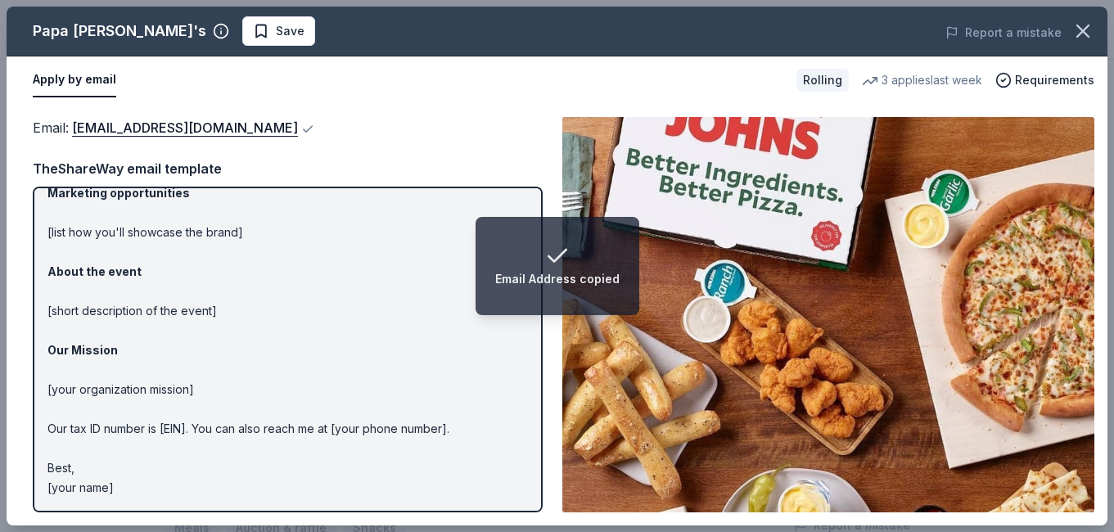
scroll to position [115, 0]
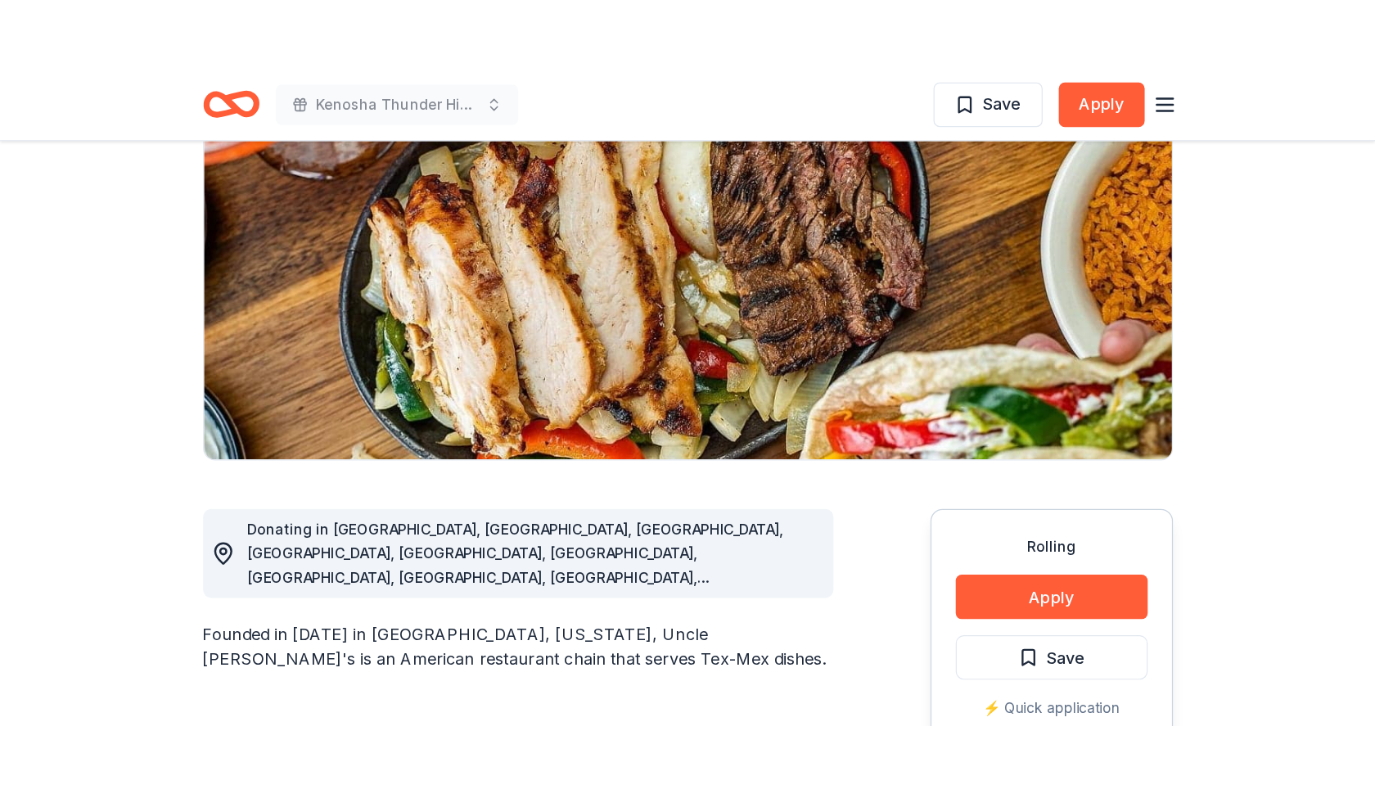
scroll to position [327, 0]
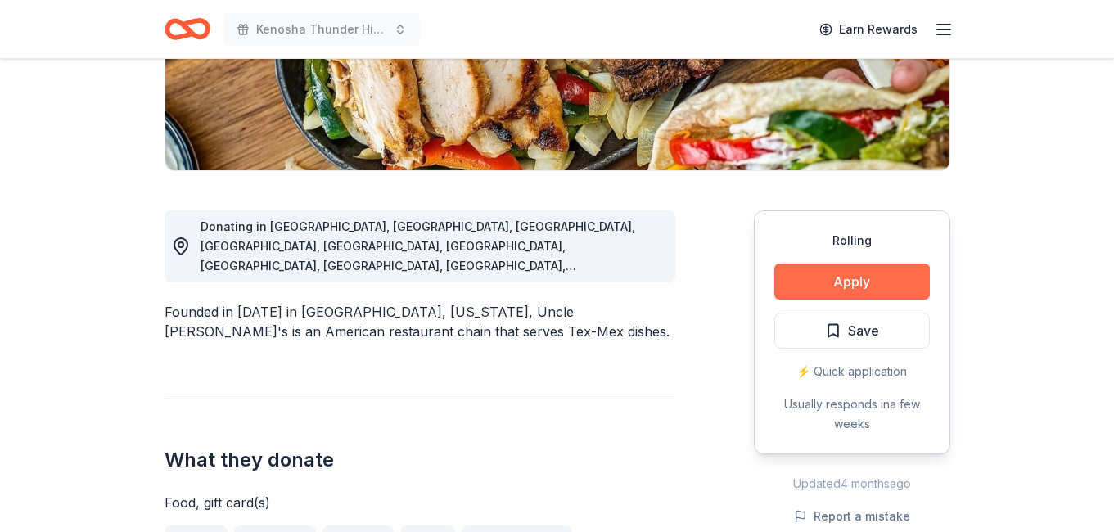
click at [871, 289] on button "Apply" at bounding box center [852, 282] width 156 height 36
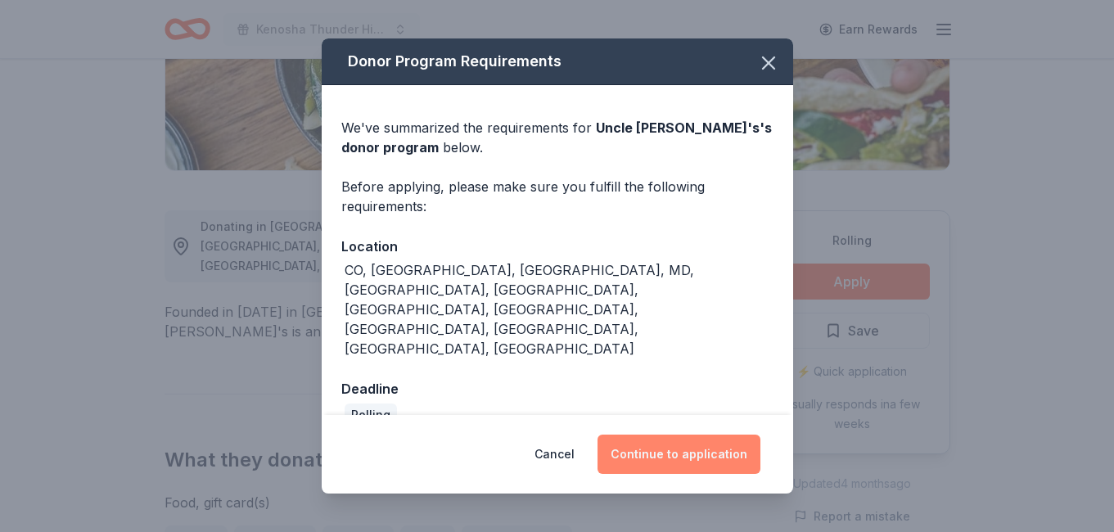
click at [678, 435] on button "Continue to application" at bounding box center [678, 454] width 163 height 39
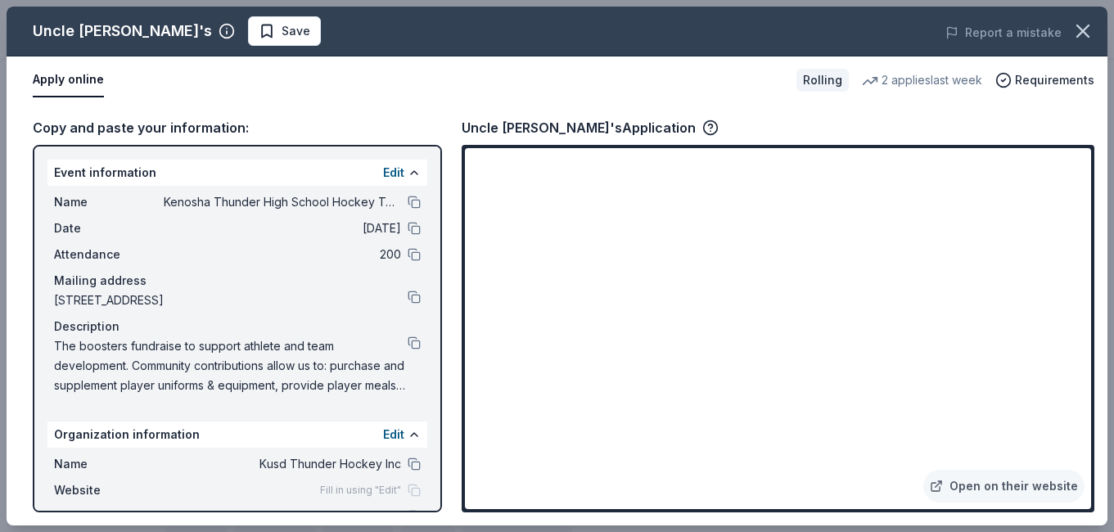
click at [55, 82] on button "Apply online" at bounding box center [68, 80] width 71 height 34
click at [962, 486] on link "Open on their website" at bounding box center [1003, 486] width 161 height 33
click at [67, 78] on button "Apply online" at bounding box center [68, 80] width 71 height 34
click at [68, 78] on button "Apply online" at bounding box center [68, 80] width 71 height 34
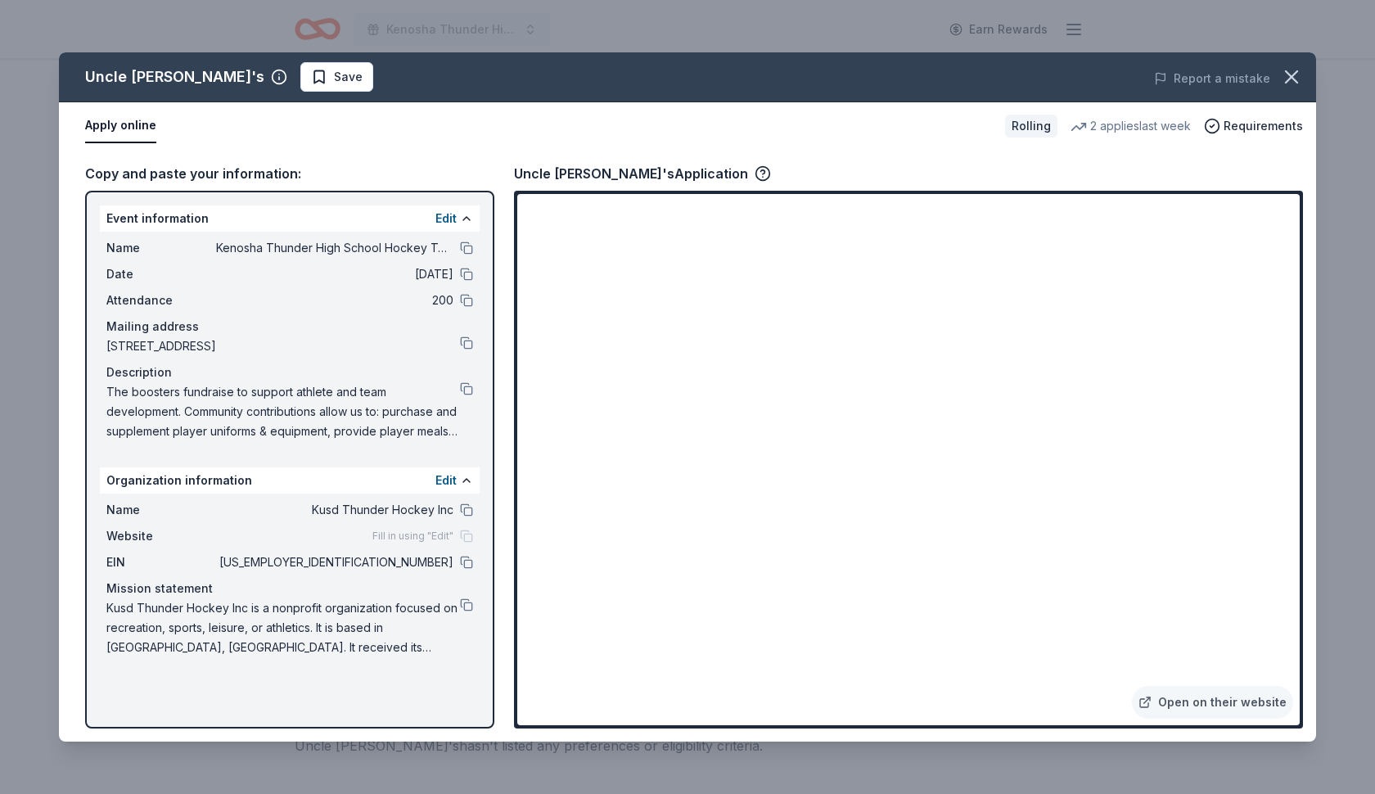
drag, startPoint x: 605, startPoint y: 171, endPoint x: 536, endPoint y: 175, distance: 68.9
click at [537, 175] on div "Uncle Julio's's Application" at bounding box center [642, 173] width 257 height 21
drag, startPoint x: 514, startPoint y: 172, endPoint x: 588, endPoint y: 167, distance: 74.6
click at [588, 168] on div "Uncle Julio's's Application" at bounding box center [642, 173] width 257 height 21
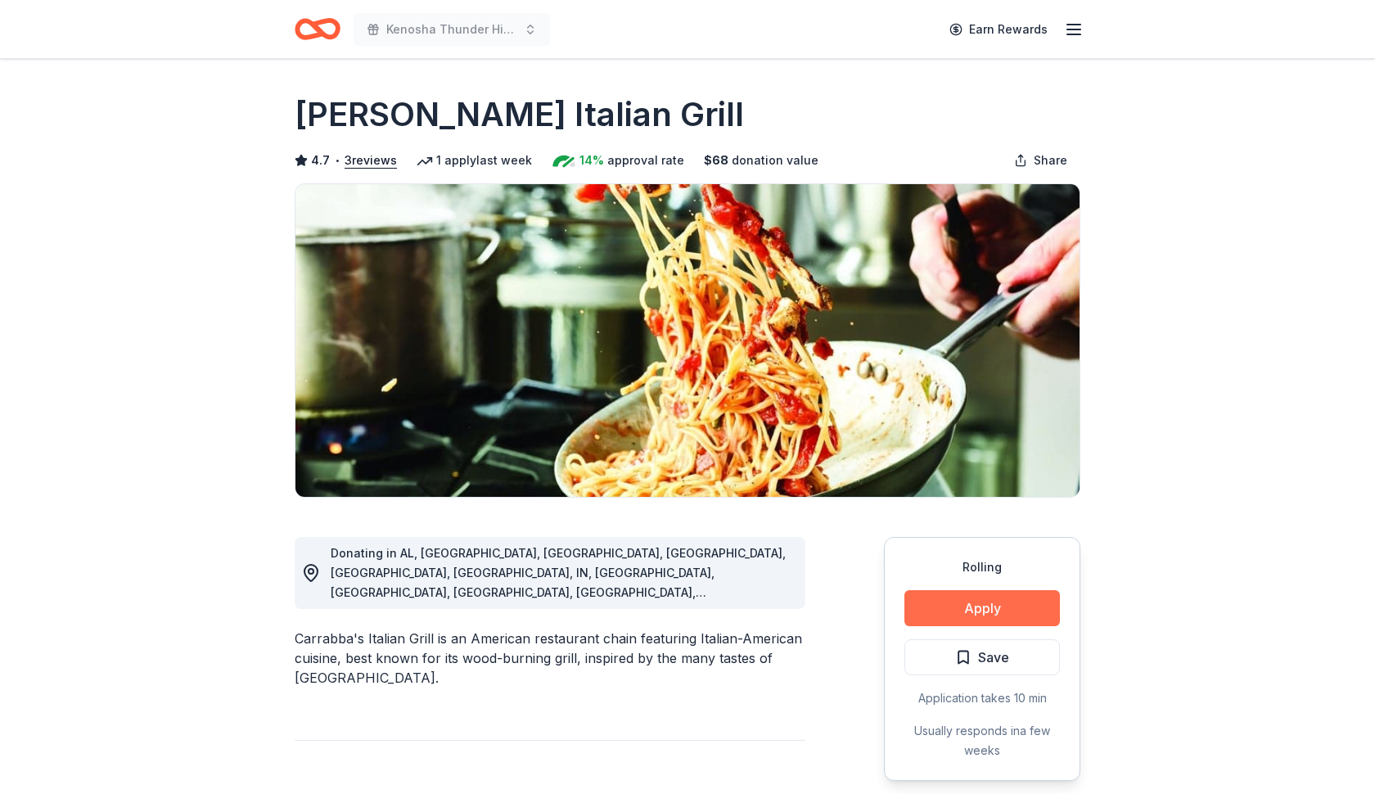
click at [1010, 602] on button "Apply" at bounding box center [982, 608] width 156 height 36
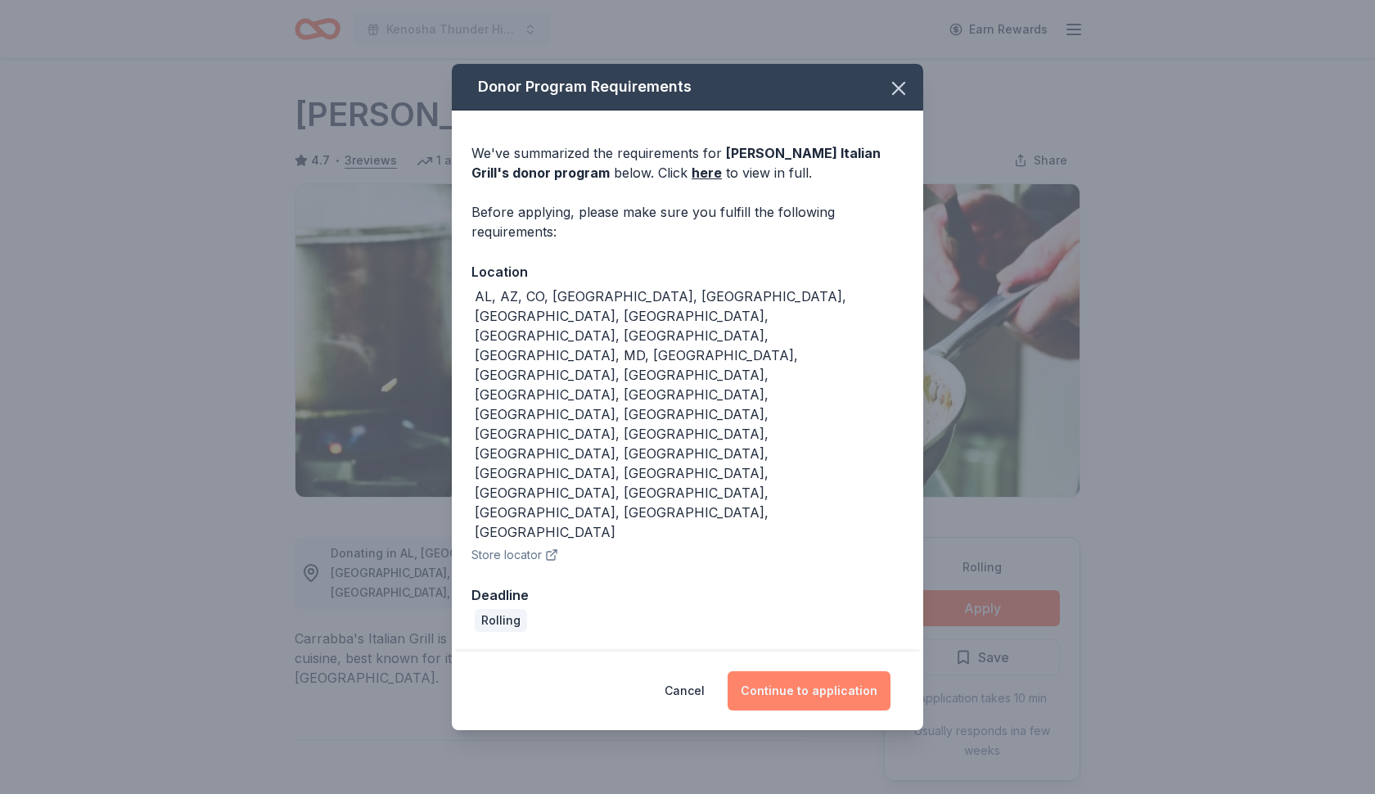
click at [835, 671] on button "Continue to application" at bounding box center [809, 690] width 163 height 39
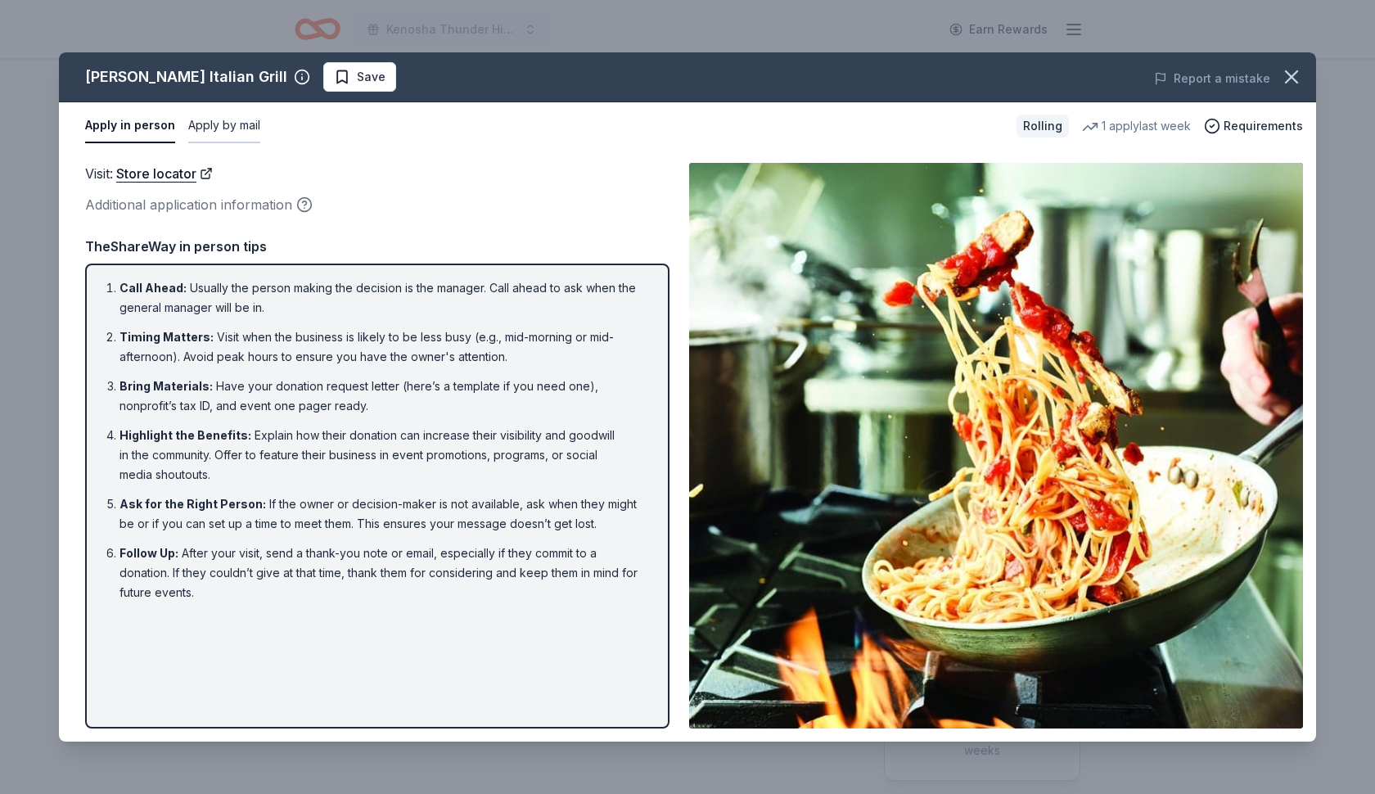
click at [209, 127] on button "Apply by mail" at bounding box center [224, 126] width 72 height 34
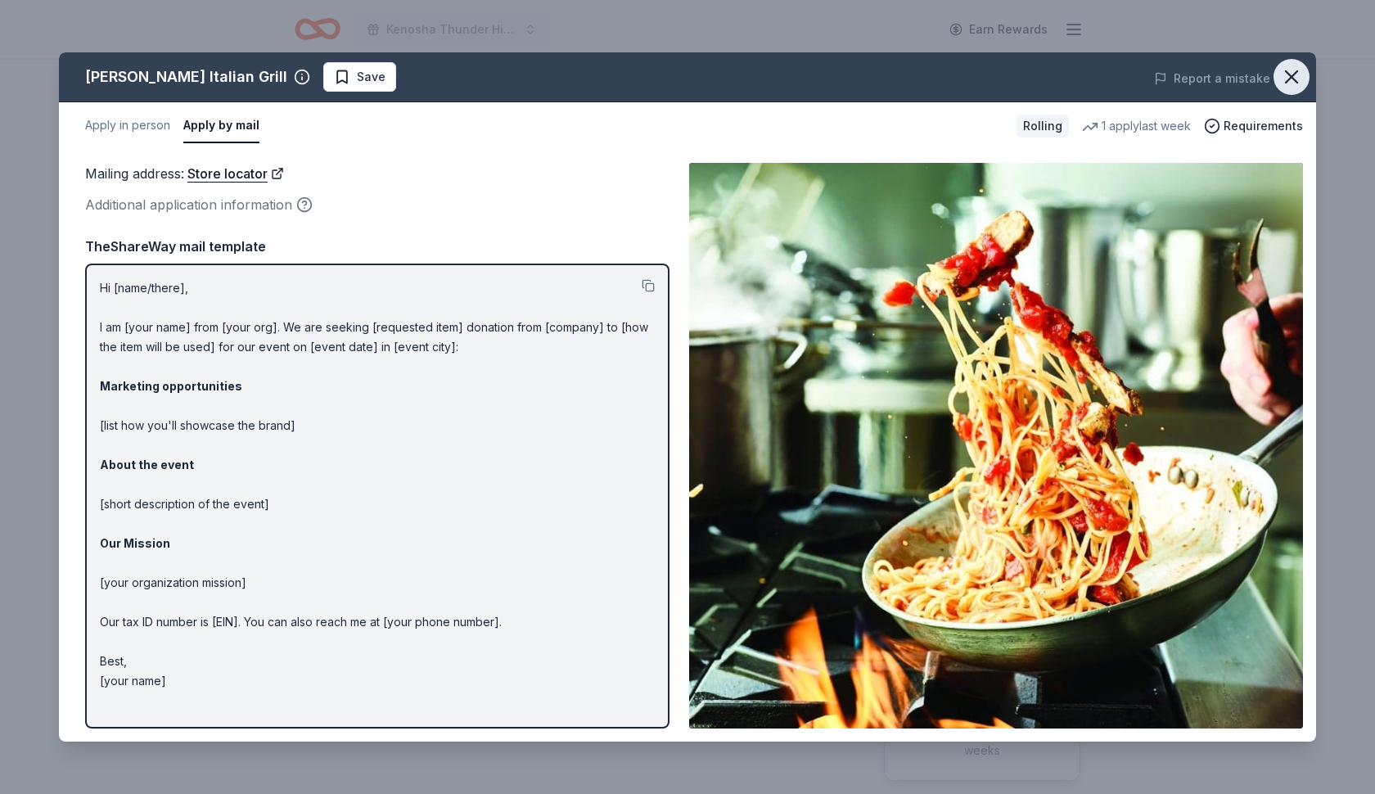
click at [1299, 74] on icon "button" at bounding box center [1291, 76] width 23 height 23
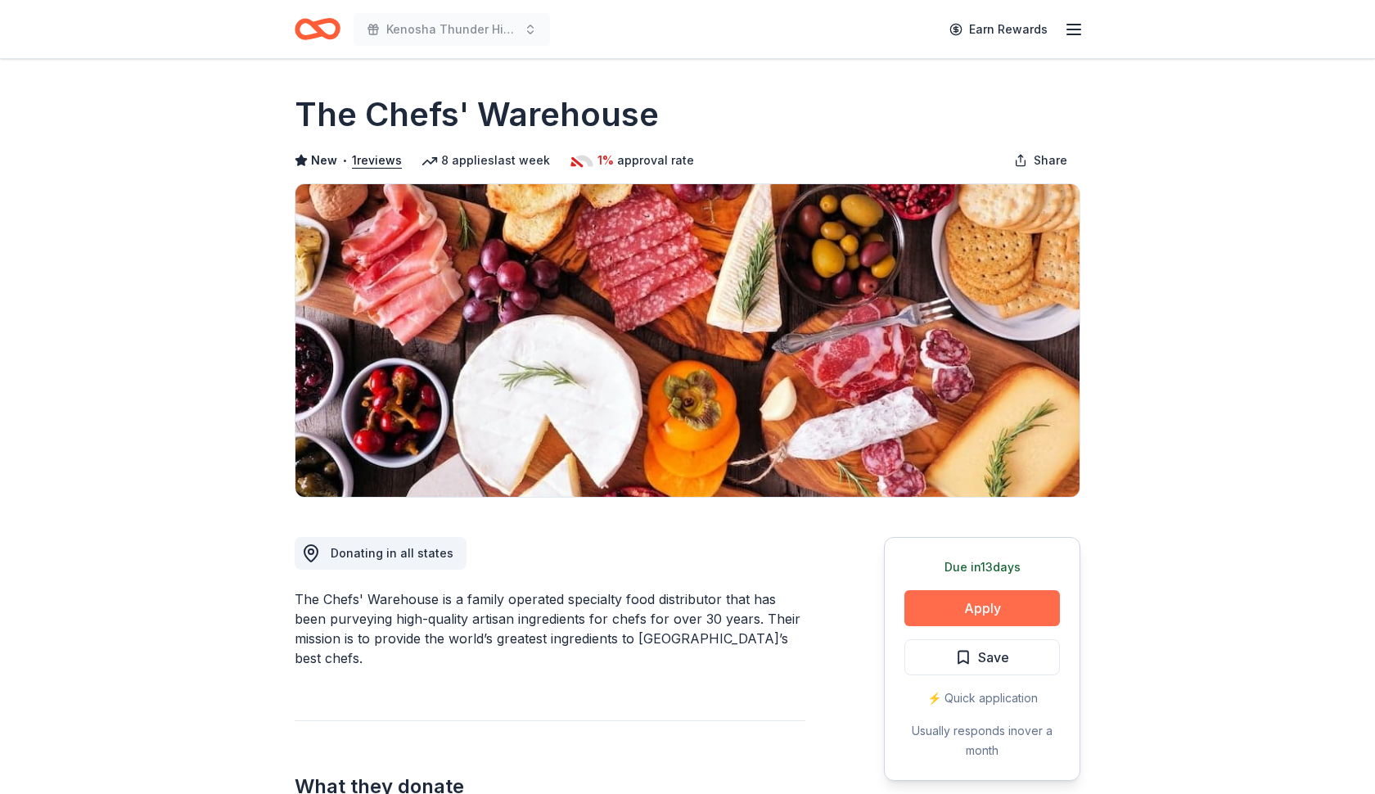
click at [964, 613] on button "Apply" at bounding box center [982, 608] width 156 height 36
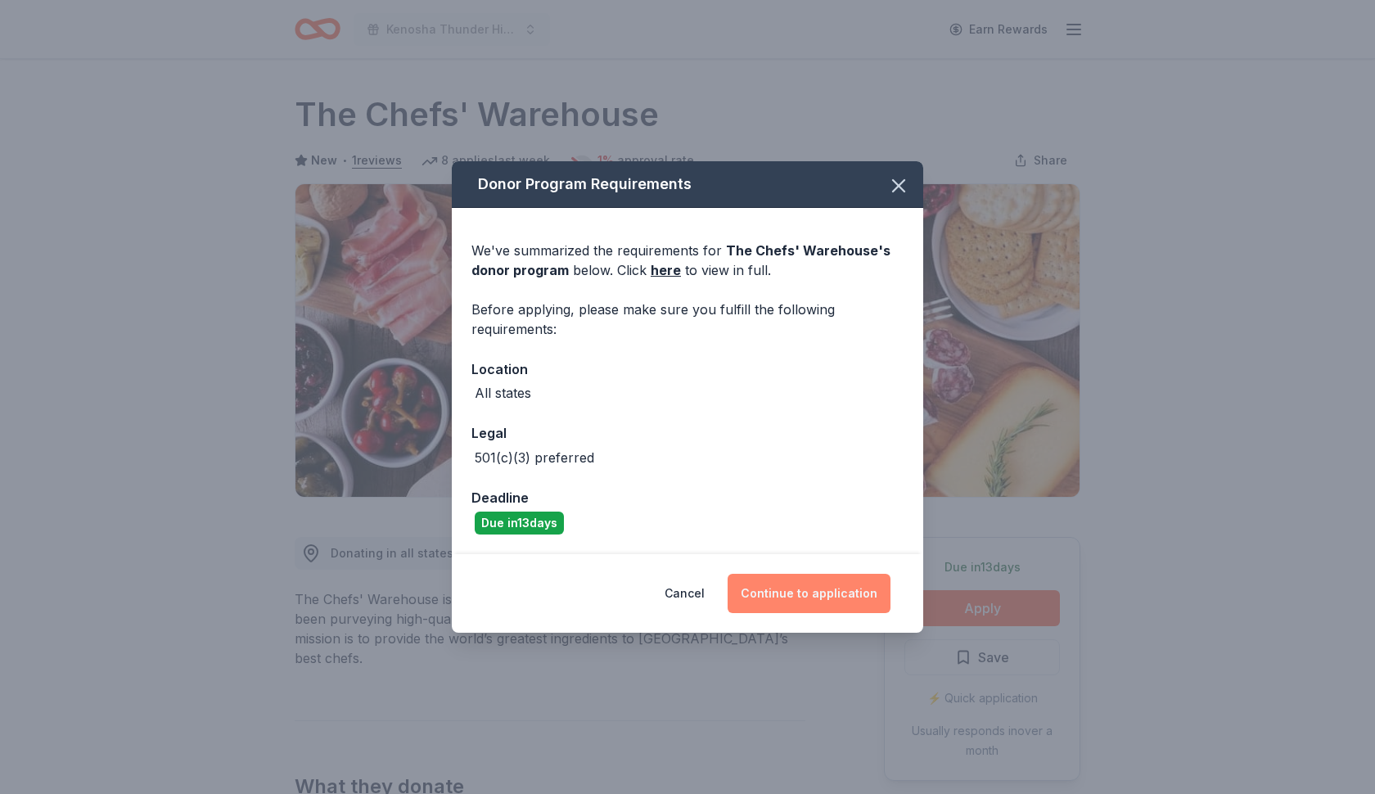
click at [797, 597] on button "Continue to application" at bounding box center [809, 593] width 163 height 39
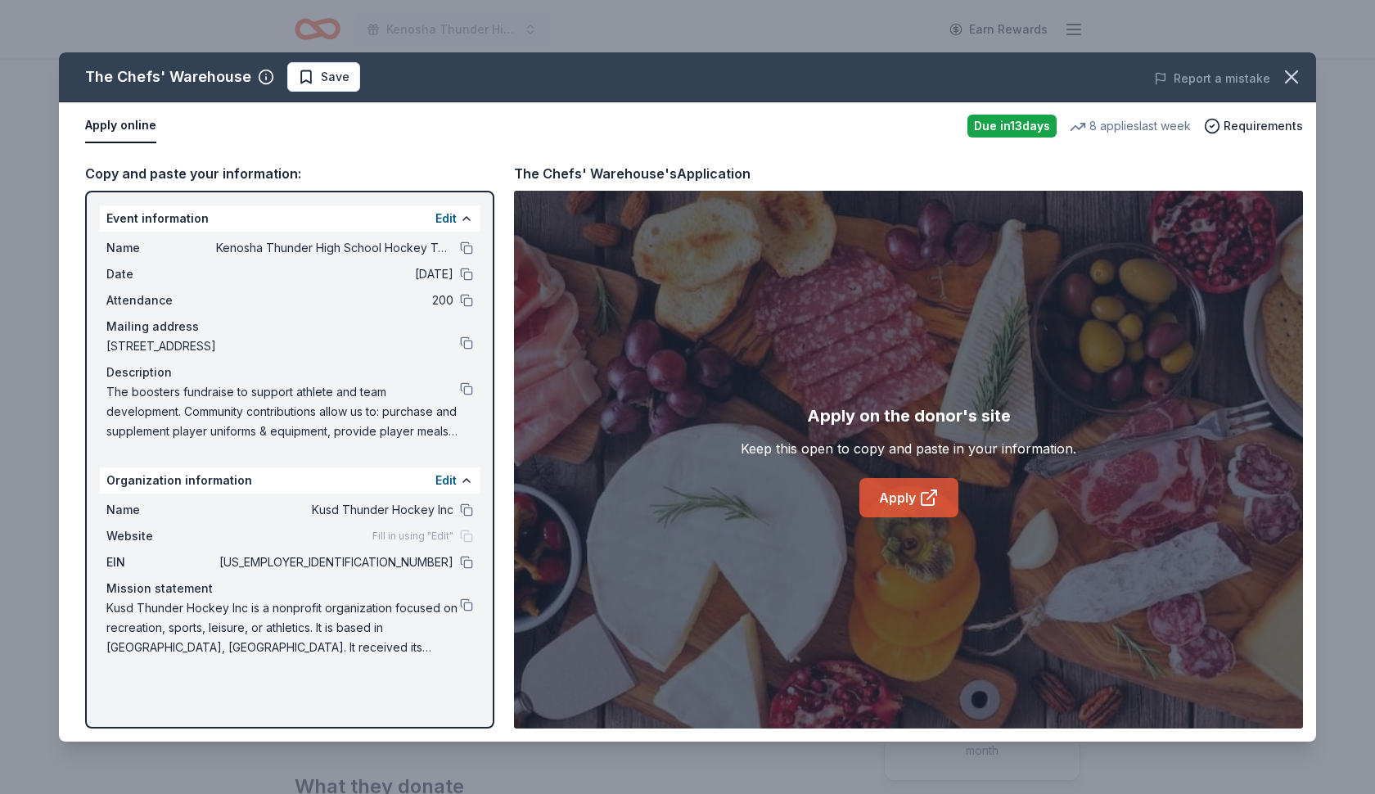
click at [908, 505] on link "Apply" at bounding box center [908, 497] width 99 height 39
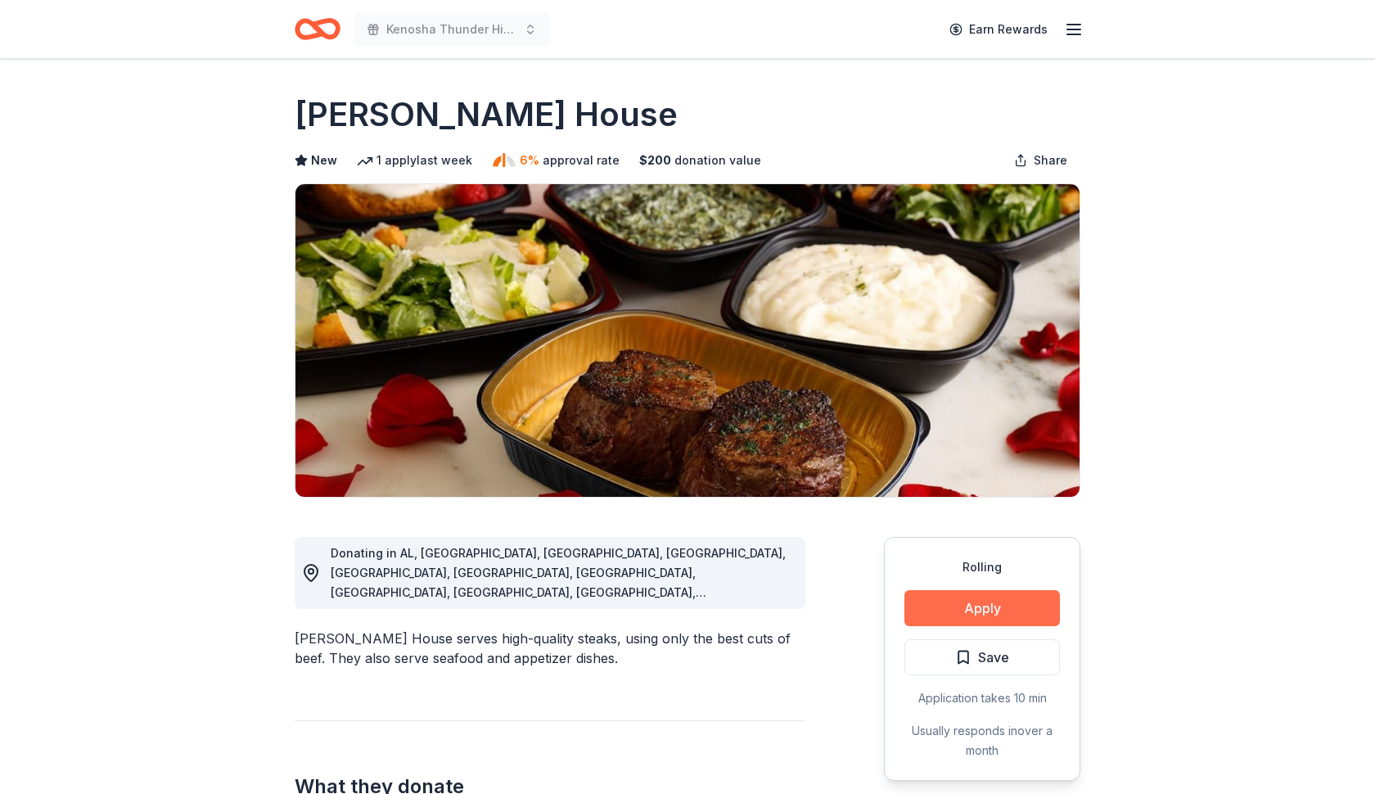
click at [949, 606] on button "Apply" at bounding box center [982, 608] width 156 height 36
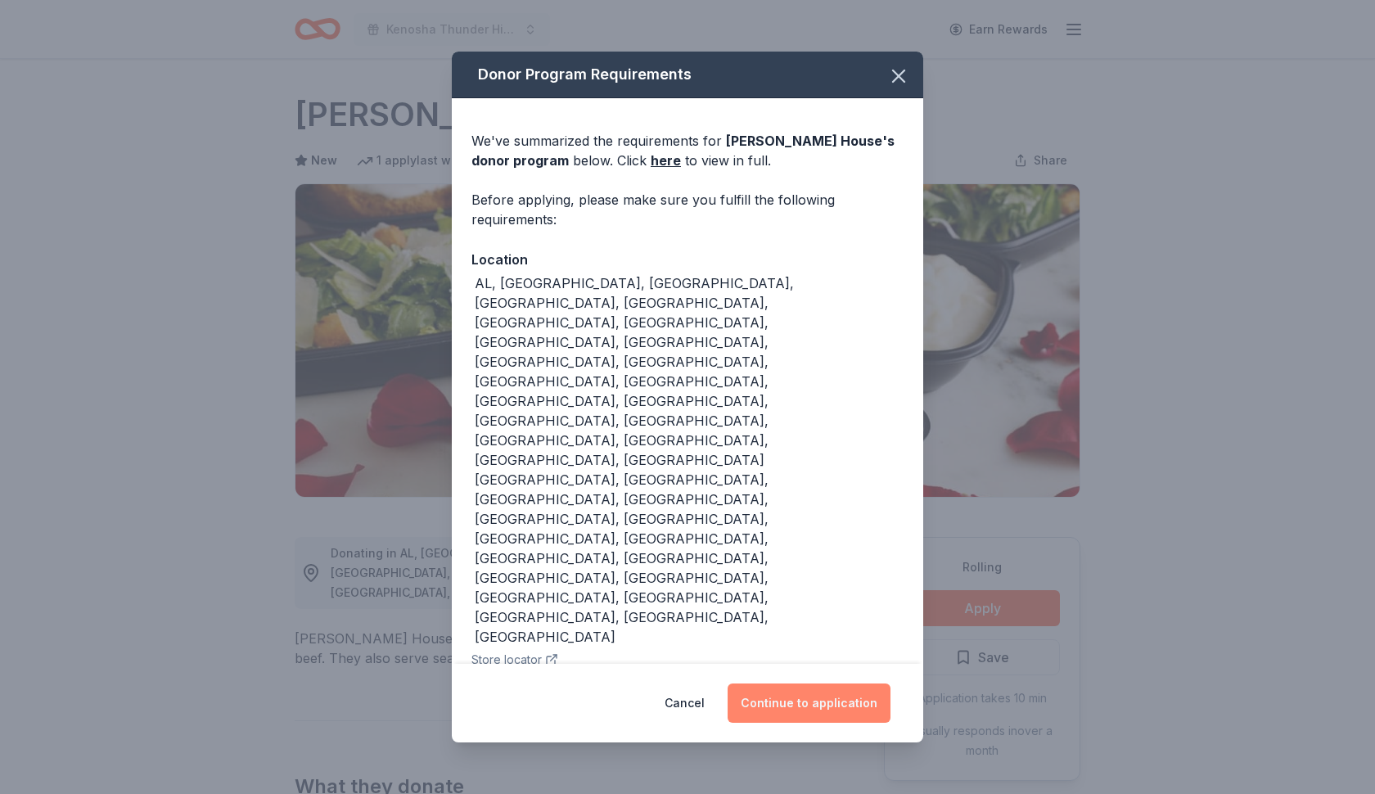
click at [822, 683] on button "Continue to application" at bounding box center [809, 702] width 163 height 39
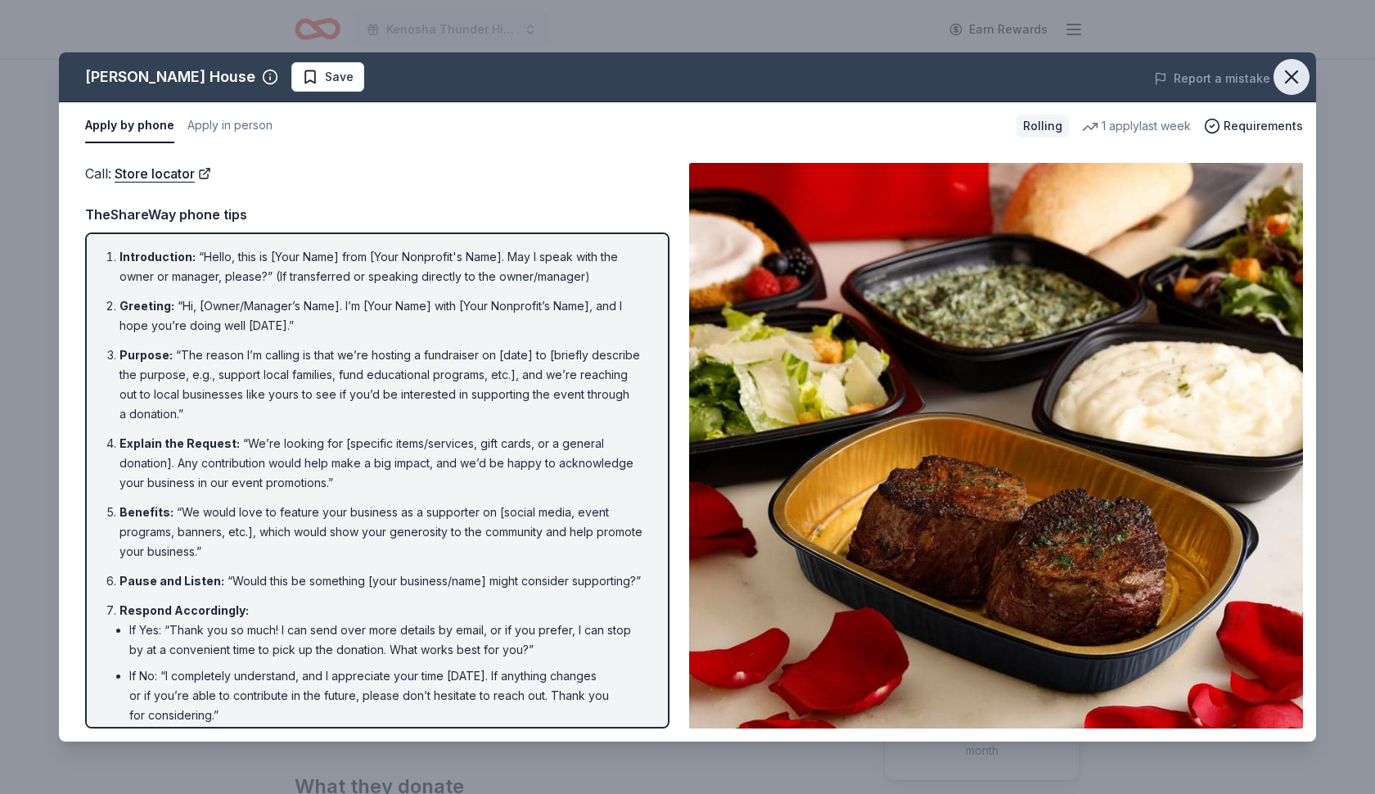
click at [1297, 81] on icon "button" at bounding box center [1291, 76] width 23 height 23
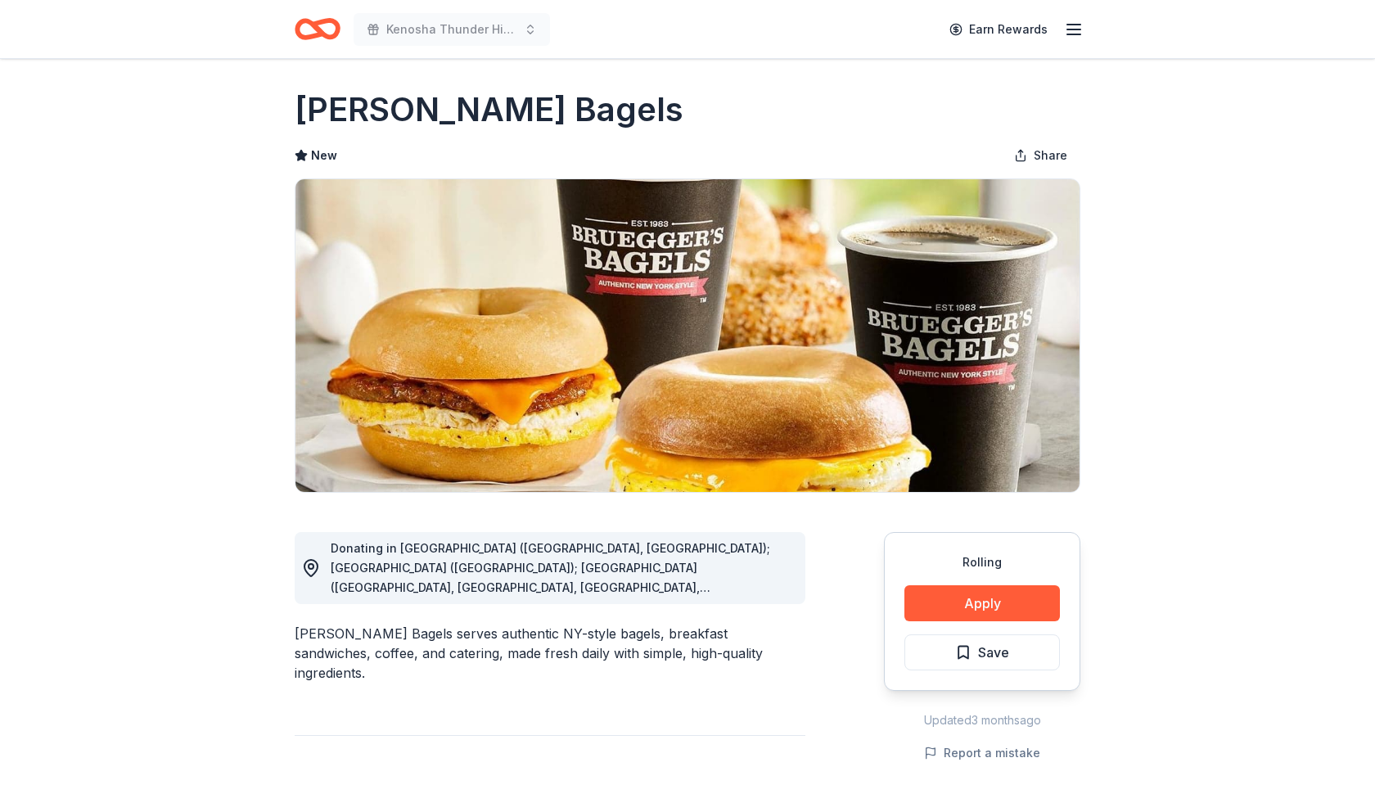
scroll to position [6, 0]
click at [962, 597] on button "Apply" at bounding box center [982, 602] width 156 height 36
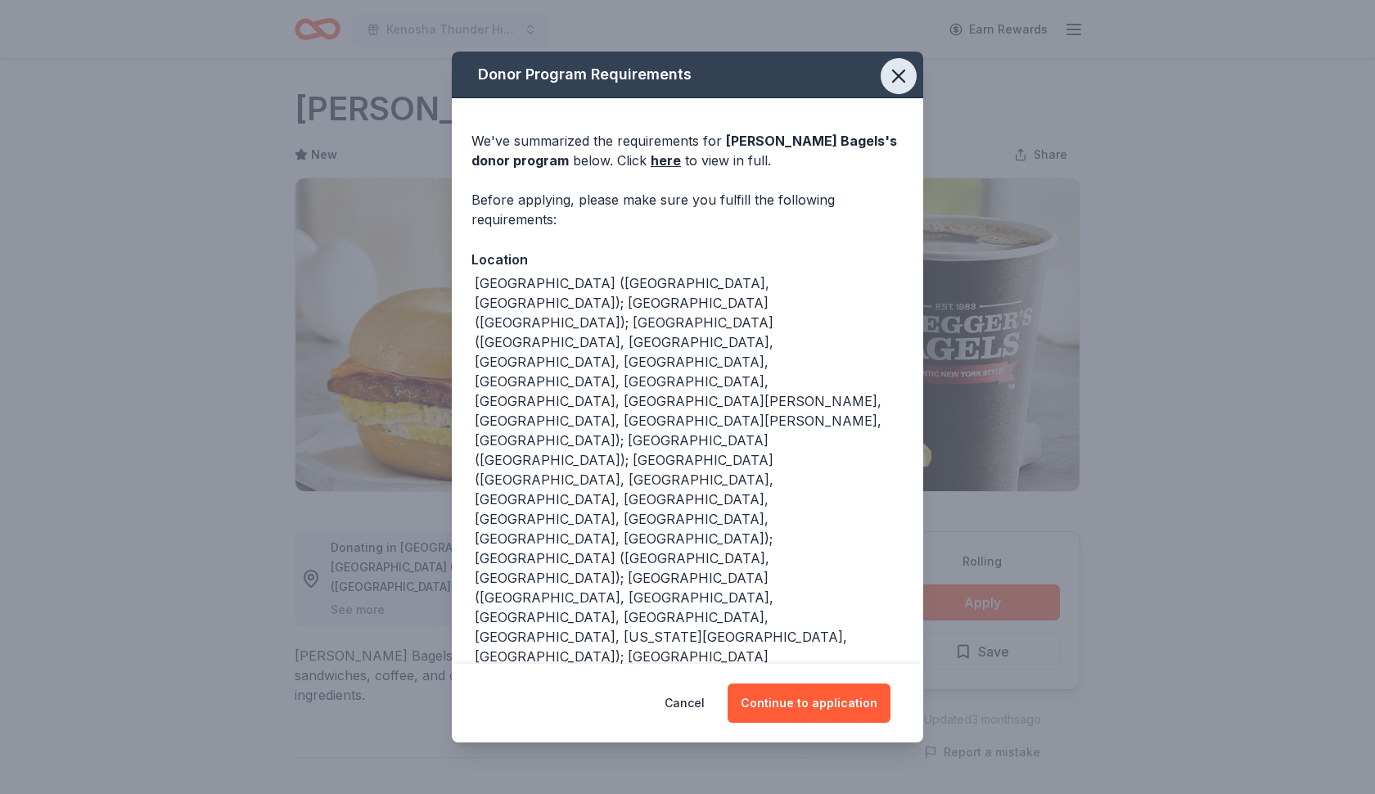
click at [899, 72] on icon "button" at bounding box center [898, 76] width 23 height 23
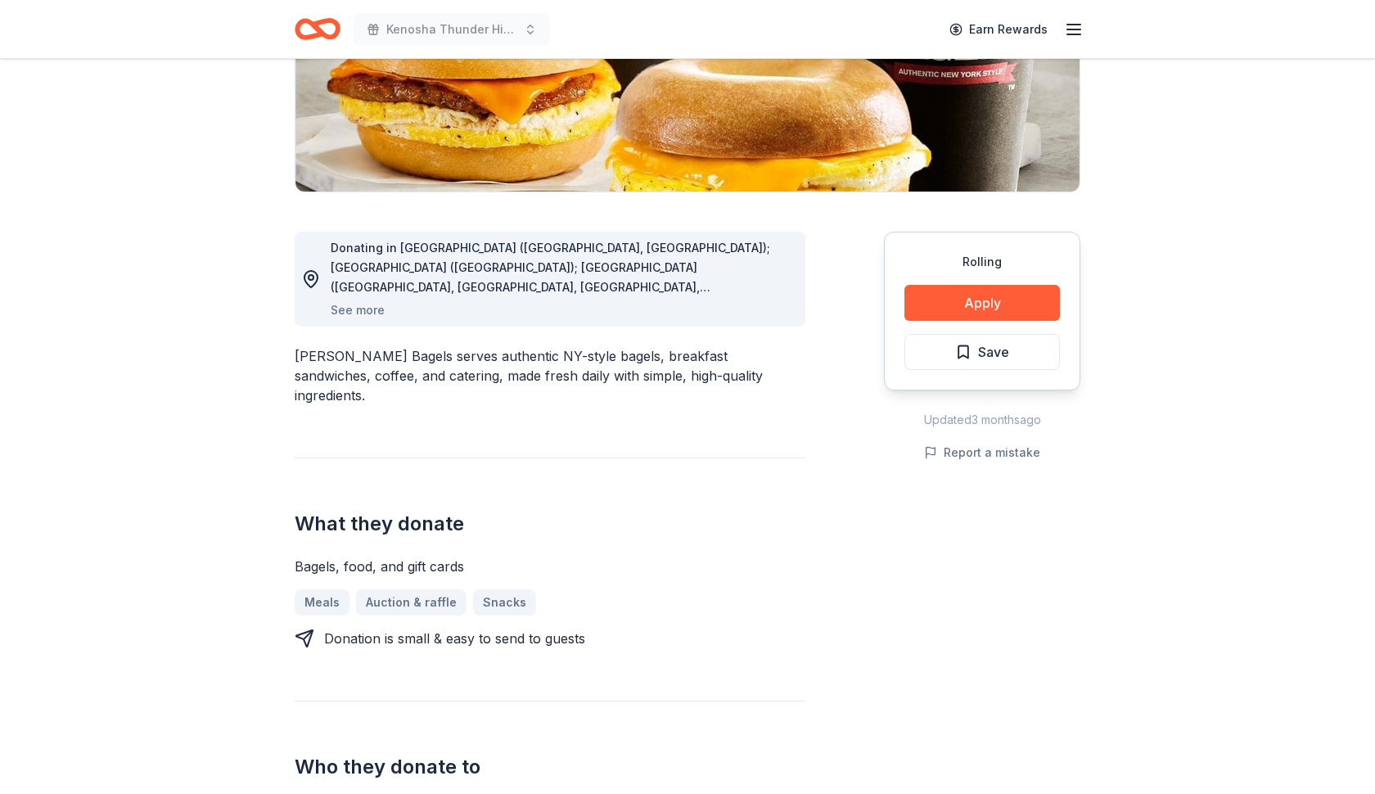
scroll to position [193, 0]
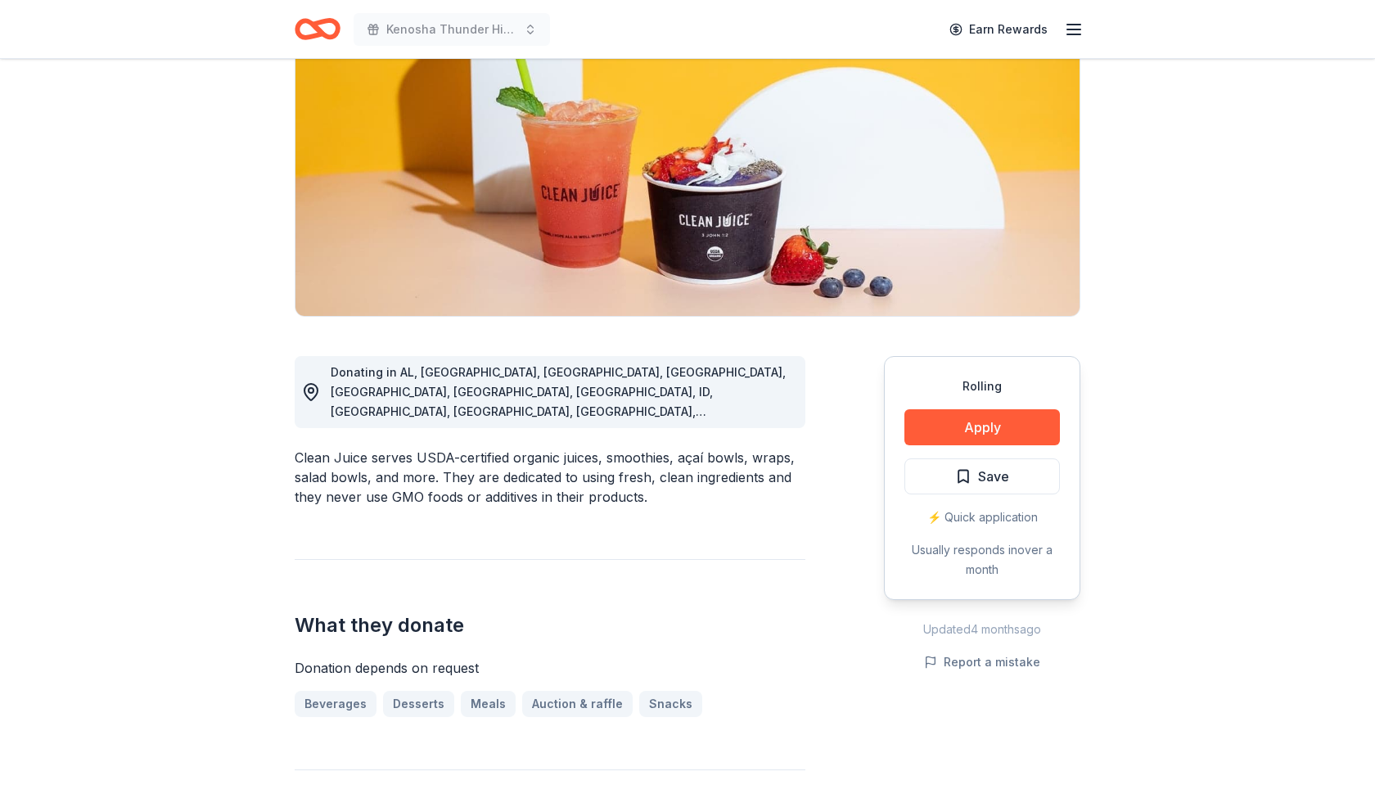
scroll to position [260, 0]
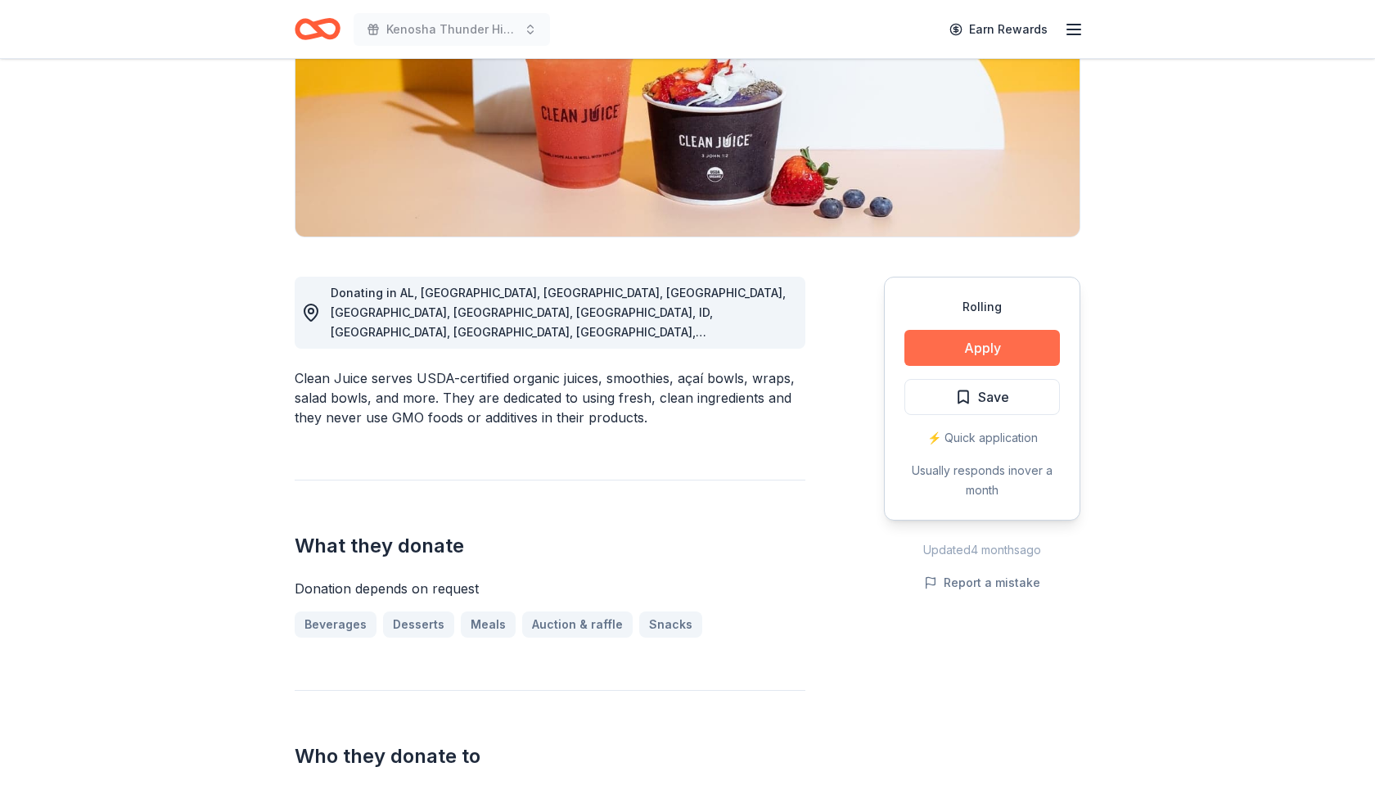
click at [989, 344] on button "Apply" at bounding box center [982, 348] width 156 height 36
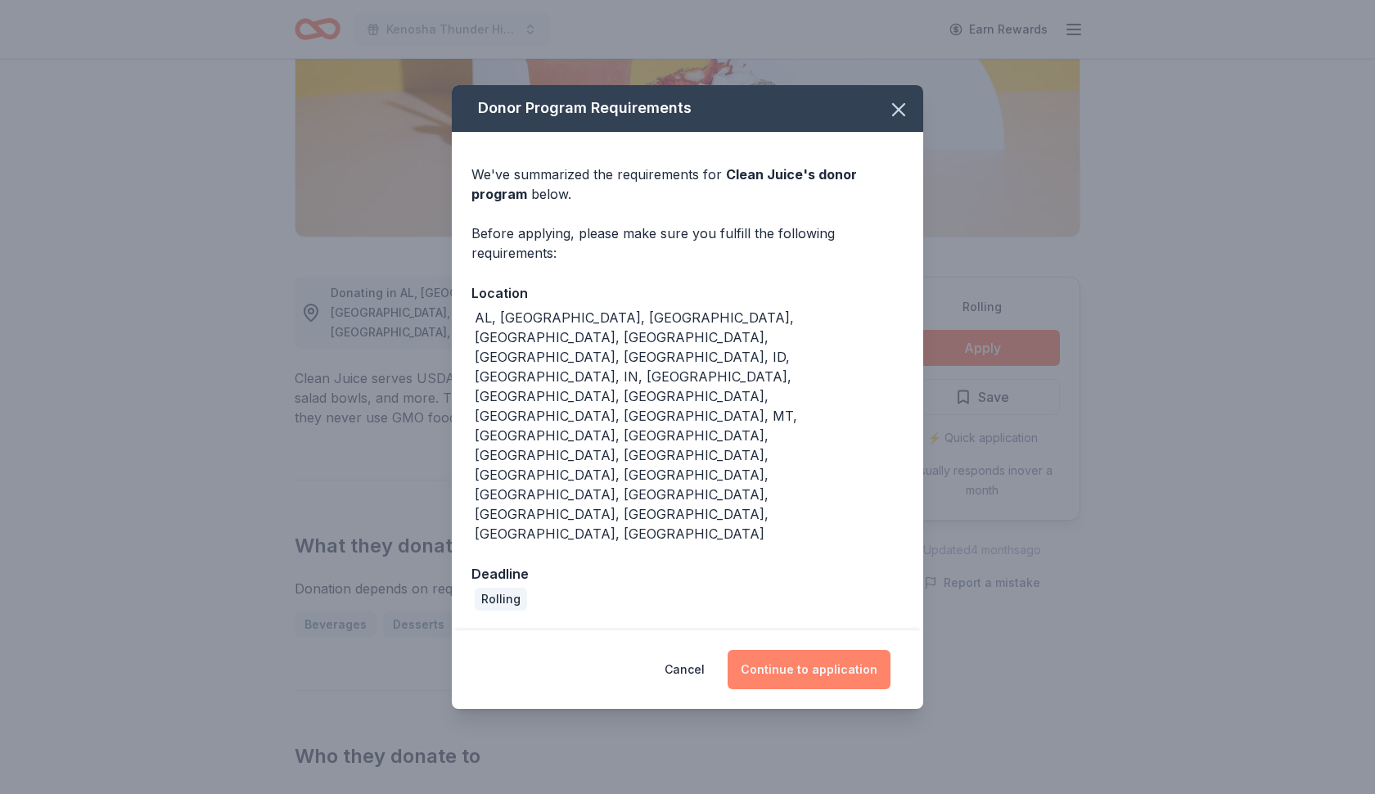
click at [818, 650] on button "Continue to application" at bounding box center [809, 669] width 163 height 39
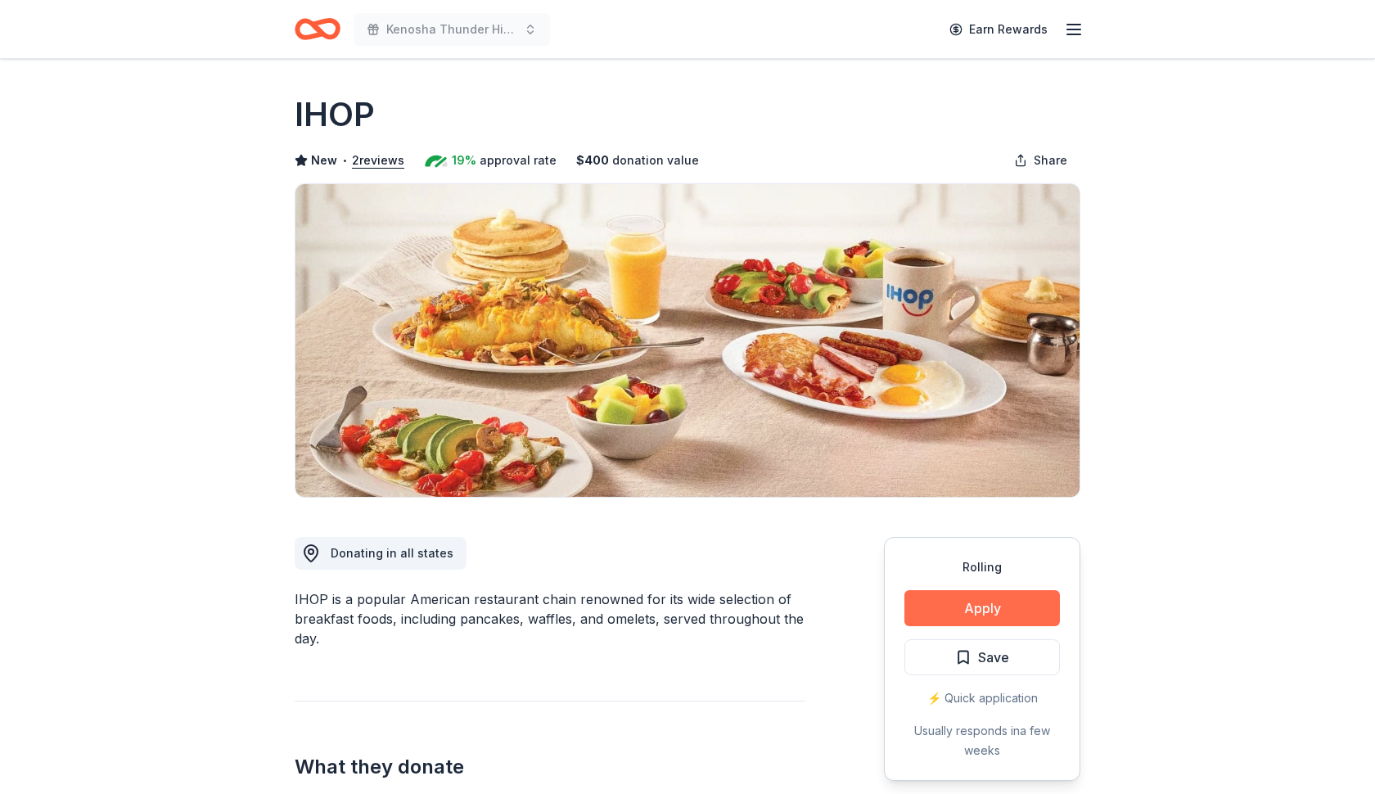
click at [977, 604] on button "Apply" at bounding box center [982, 608] width 156 height 36
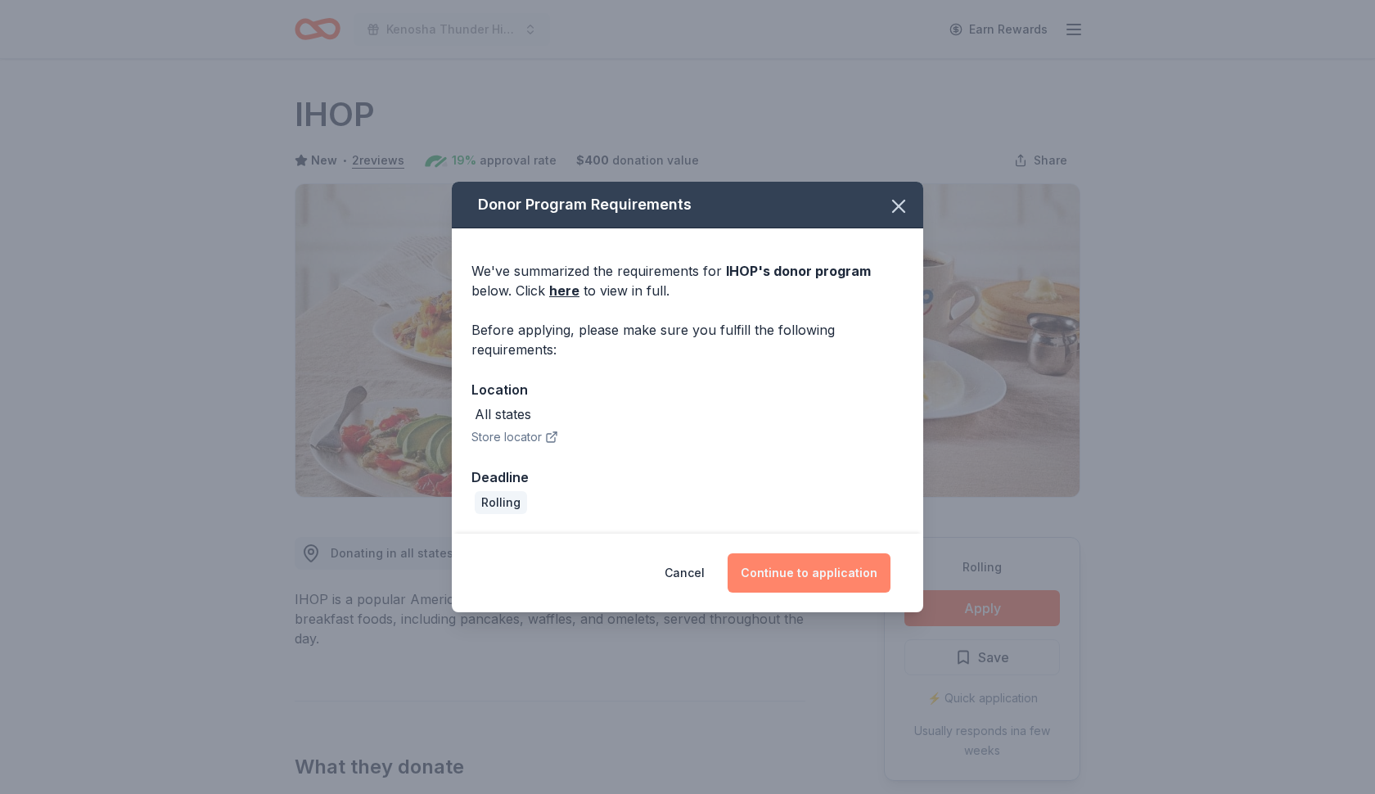
click at [829, 556] on button "Continue to application" at bounding box center [809, 572] width 163 height 39
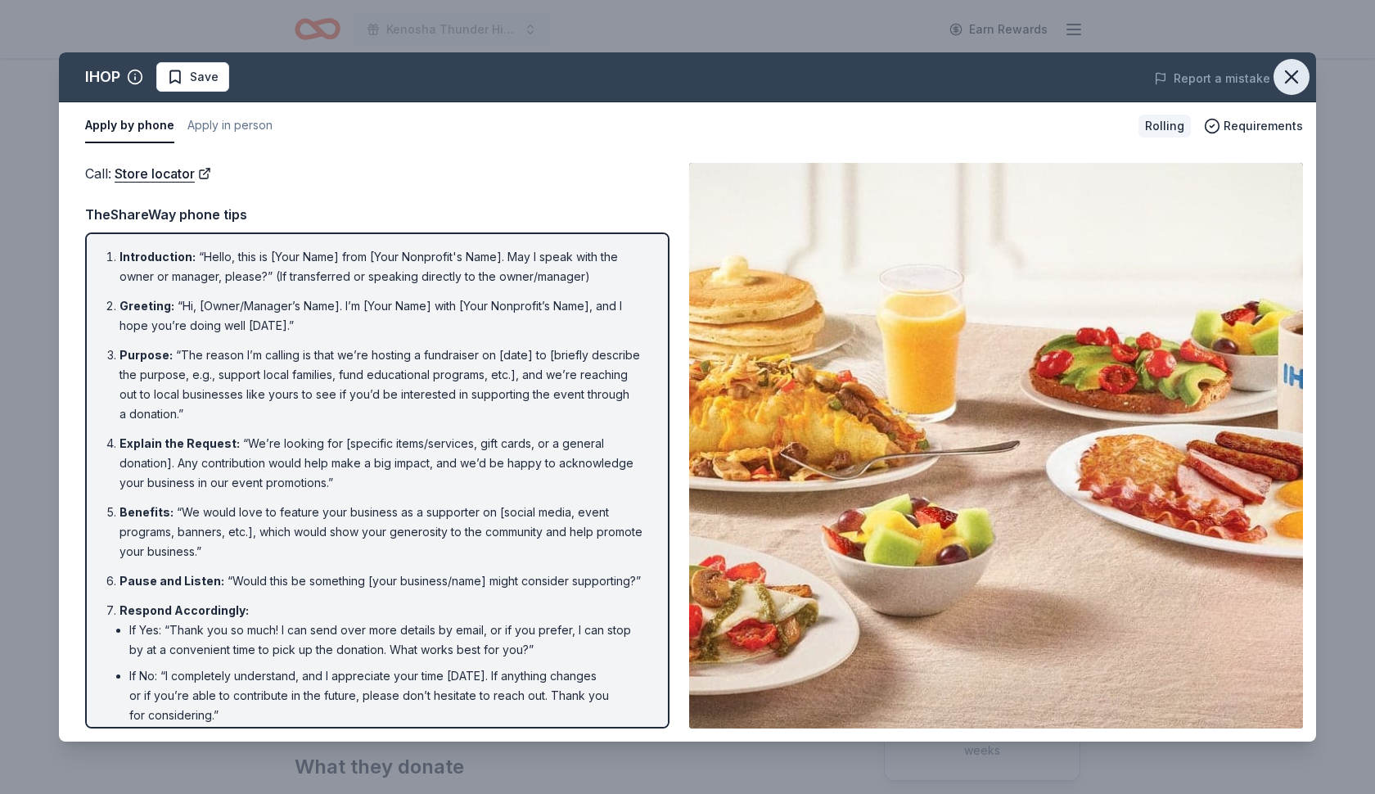
click at [1291, 73] on icon "button" at bounding box center [1291, 76] width 23 height 23
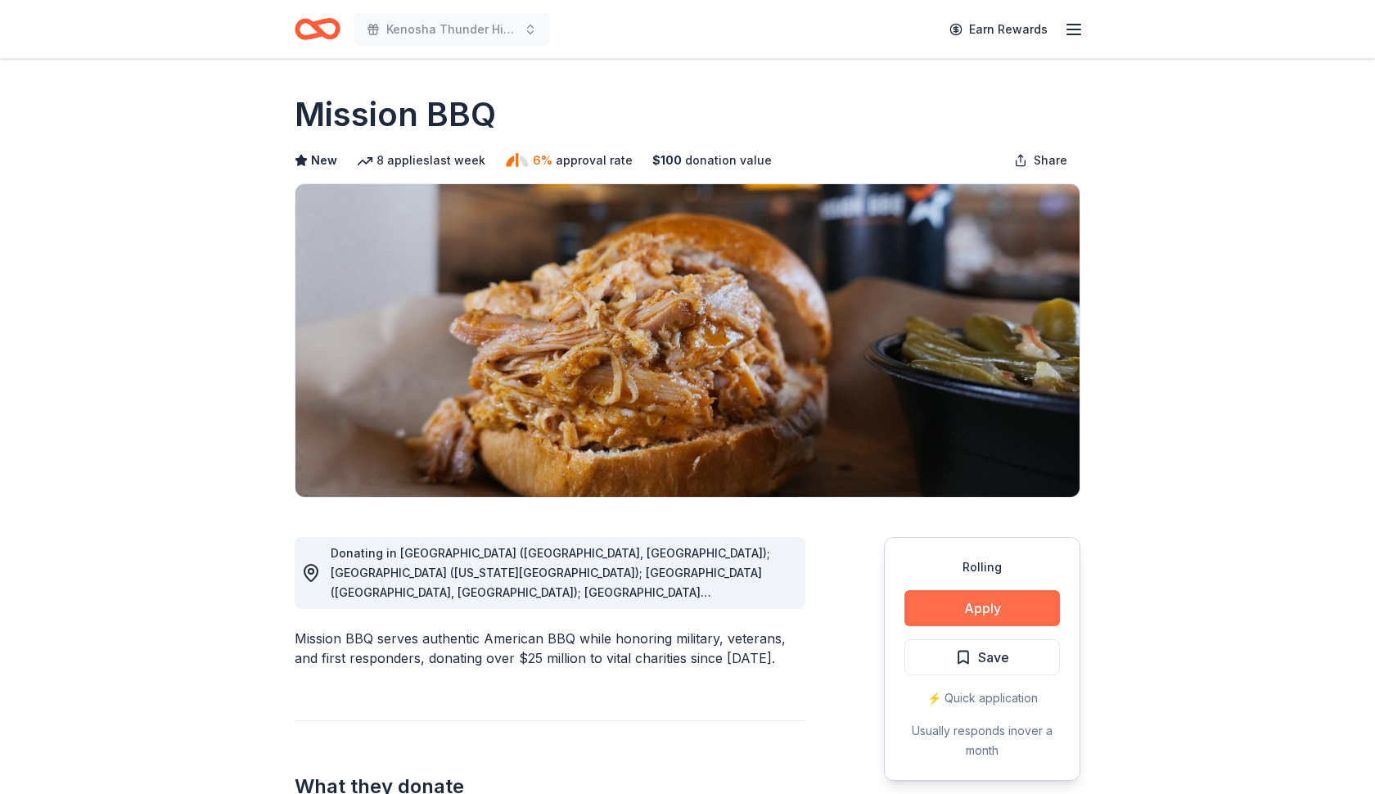
click at [984, 606] on button "Apply" at bounding box center [982, 608] width 156 height 36
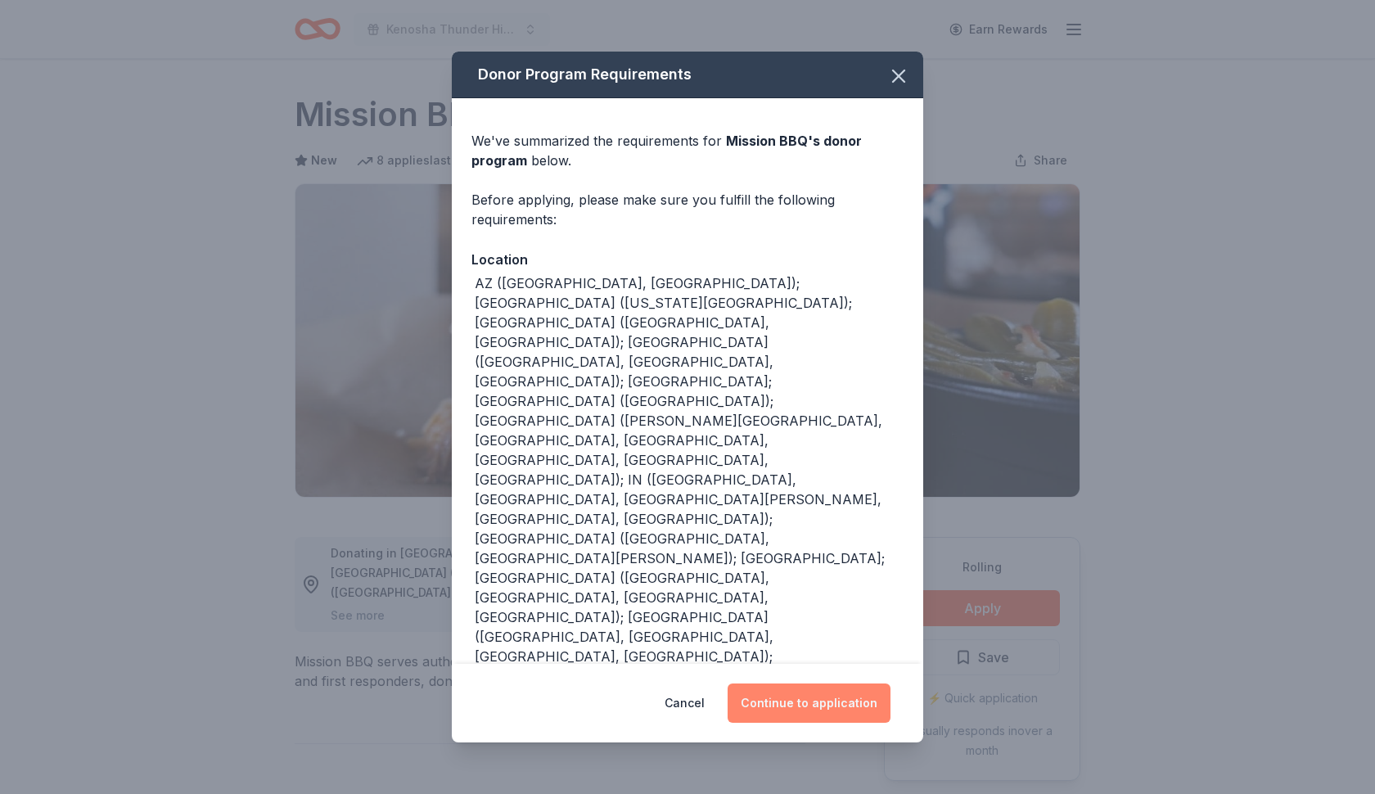
click at [800, 705] on button "Continue to application" at bounding box center [809, 702] width 163 height 39
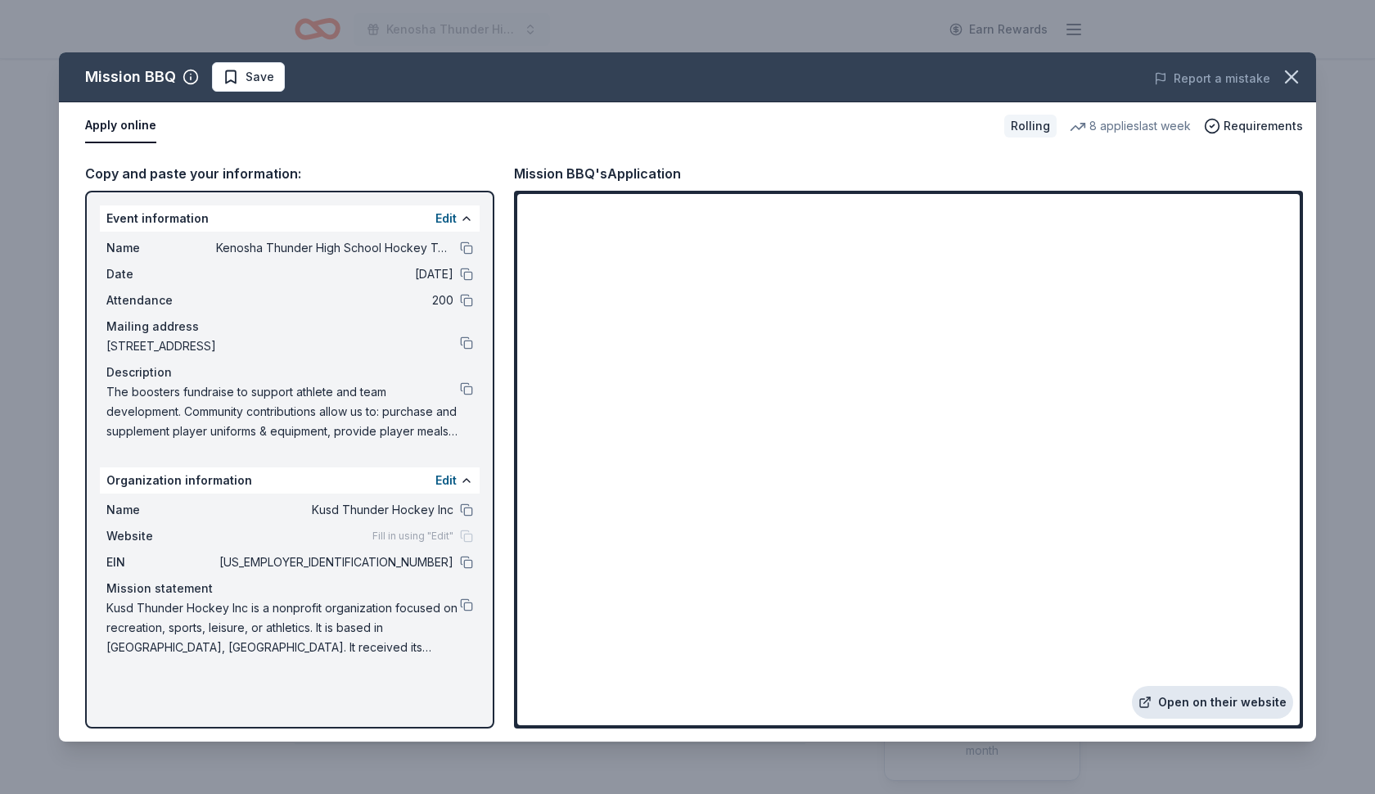
click at [1176, 700] on link "Open on their website" at bounding box center [1212, 702] width 161 height 33
